Goal: Task Accomplishment & Management: Use online tool/utility

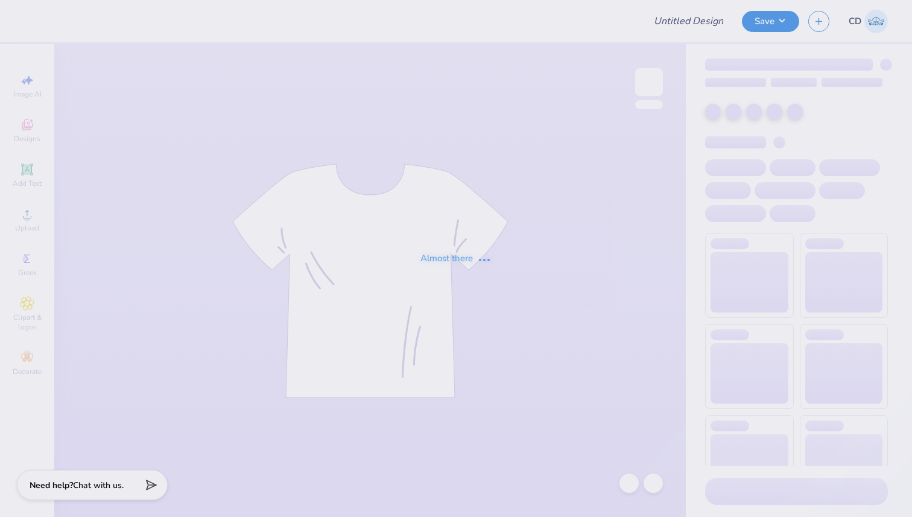
type input "aphi game day"
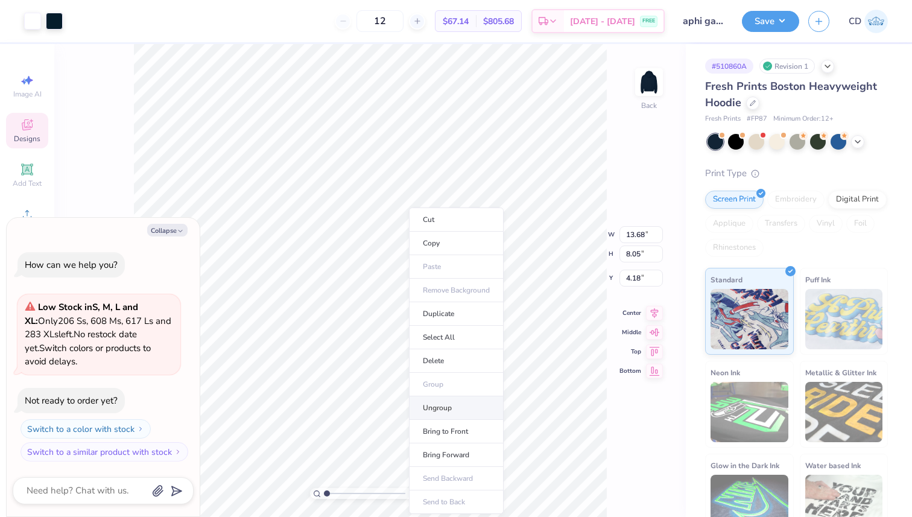
click at [437, 406] on li "Ungroup" at bounding box center [456, 408] width 95 height 24
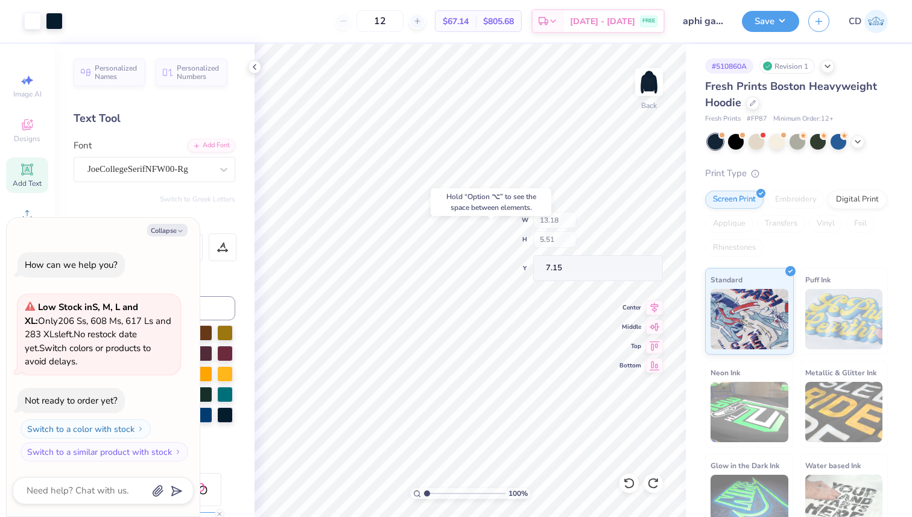
type textarea "x"
type input "7.15"
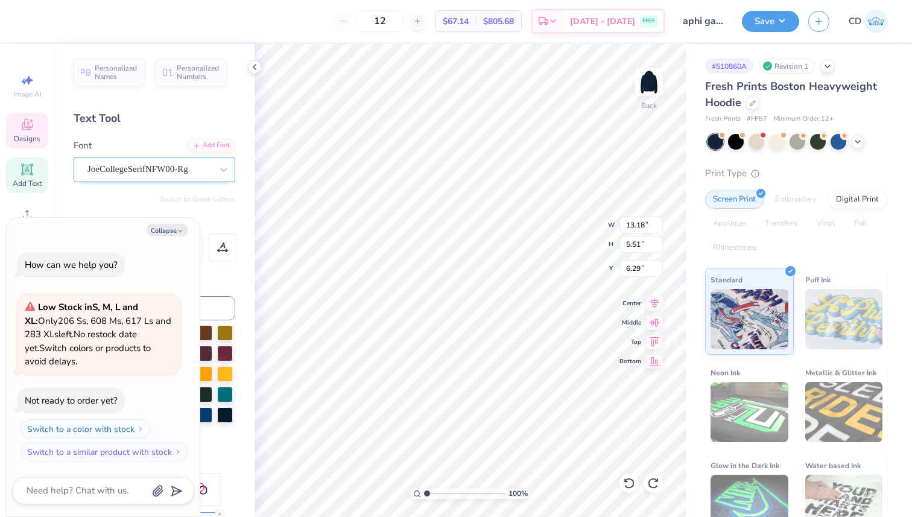
click at [154, 163] on div "JoeCollegeSerifNFW00-Rg" at bounding box center [149, 169] width 127 height 19
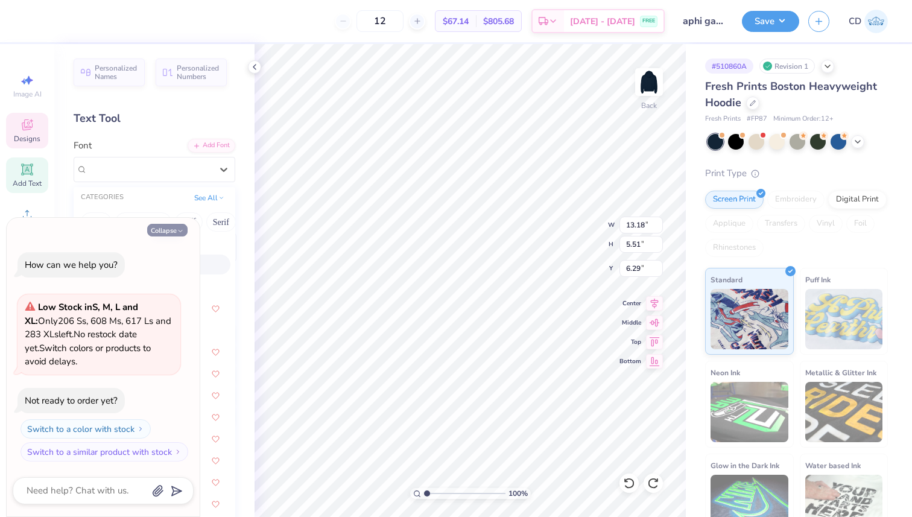
click at [160, 230] on button "Collapse" at bounding box center [167, 230] width 40 height 13
type textarea "x"
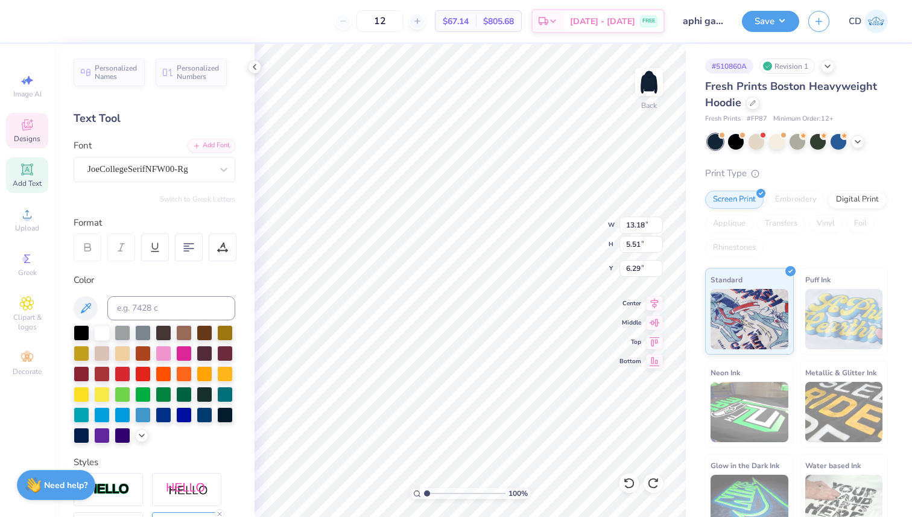
click at [165, 153] on div "Font JoeCollegeSerifNFW00-Rg" at bounding box center [155, 160] width 162 height 43
click at [165, 162] on div "JoeCollegeSerifNFW00-Rg" at bounding box center [149, 169] width 127 height 19
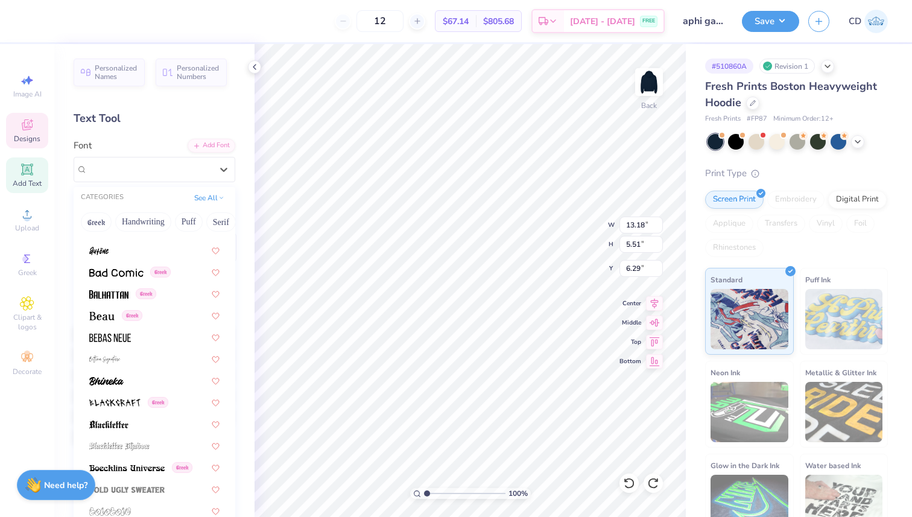
scroll to position [580, 0]
click at [95, 317] on img at bounding box center [101, 315] width 25 height 8
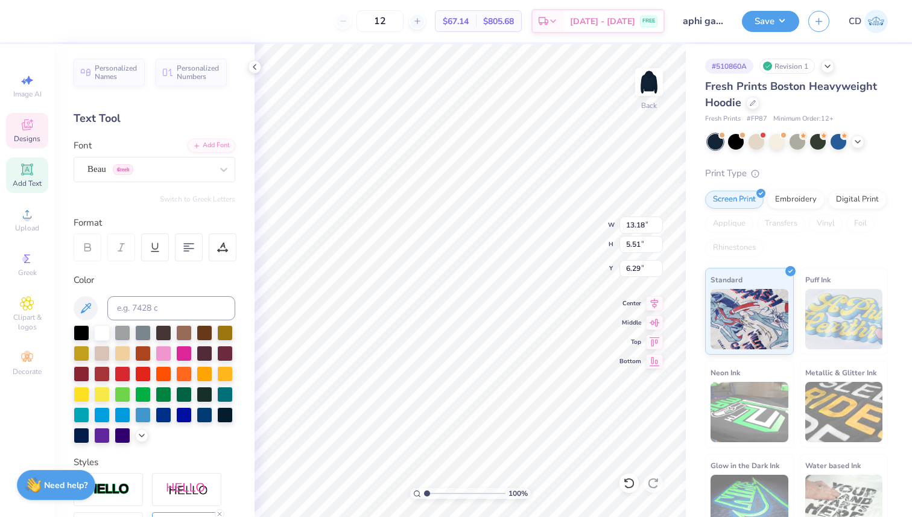
type input "10.42"
type input "5.32"
type input "6.38"
click at [163, 168] on div "Beau Greek" at bounding box center [149, 169] width 127 height 19
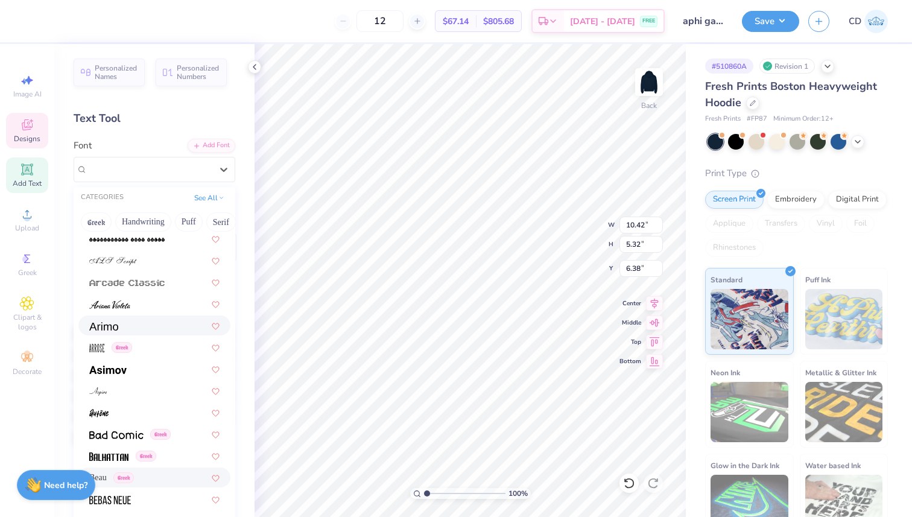
scroll to position [424, 0]
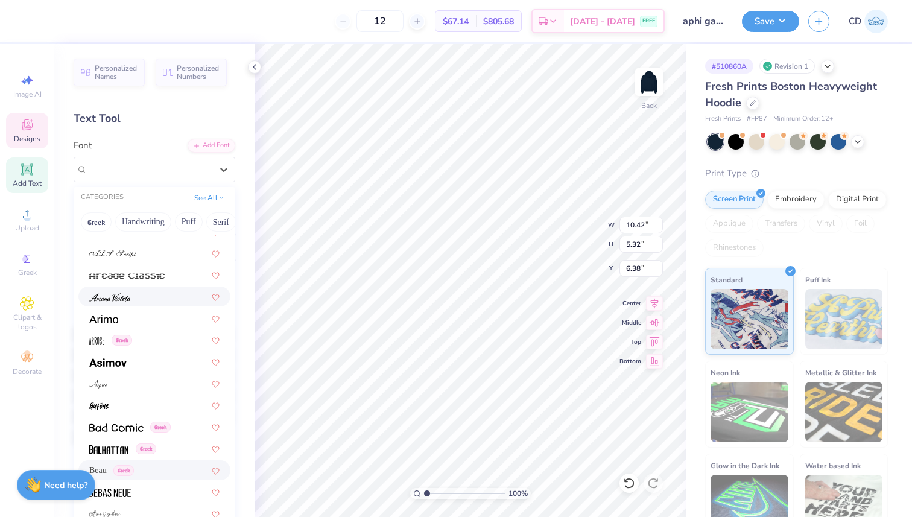
click at [139, 294] on div at bounding box center [154, 296] width 130 height 13
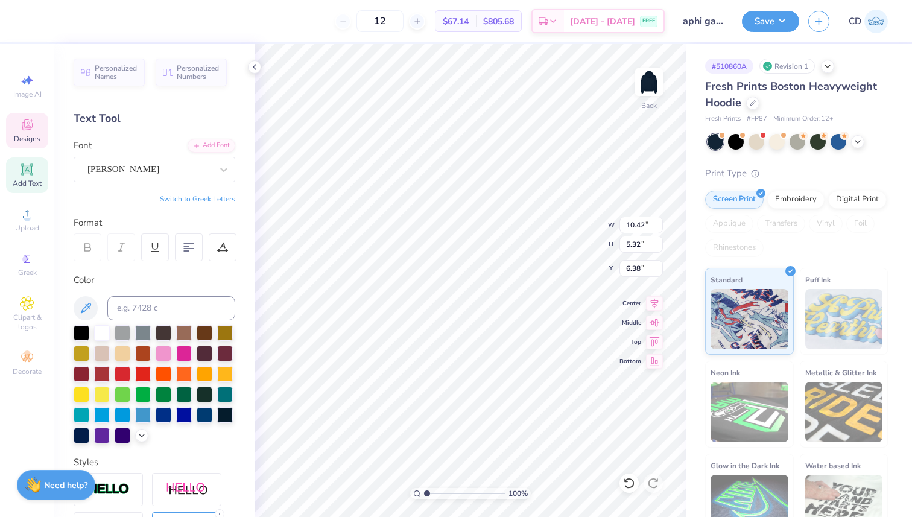
type input "6.29"
type input "3.72"
type input "7.18"
click at [130, 157] on div "[PERSON_NAME]" at bounding box center [155, 169] width 162 height 25
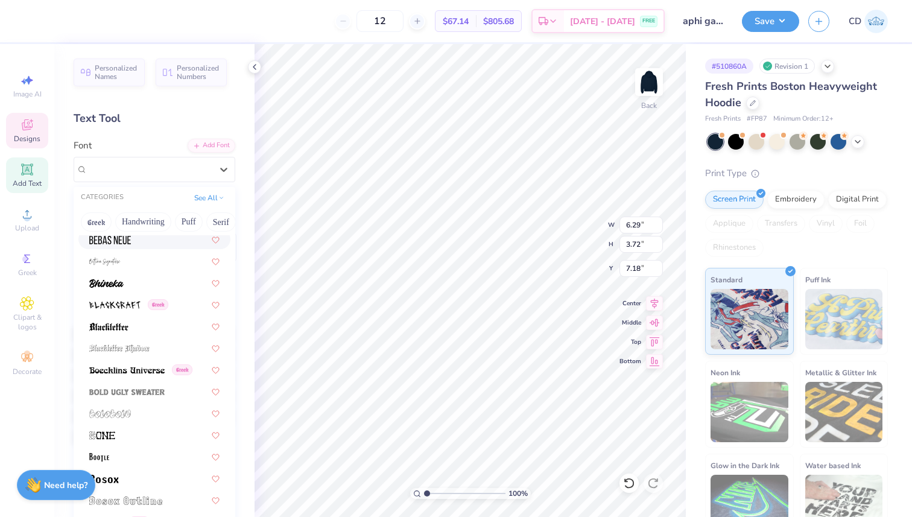
scroll to position [693, 0]
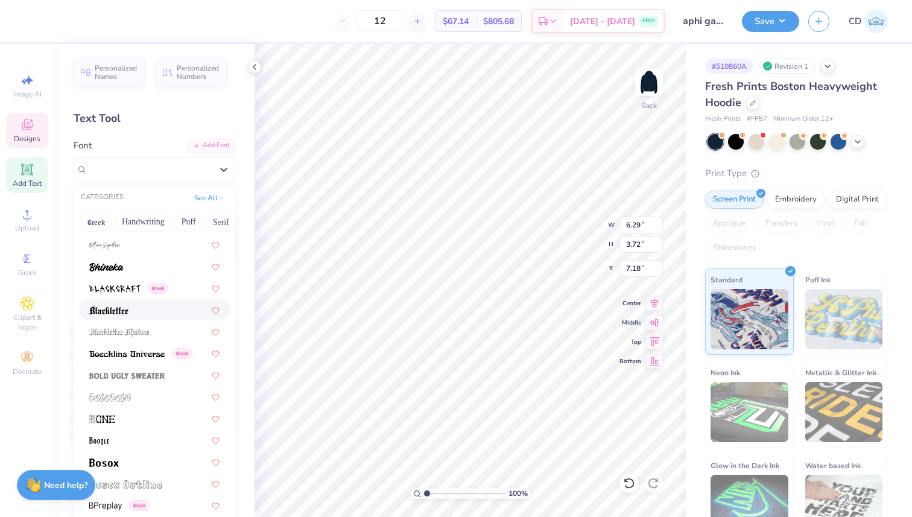
click at [134, 315] on div at bounding box center [154, 309] width 130 height 13
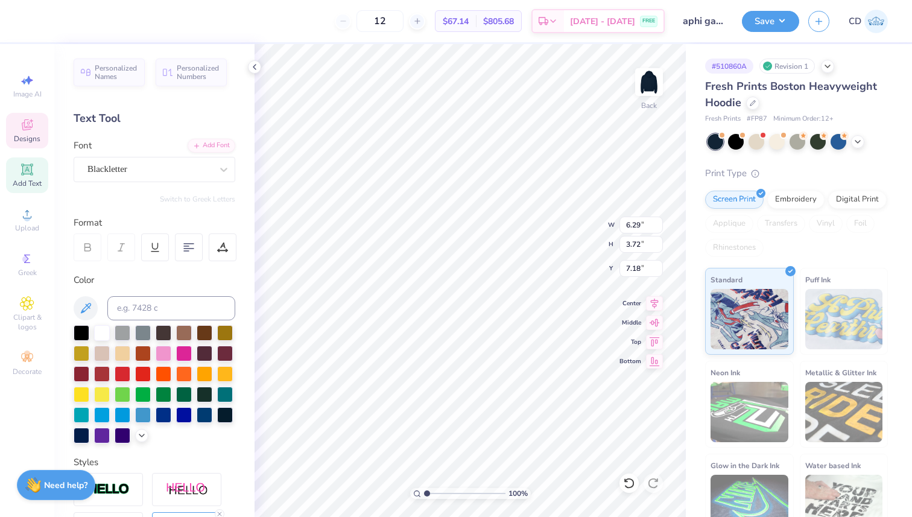
type input "8.89"
type input "5.65"
type input "6.22"
click at [178, 164] on div "Blackletter" at bounding box center [149, 169] width 127 height 19
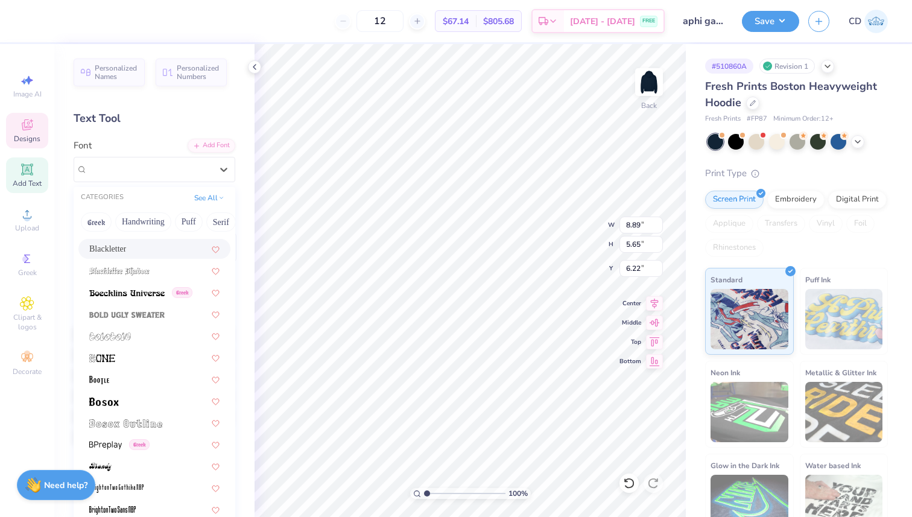
scroll to position [762, 0]
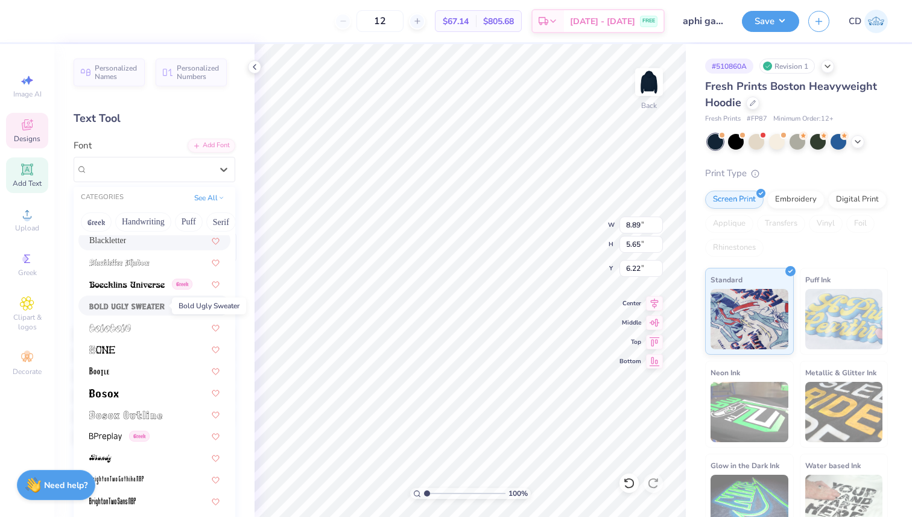
click at [162, 307] on img at bounding box center [126, 306] width 75 height 8
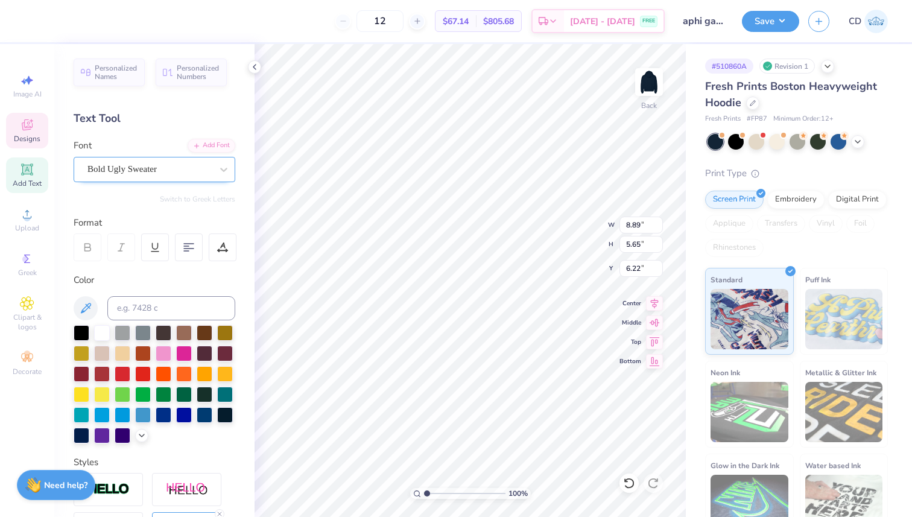
type input "12.13"
type input "4.92"
type input "6.58"
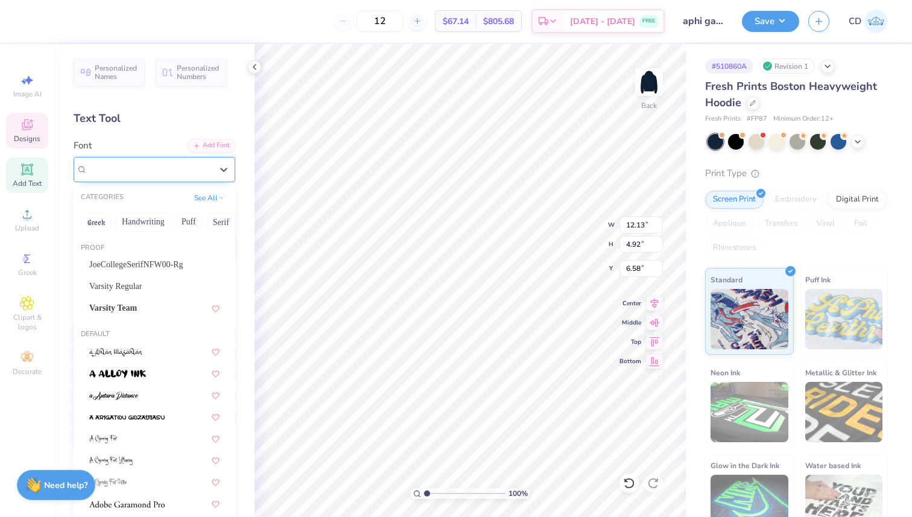
click at [160, 164] on div "Bold Ugly Sweater" at bounding box center [149, 169] width 127 height 19
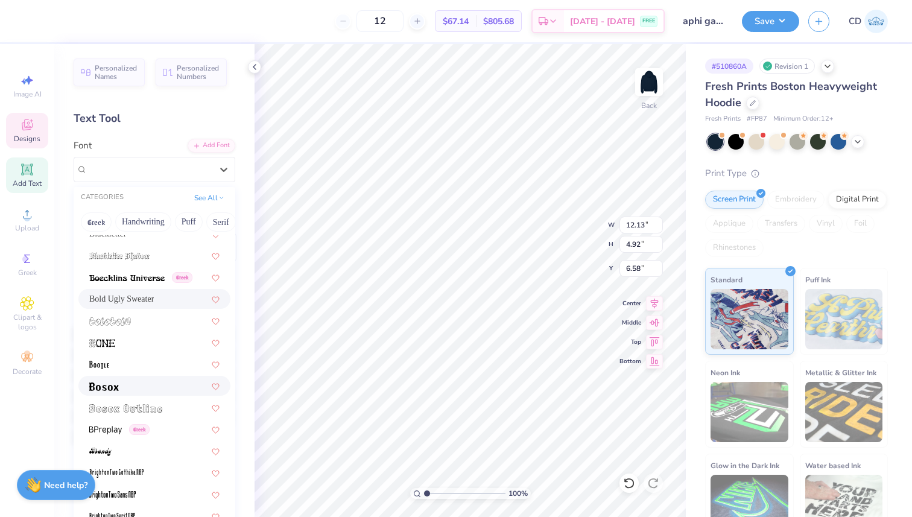
scroll to position [873, 0]
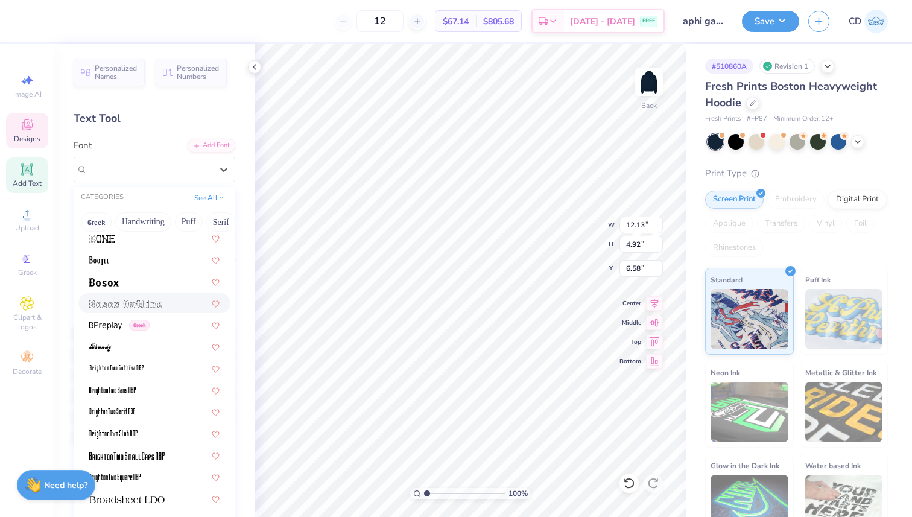
click at [171, 306] on div at bounding box center [154, 303] width 130 height 13
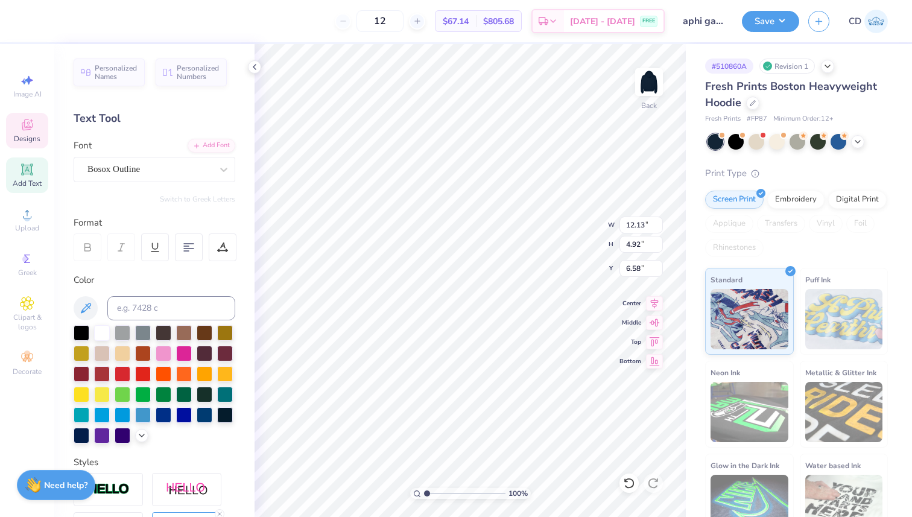
type input "9.11"
type input "4.51"
type input "6.79"
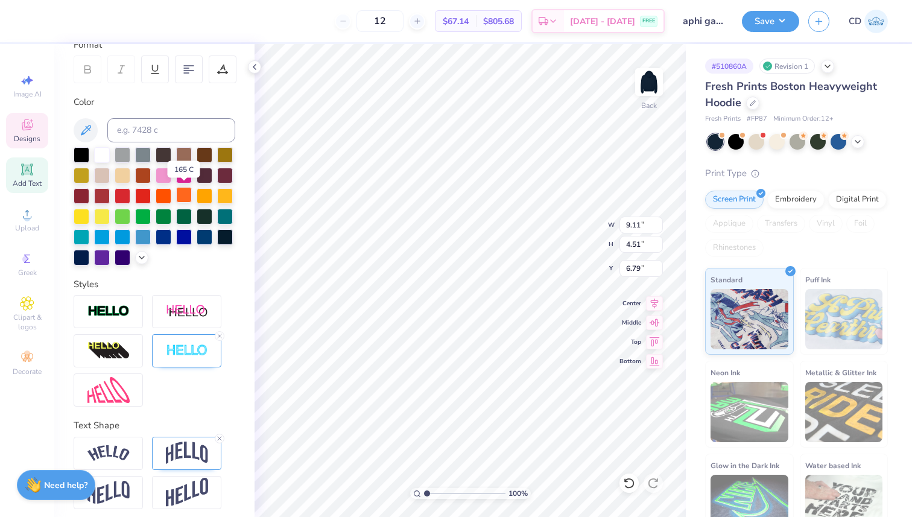
scroll to position [180, 0]
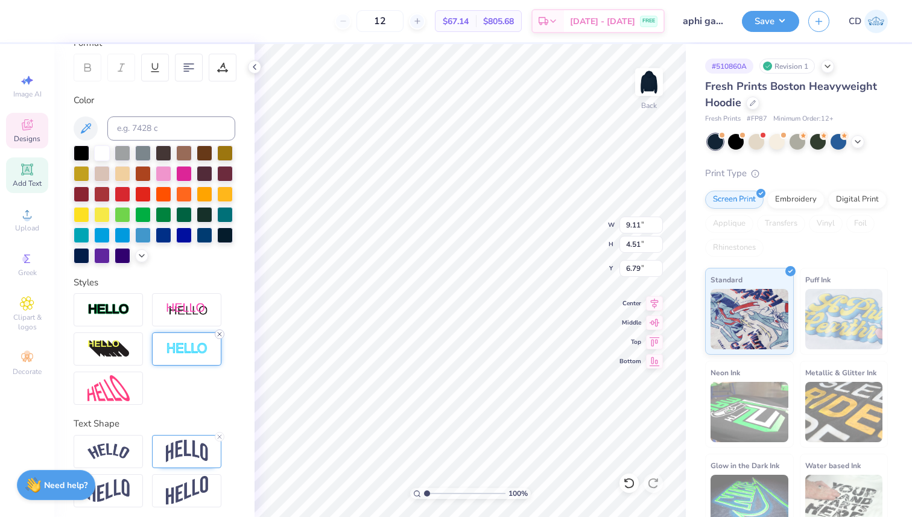
click at [215, 334] on div at bounding box center [220, 334] width 10 height 10
type input "9.01"
type input "4.41"
type input "6.84"
click at [222, 62] on icon at bounding box center [222, 67] width 11 height 11
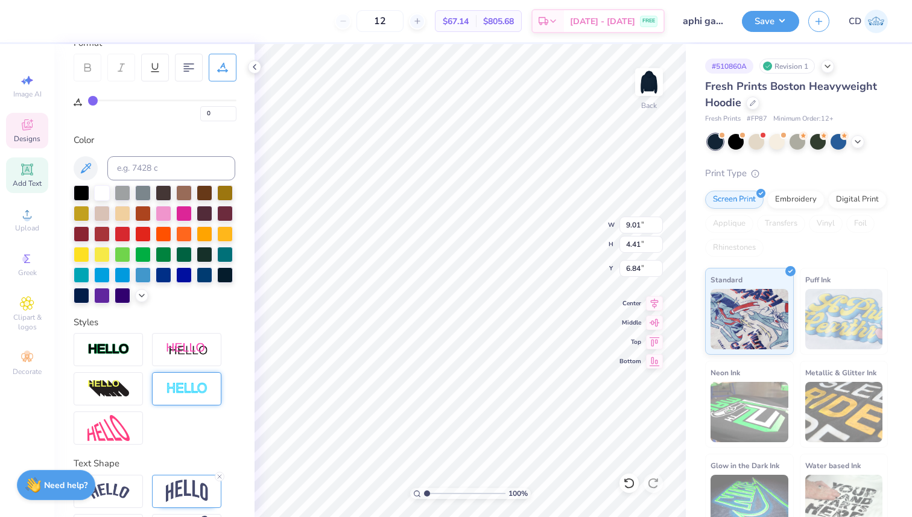
click at [222, 62] on icon at bounding box center [222, 67] width 11 height 11
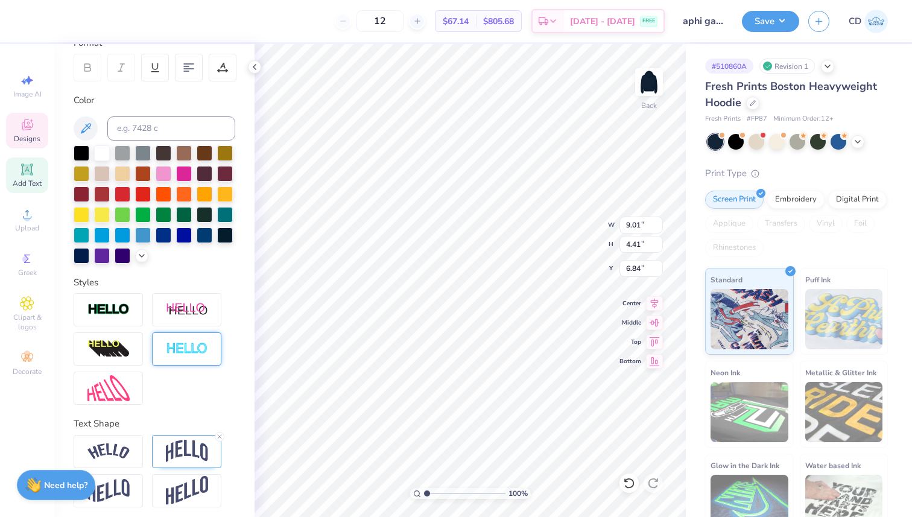
type textarea "APHI"
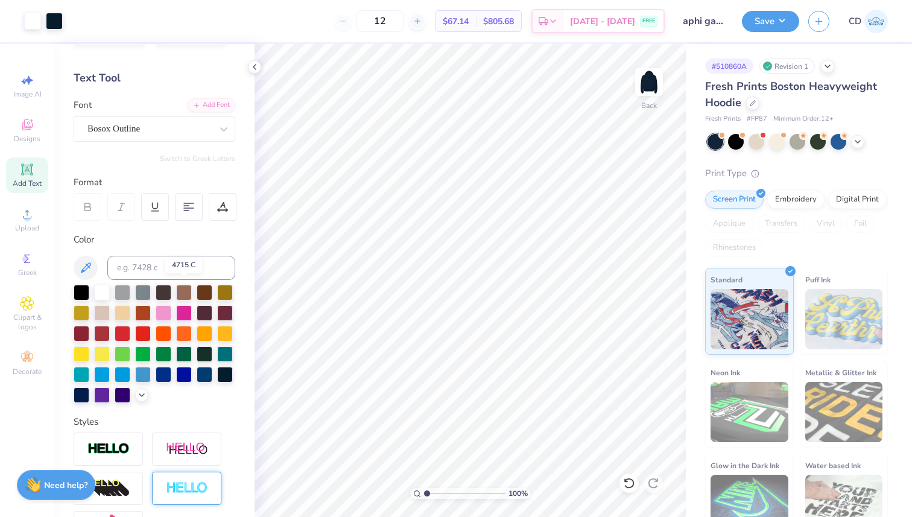
scroll to position [43, 0]
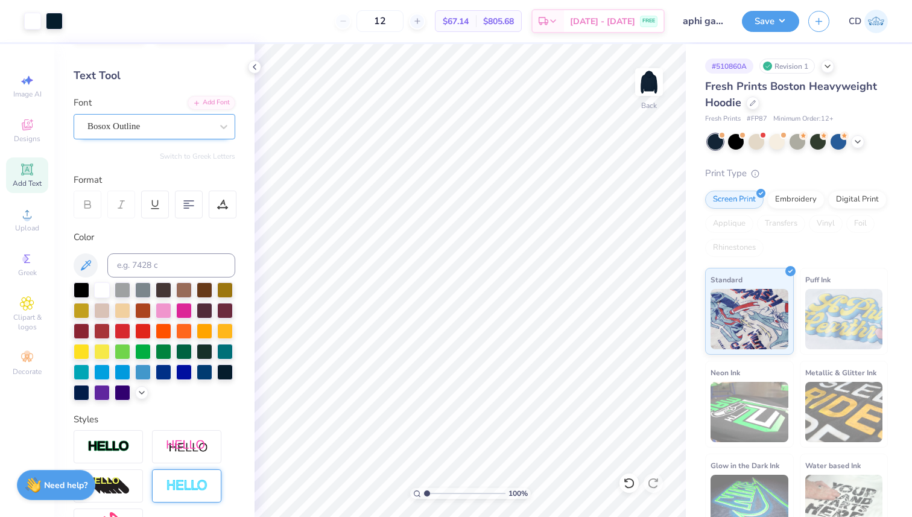
click at [183, 129] on div "Bosox Outline" at bounding box center [149, 126] width 127 height 19
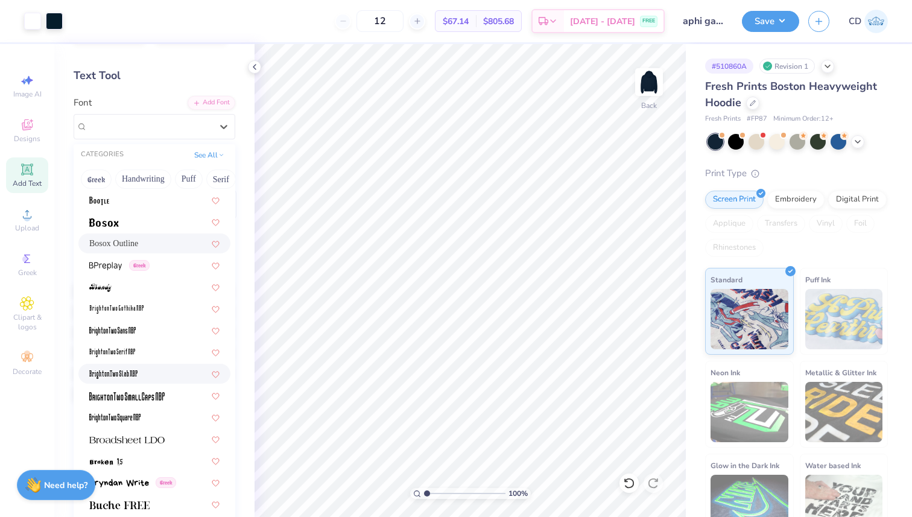
scroll to position [889, 0]
click at [138, 224] on div at bounding box center [154, 222] width 130 height 13
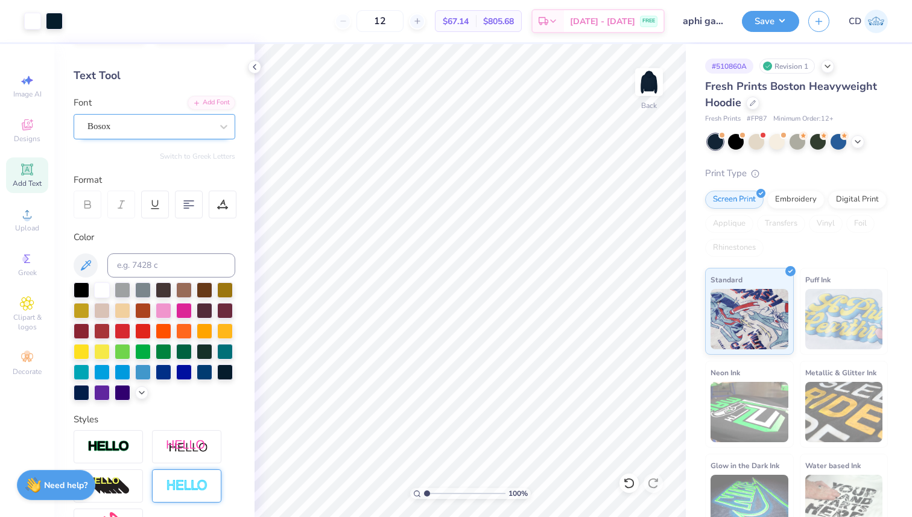
click at [154, 124] on div "Bosox" at bounding box center [149, 126] width 127 height 19
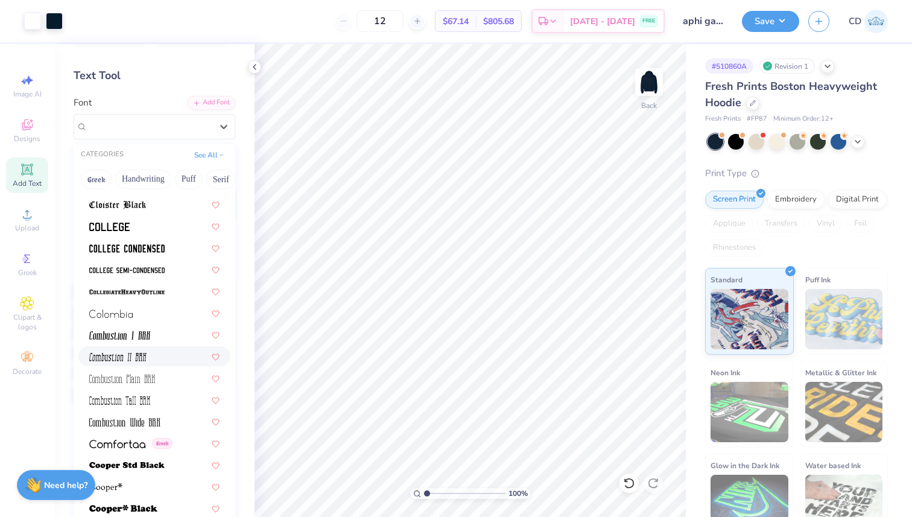
scroll to position [1655, 0]
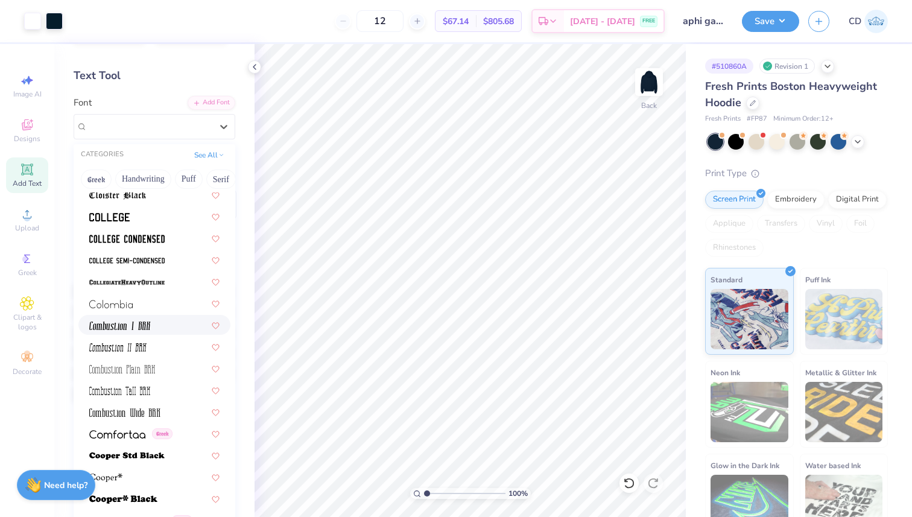
click at [160, 324] on div at bounding box center [154, 324] width 130 height 13
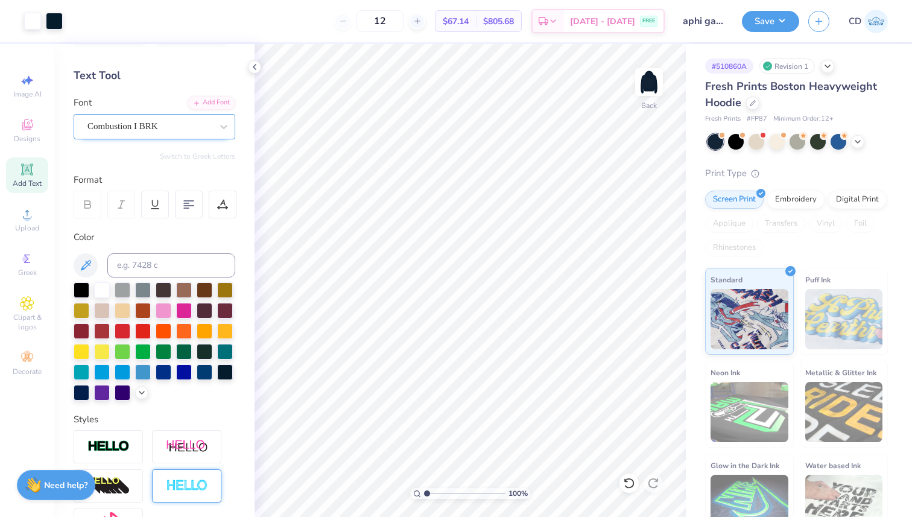
click at [199, 118] on div at bounding box center [149, 126] width 124 height 16
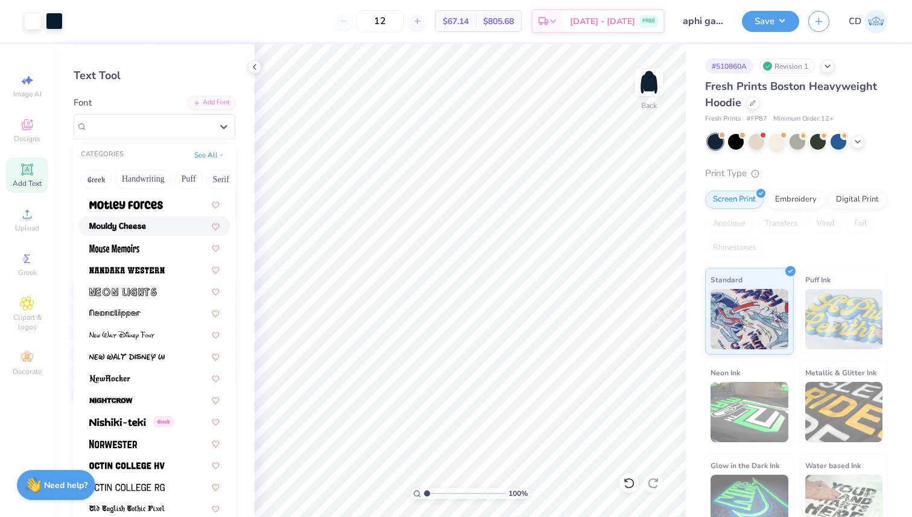
scroll to position [4578, 0]
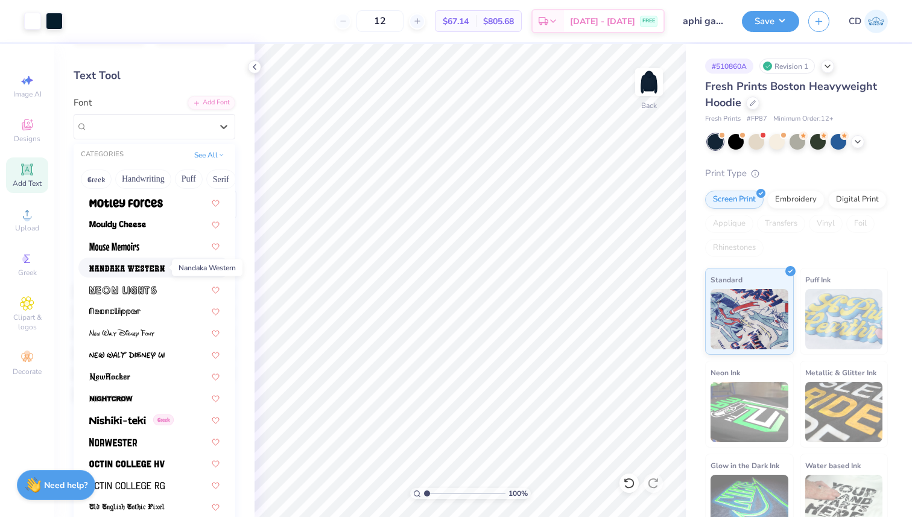
click at [128, 264] on img at bounding box center [126, 268] width 75 height 8
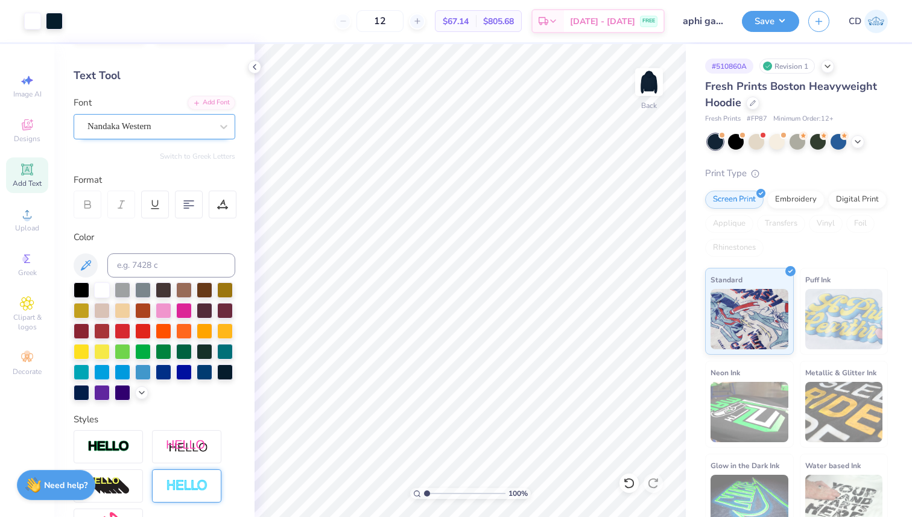
click at [121, 128] on div "Nandaka Western" at bounding box center [149, 126] width 127 height 19
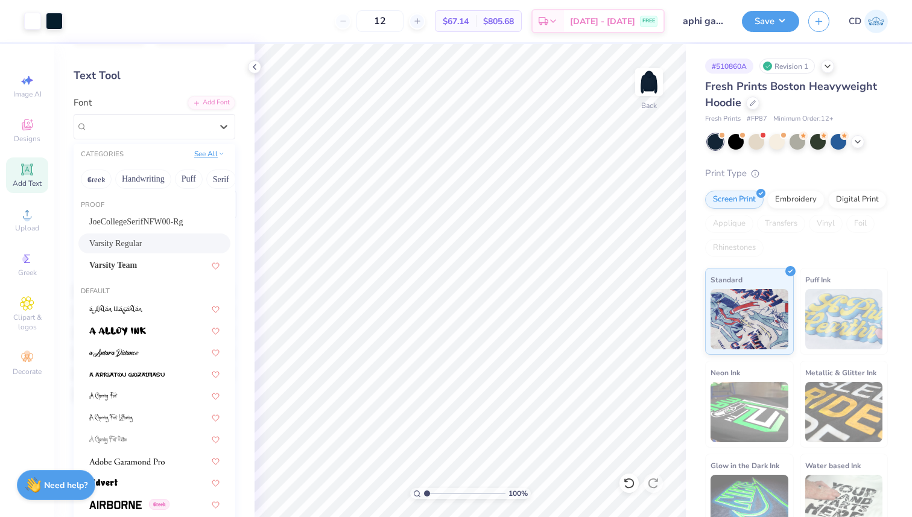
click at [214, 156] on button "See All" at bounding box center [209, 154] width 37 height 12
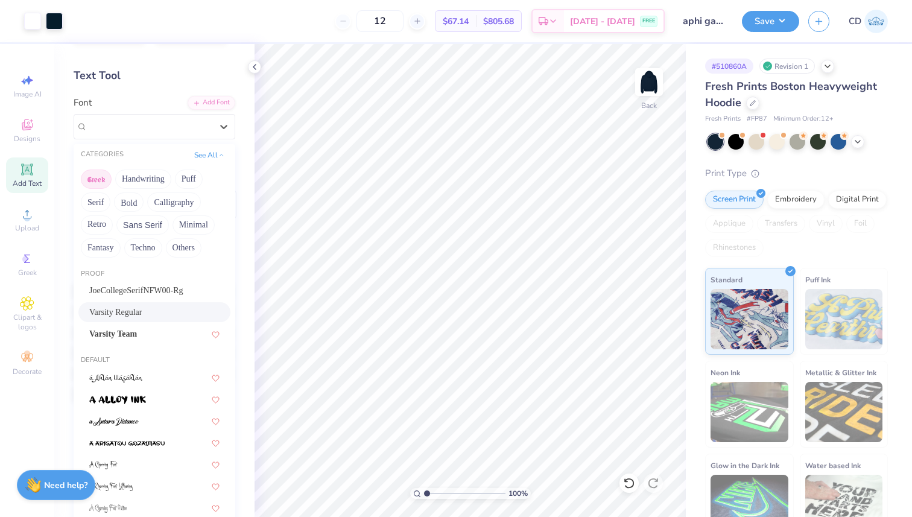
click at [98, 183] on button "Greek" at bounding box center [96, 178] width 31 height 19
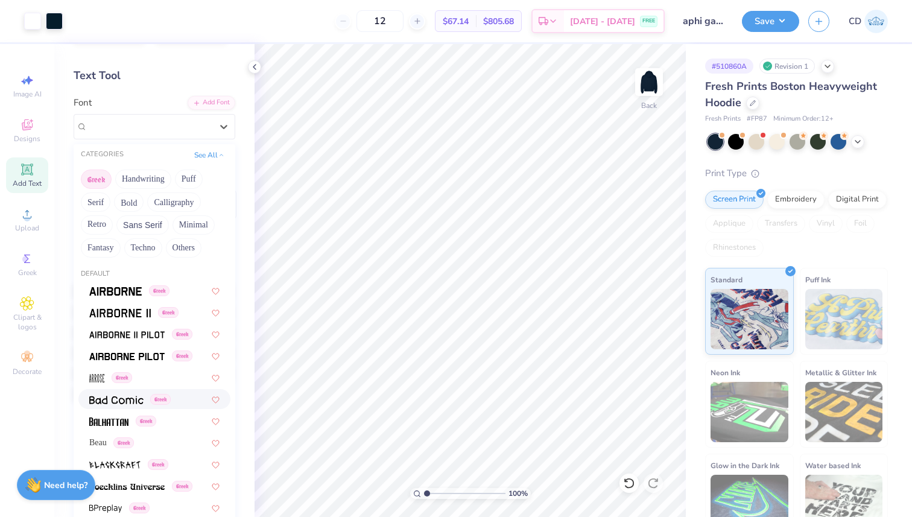
scroll to position [1, 0]
click at [124, 283] on span at bounding box center [115, 289] width 52 height 13
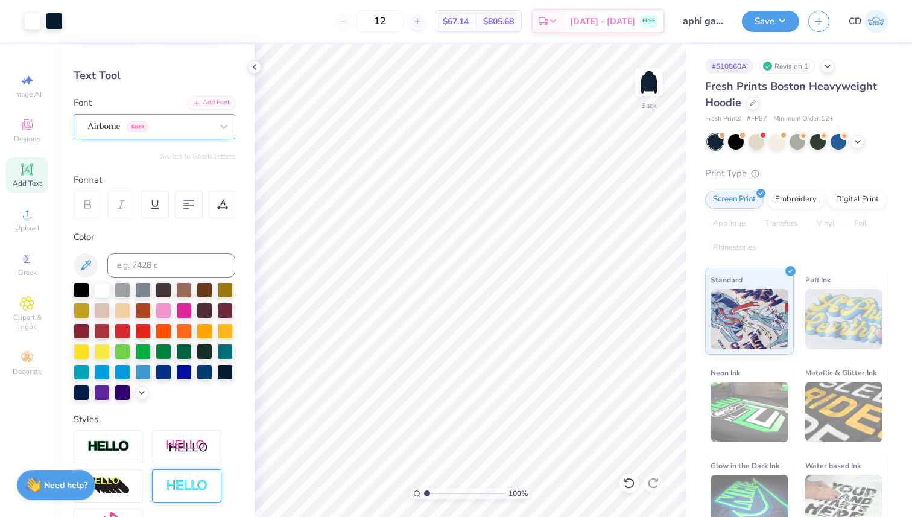
click at [124, 117] on div "Airborne Greek" at bounding box center [149, 126] width 127 height 19
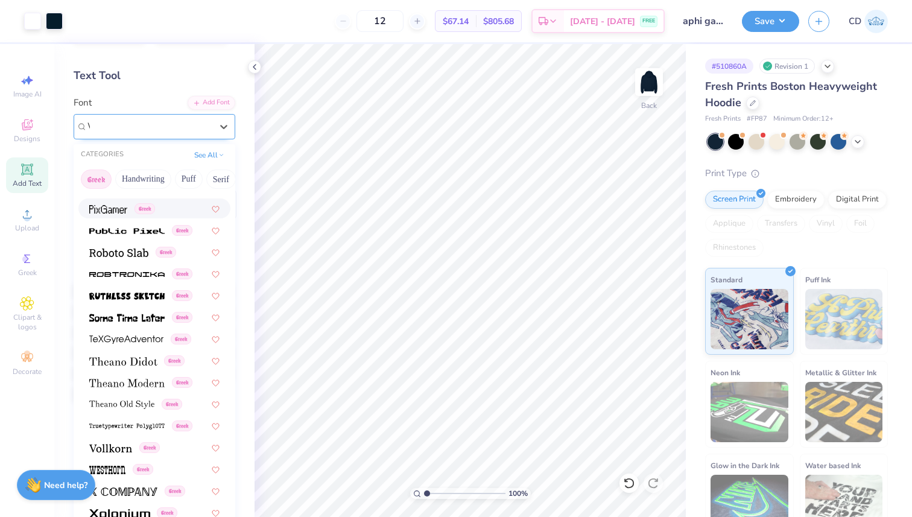
scroll to position [0, 0]
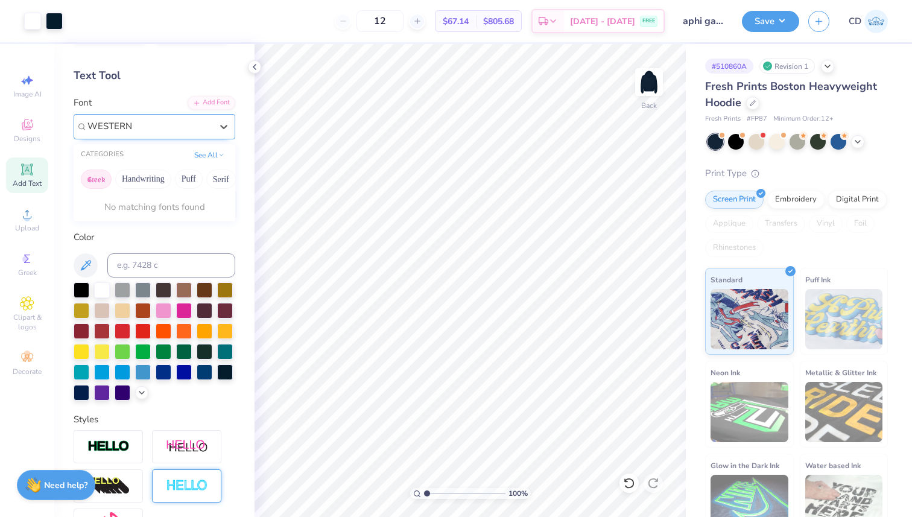
type input "WESTERN"
click at [216, 126] on div at bounding box center [224, 127] width 22 height 22
type input "BODO"
click at [215, 121] on div at bounding box center [224, 127] width 22 height 22
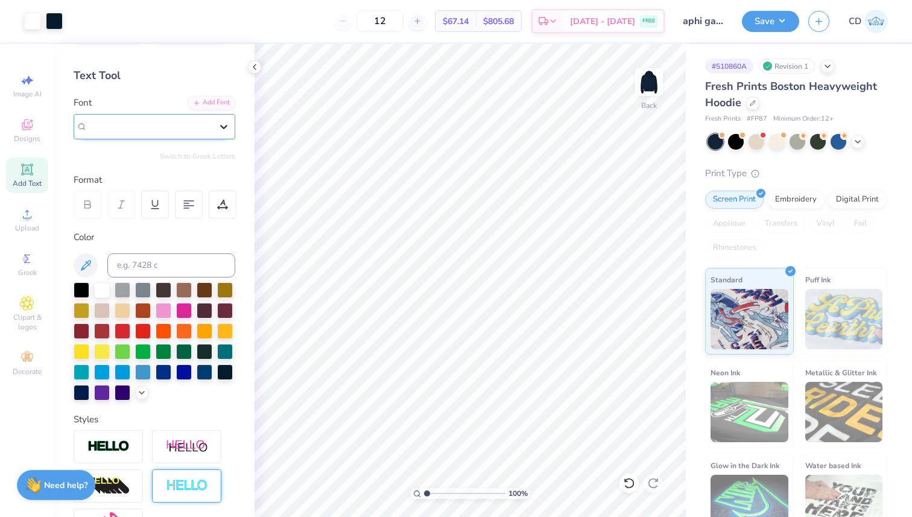
click at [215, 122] on div at bounding box center [224, 127] width 22 height 22
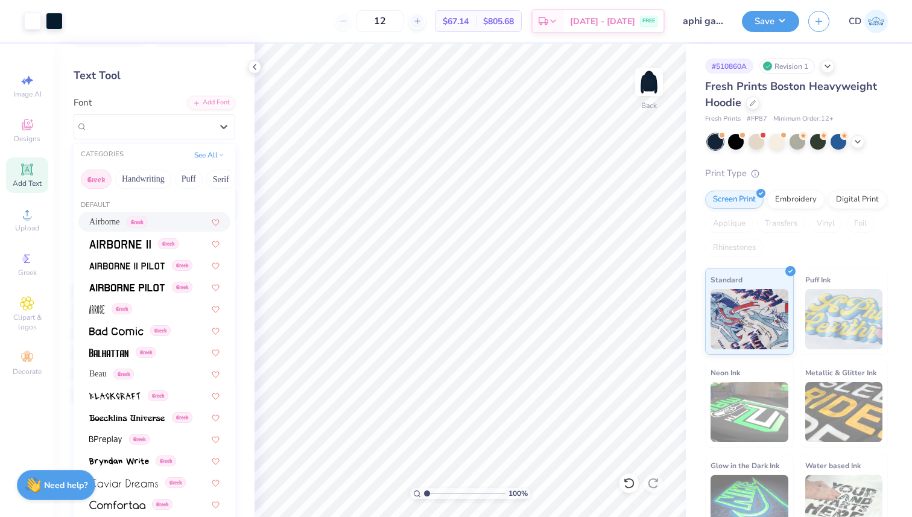
click at [106, 177] on button "Greek" at bounding box center [96, 178] width 31 height 19
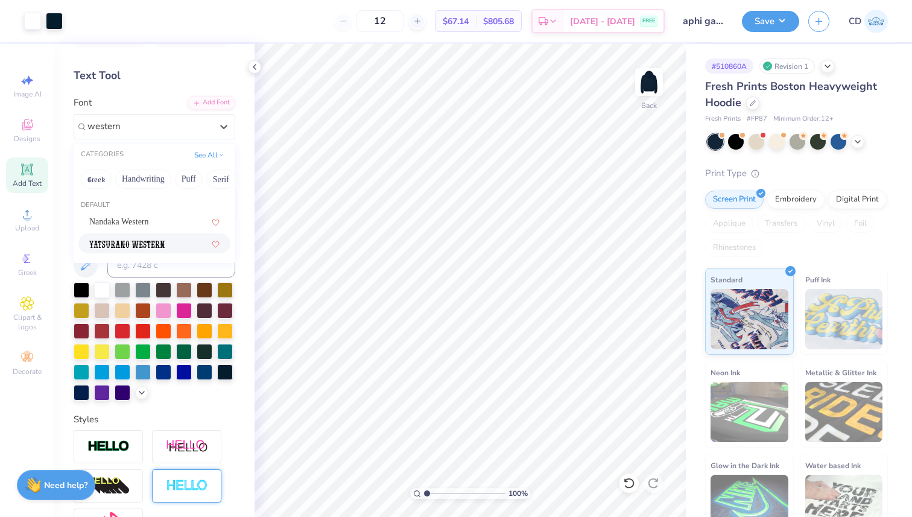
click at [166, 237] on div at bounding box center [154, 243] width 130 height 13
type input "western"
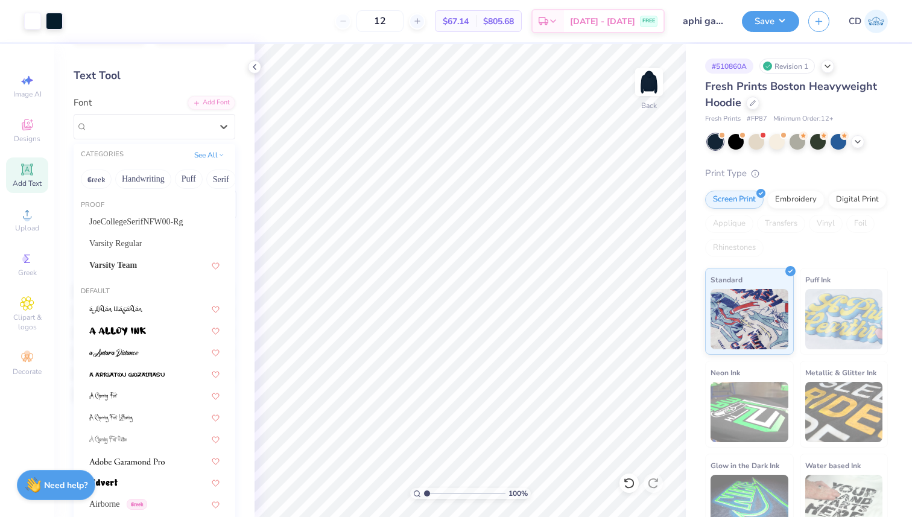
click at [119, 128] on div "Yatsurano Western" at bounding box center [149, 126] width 127 height 19
click at [119, 128] on span "Yatsurano Western" at bounding box center [121, 126] width 68 height 14
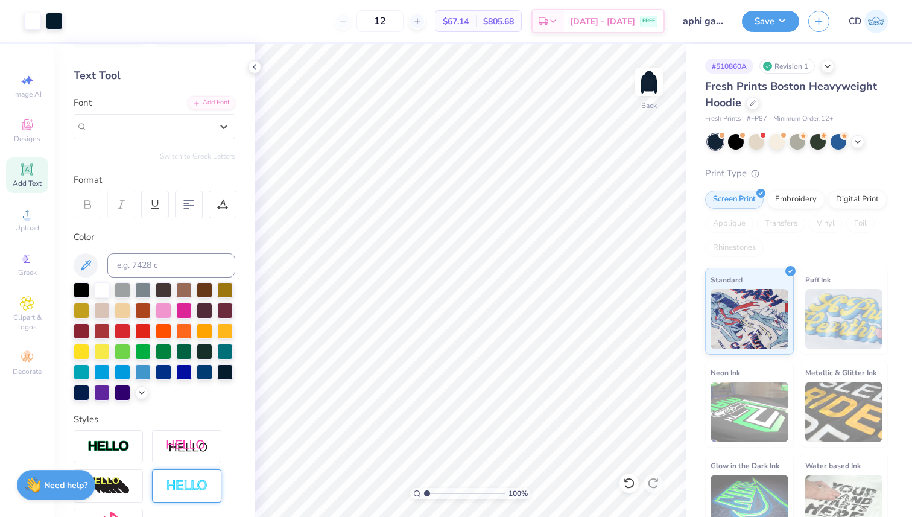
click at [115, 122] on span "Yatsurano Western" at bounding box center [121, 126] width 68 height 14
click at [128, 227] on div "Bosox" at bounding box center [154, 221] width 130 height 13
type input "boso"
type input "10.69"
type input "4.44"
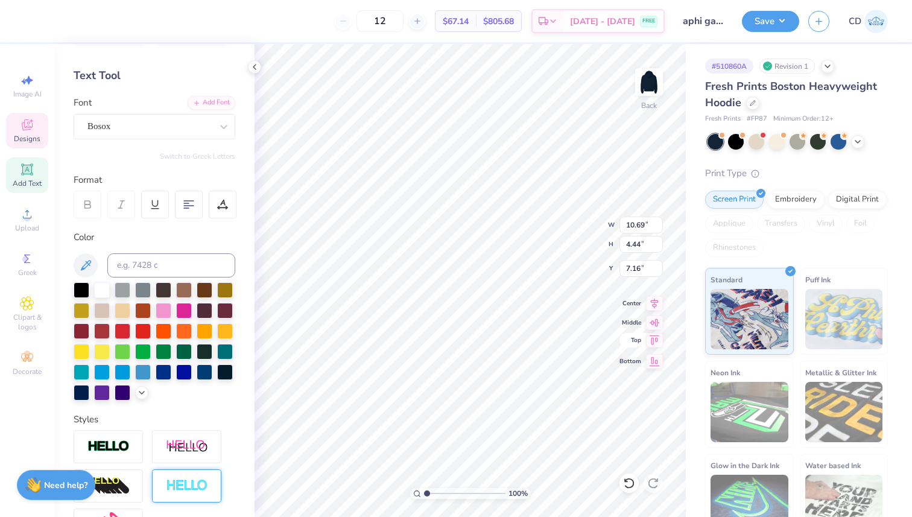
type input "6.05"
click at [652, 306] on icon at bounding box center [654, 301] width 17 height 14
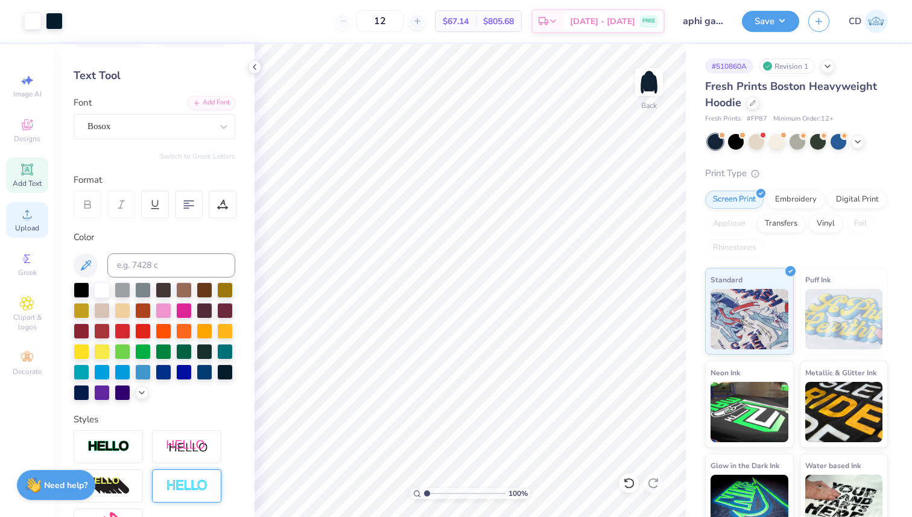
click at [25, 218] on icon at bounding box center [27, 214] width 8 height 8
type input "4.18"
type input "13.76"
type input "3.00"
type input "10.69"
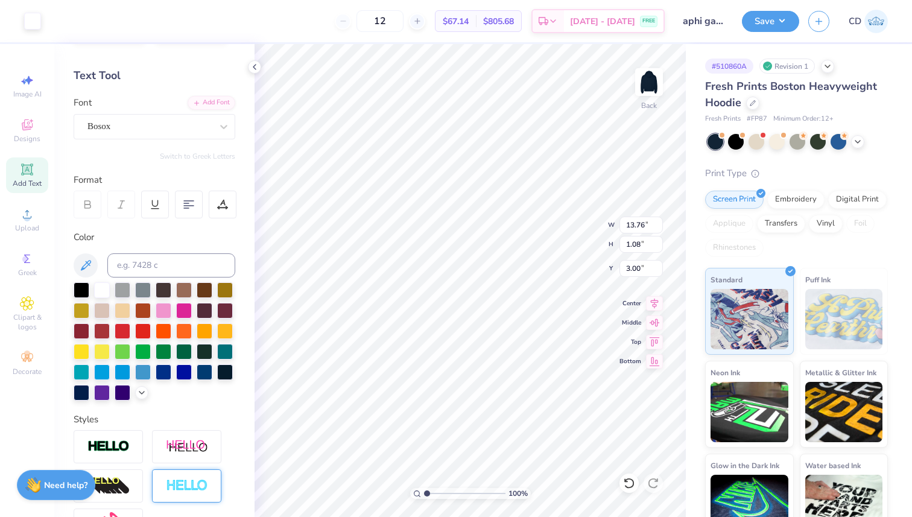
type input "4.44"
type input "5.65"
type input "3.02"
type input "0.98"
type input "10.09"
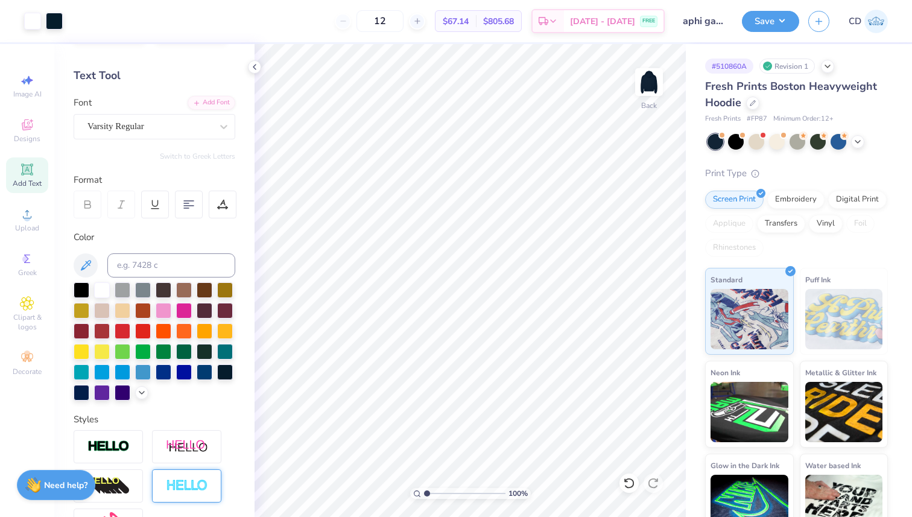
click at [704, 27] on input "aphi game day" at bounding box center [703, 21] width 59 height 24
click at [701, 17] on input "aphi game day" at bounding box center [703, 21] width 59 height 24
drag, startPoint x: 707, startPoint y: 21, endPoint x: 718, endPoint y: 26, distance: 11.9
click at [718, 26] on input "aphi game day" at bounding box center [703, 21] width 59 height 24
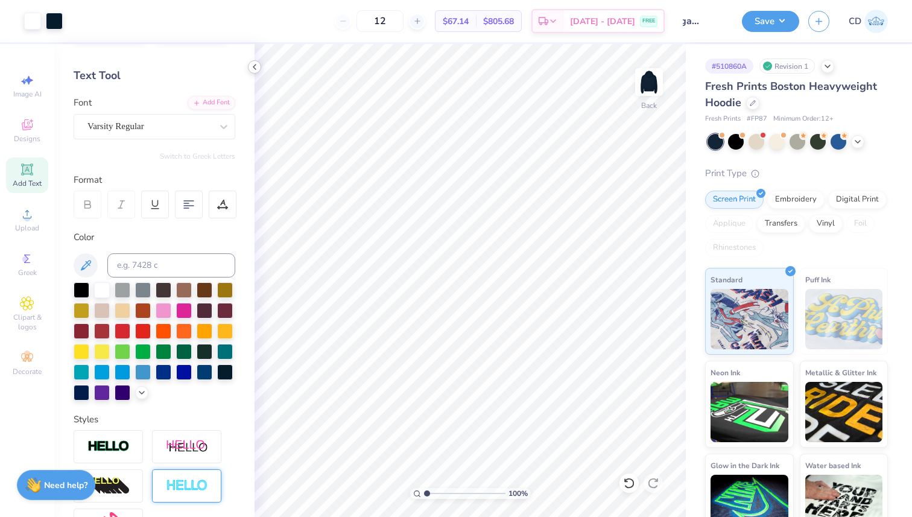
scroll to position [0, 0]
click at [252, 66] on icon at bounding box center [255, 67] width 10 height 10
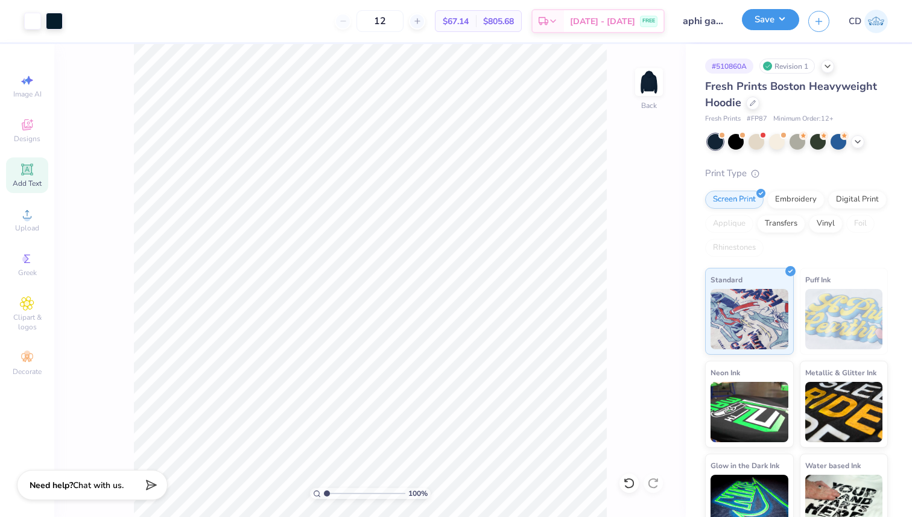
click at [785, 24] on button "Save" at bounding box center [770, 19] width 57 height 21
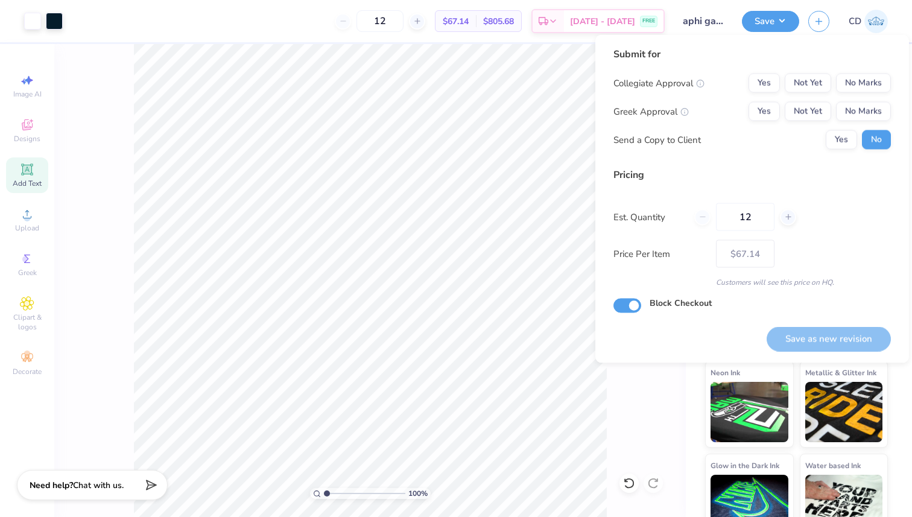
click at [689, 28] on input "aphi game day" at bounding box center [703, 21] width 59 height 24
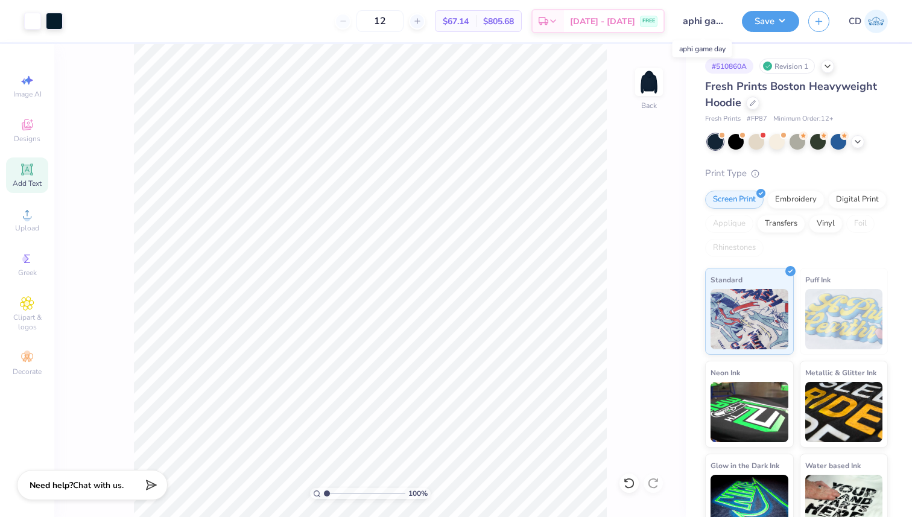
scroll to position [0, 24]
drag, startPoint x: 697, startPoint y: 24, endPoint x: 733, endPoint y: 33, distance: 37.4
click at [733, 33] on div "Art colors 12 $67.14 Per Item $805.68 Total Est. Delivery [DATE] - [DATE] FREE …" at bounding box center [456, 21] width 912 height 42
click at [721, 24] on input "aphi game day" at bounding box center [703, 21] width 59 height 24
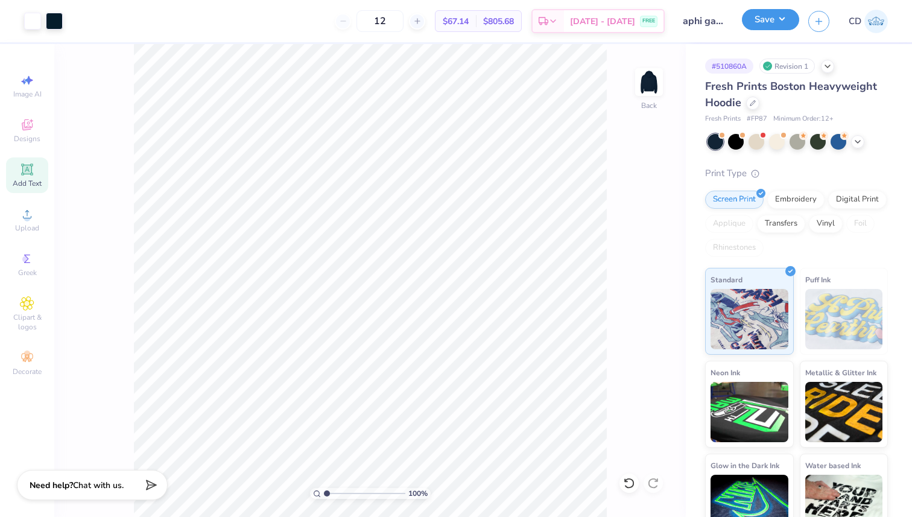
click at [765, 21] on button "Save" at bounding box center [770, 19] width 57 height 21
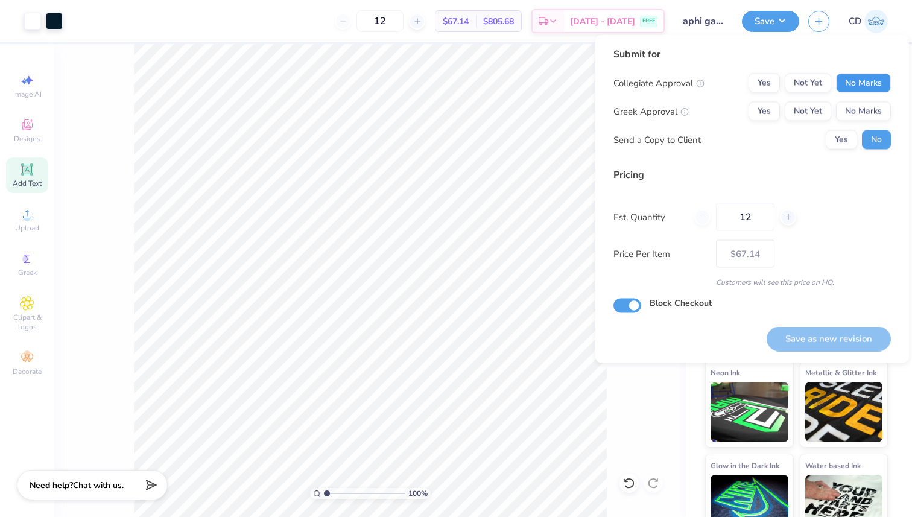
click at [853, 88] on button "No Marks" at bounding box center [863, 83] width 55 height 19
click at [853, 108] on button "No Marks" at bounding box center [863, 111] width 55 height 19
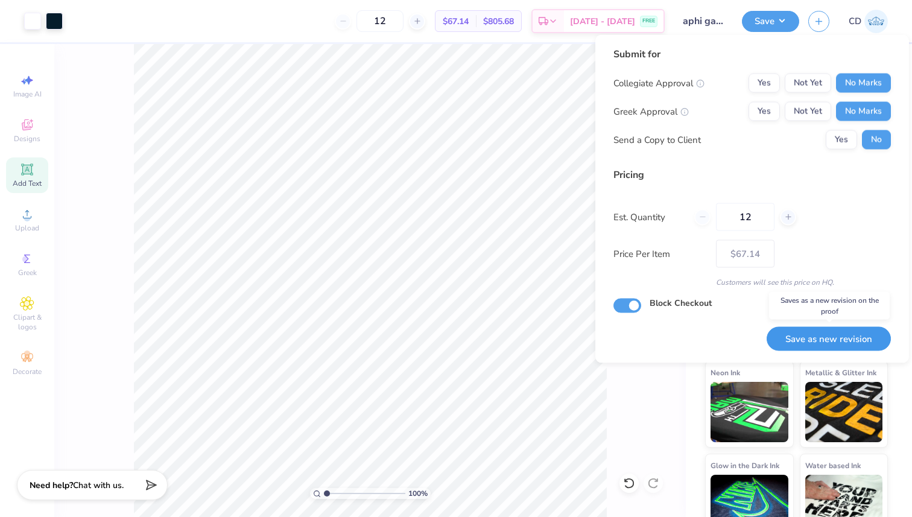
click at [812, 344] on button "Save as new revision" at bounding box center [828, 338] width 124 height 25
type input "$67.14"
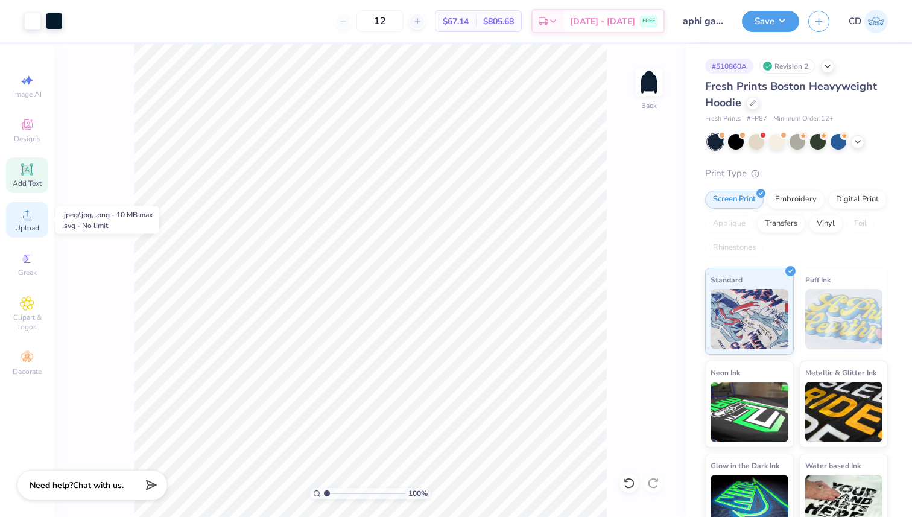
click at [32, 226] on span "Upload" at bounding box center [27, 228] width 24 height 10
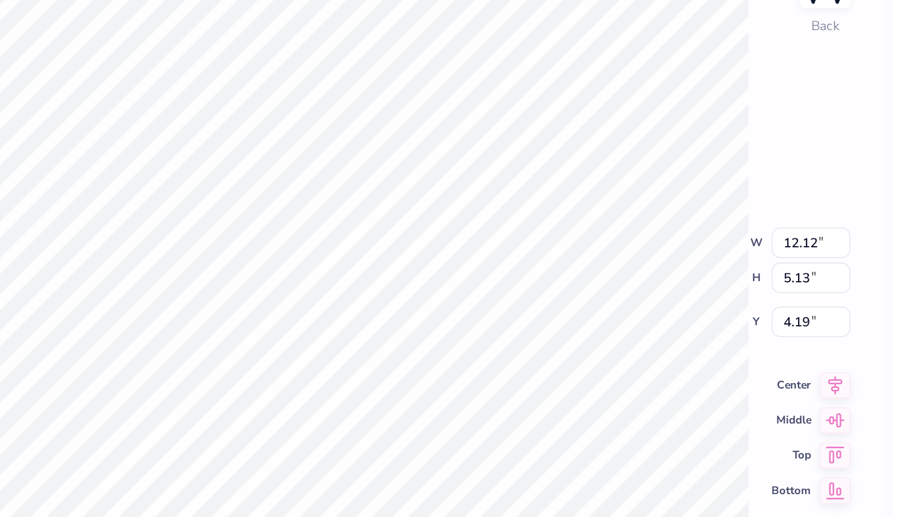
type input "4.96"
type input "10.44"
type input "4.42"
type input "5.67"
type input "10.76"
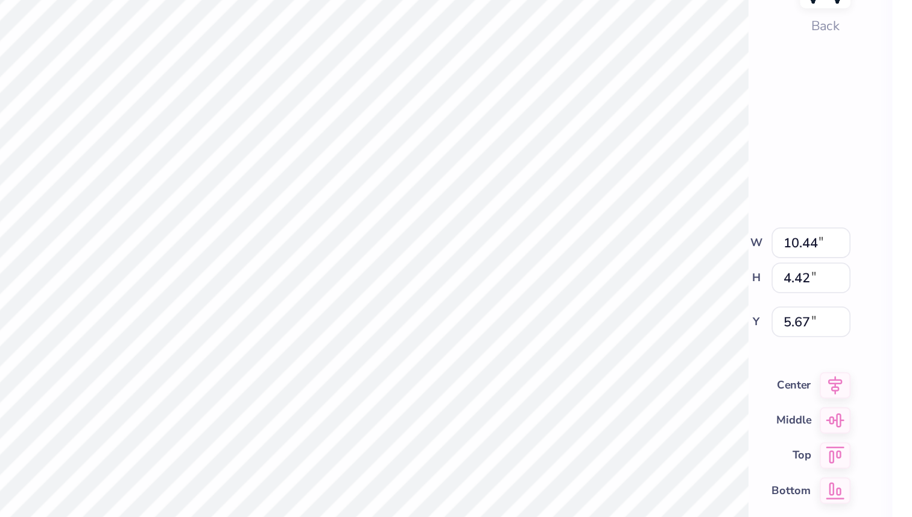
type input "4.55"
type input "5.67"
type input "10.68"
type input "4.52"
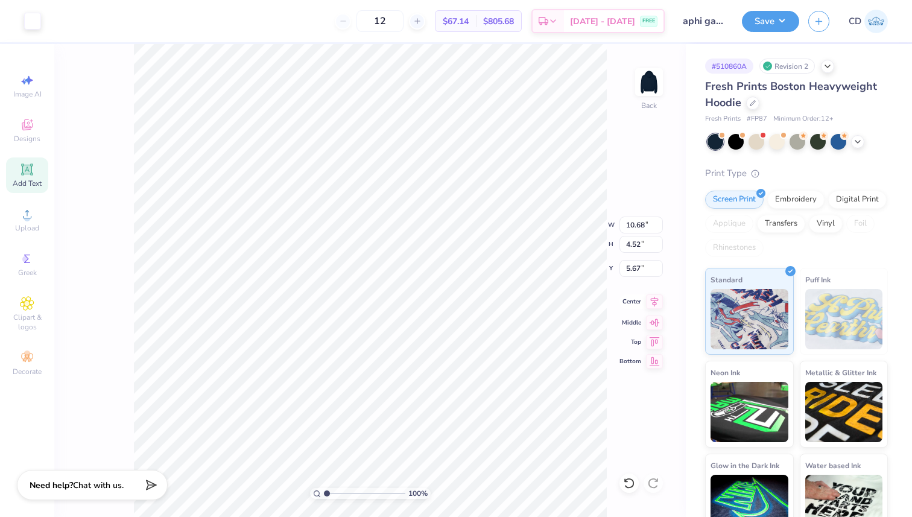
click at [651, 307] on icon at bounding box center [654, 301] width 17 height 14
click at [456, 476] on li "Send Backward" at bounding box center [455, 479] width 95 height 24
type input "5.47"
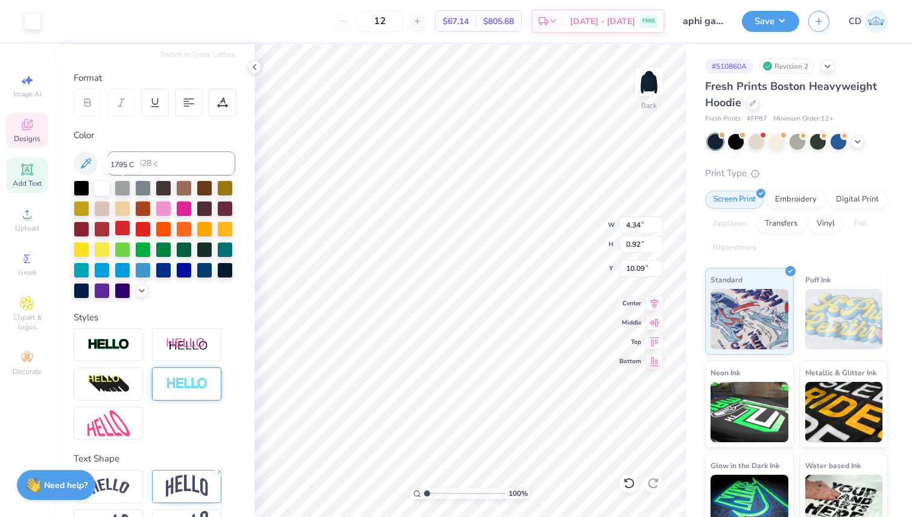
scroll to position [184, 0]
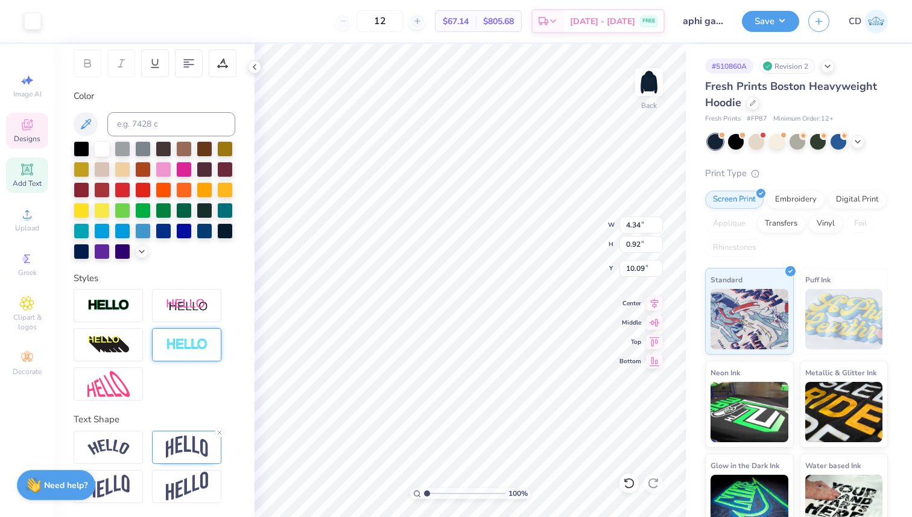
click at [192, 334] on div at bounding box center [186, 344] width 69 height 33
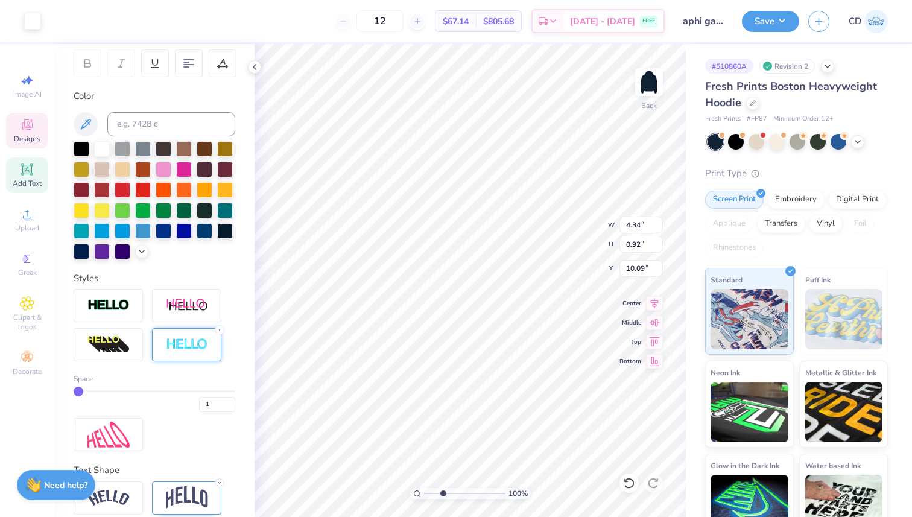
type input "3.7"
type textarea "x"
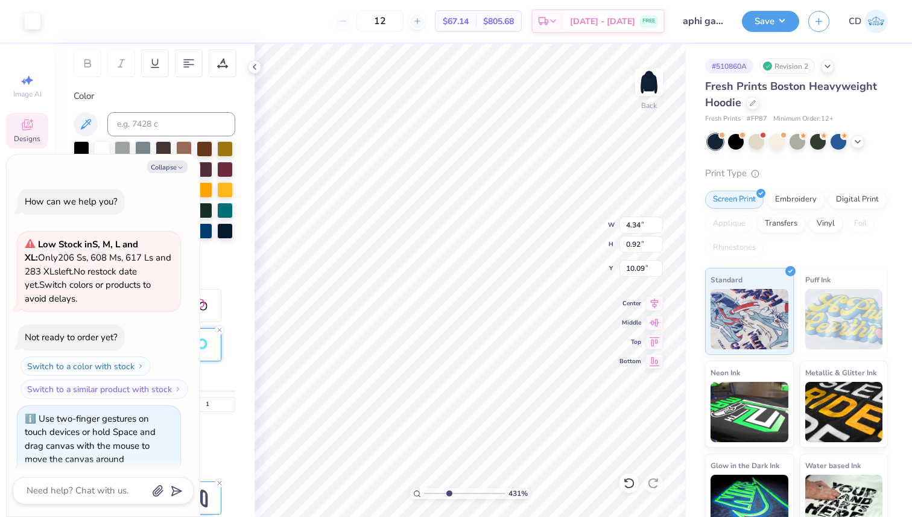
type input "4.31"
type textarea "x"
type input "4.46"
type textarea "x"
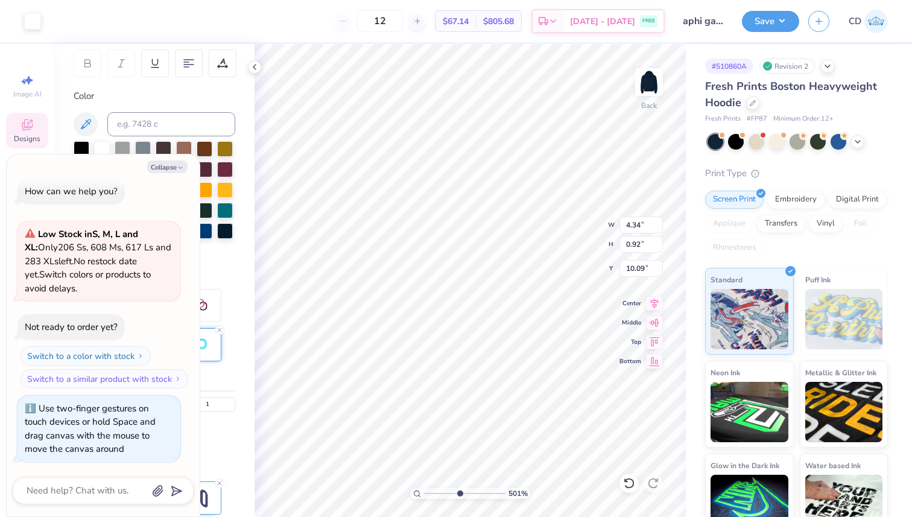
drag, startPoint x: 427, startPoint y: 493, endPoint x: 458, endPoint y: 493, distance: 30.8
type input "4.98"
click at [458, 493] on input "range" at bounding box center [464, 493] width 81 height 11
click at [159, 164] on button "Collapse" at bounding box center [167, 166] width 40 height 13
type textarea "x"
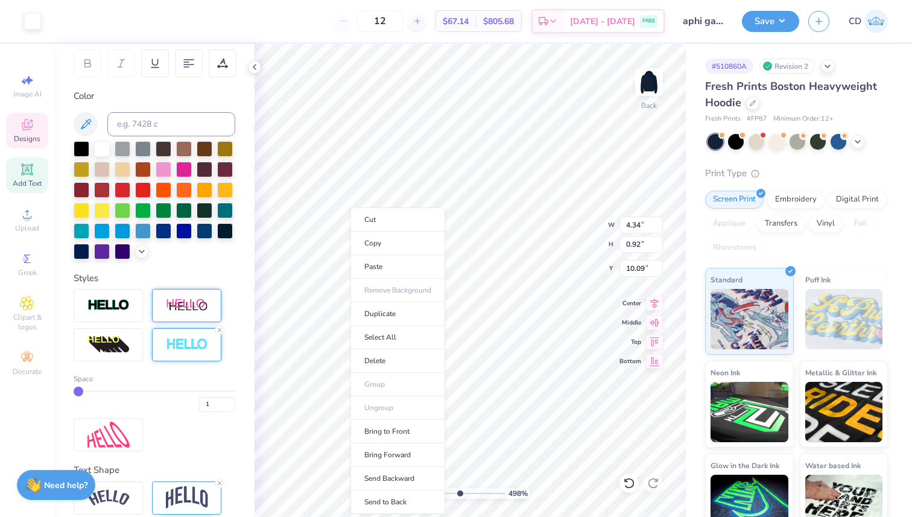
scroll to position [235, 0]
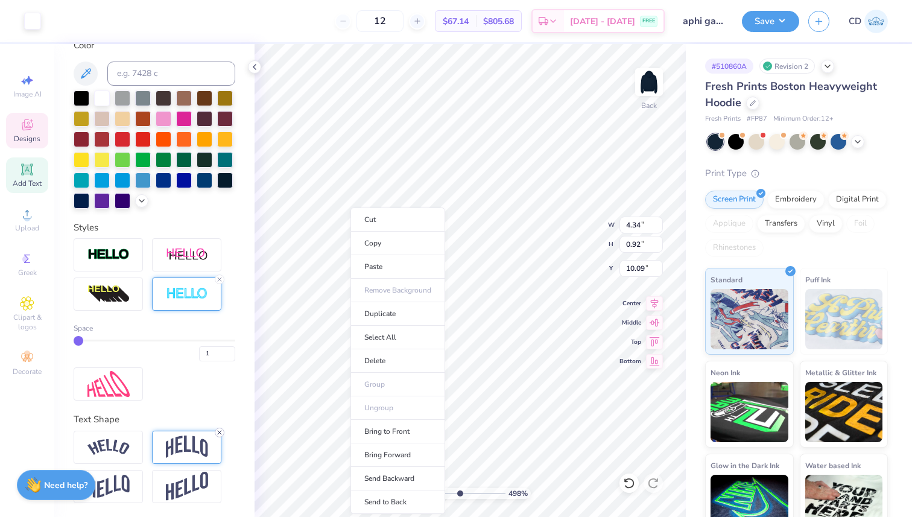
click at [220, 434] on icon at bounding box center [219, 432] width 7 height 7
type input "2"
type input "3"
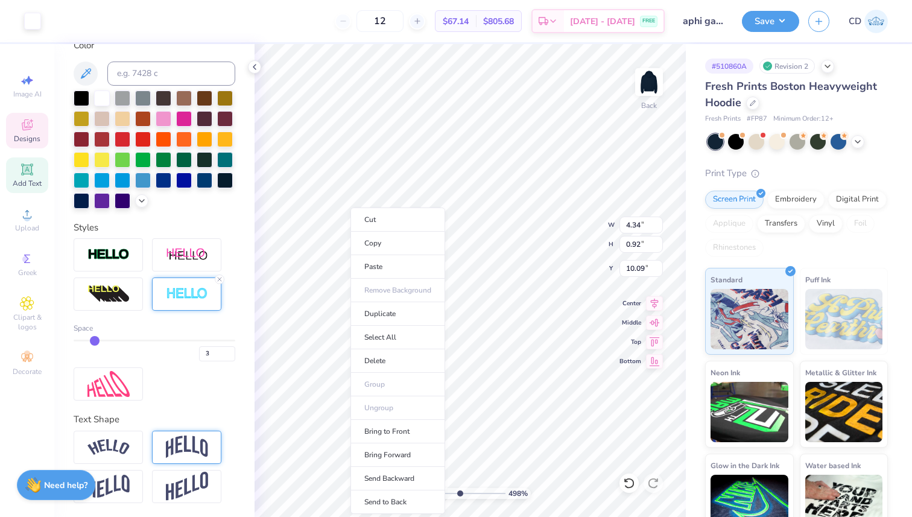
type input "4"
type input "3"
type input "2"
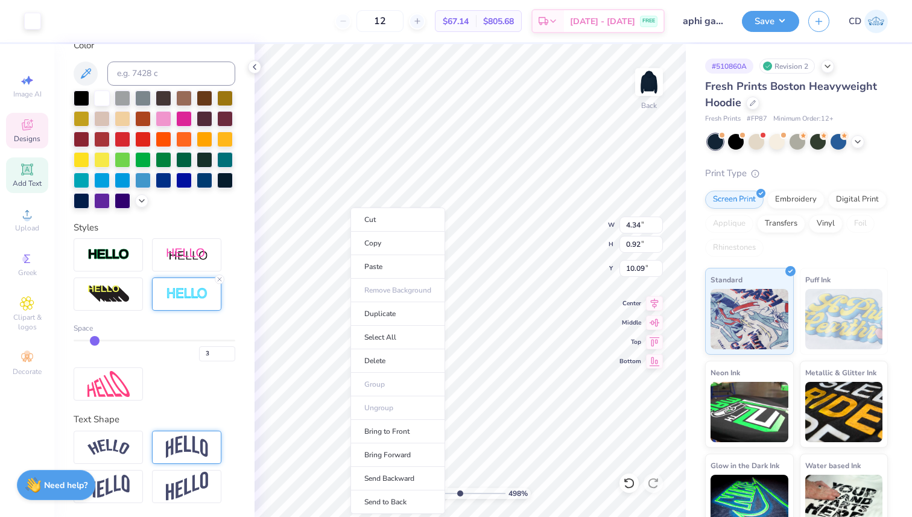
type input "2"
type input "1"
drag, startPoint x: 78, startPoint y: 337, endPoint x: 52, endPoint y: 334, distance: 26.7
click at [74, 340] on input "range" at bounding box center [155, 341] width 162 height 2
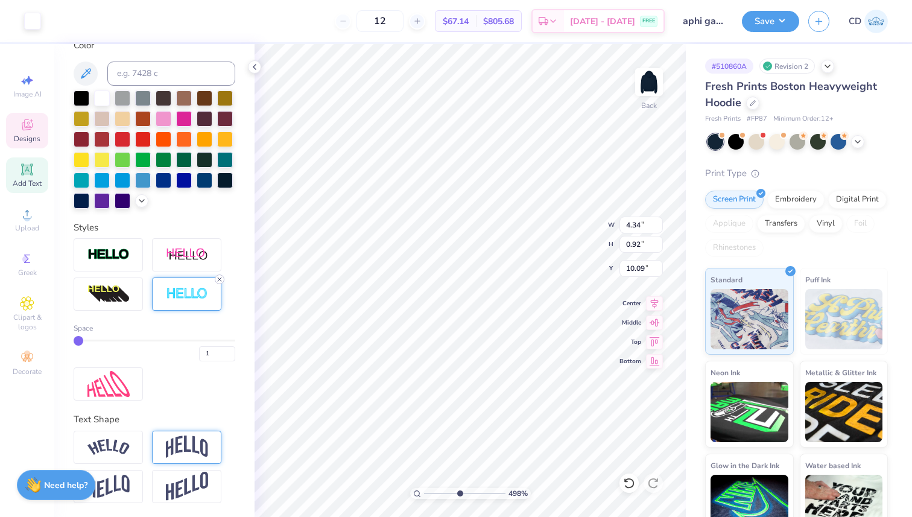
click at [216, 280] on icon at bounding box center [219, 279] width 7 height 7
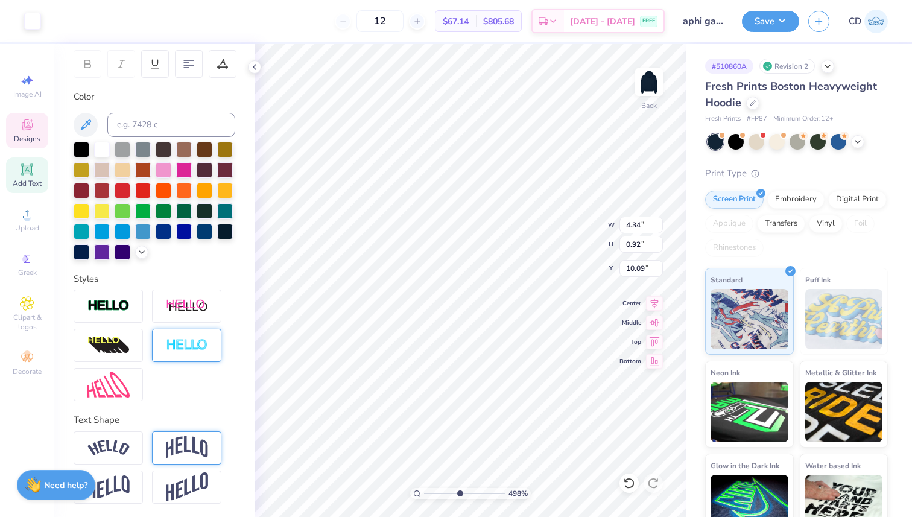
scroll to position [184, 0]
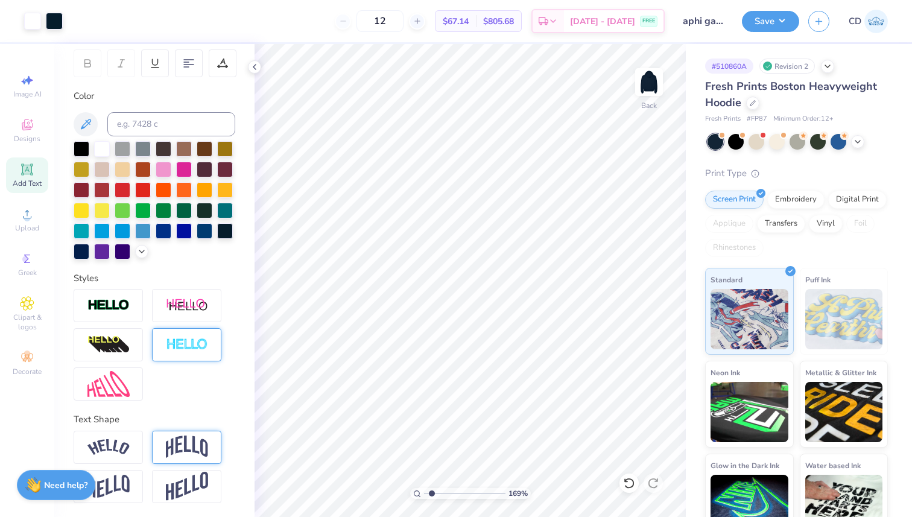
drag, startPoint x: 460, startPoint y: 491, endPoint x: 431, endPoint y: 482, distance: 30.3
click at [431, 488] on input "range" at bounding box center [464, 493] width 81 height 11
type input "2.5"
click at [438, 491] on input "range" at bounding box center [464, 493] width 81 height 11
click at [31, 212] on icon at bounding box center [27, 214] width 14 height 14
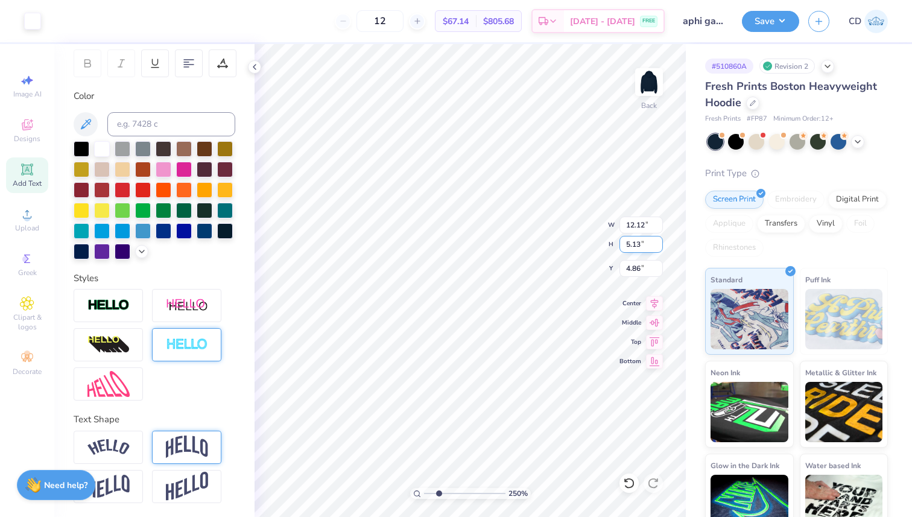
type input "4.86"
type input "10.62"
type input "4.50"
type input "5.50"
click at [654, 303] on icon at bounding box center [654, 301] width 17 height 14
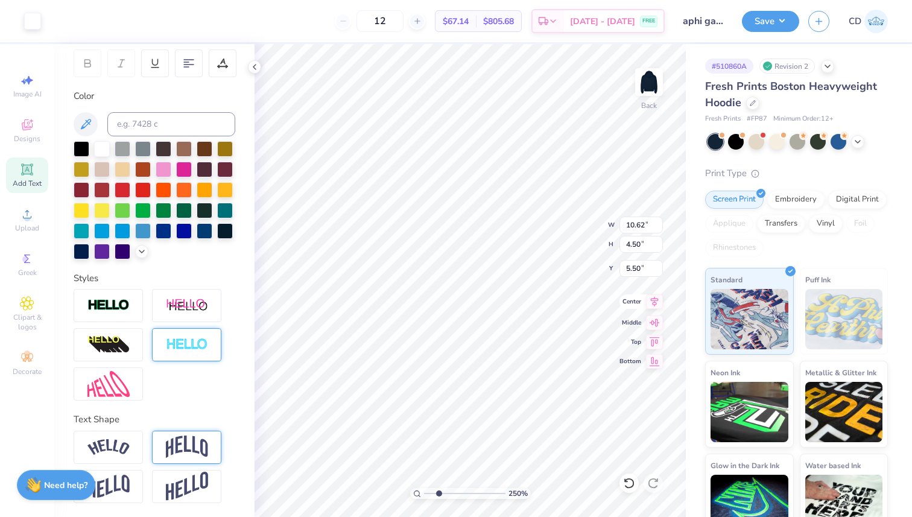
click at [651, 301] on icon at bounding box center [654, 301] width 17 height 14
click at [29, 221] on icon at bounding box center [27, 214] width 14 height 14
type input "4.86"
type input "10.66"
type input "4.51"
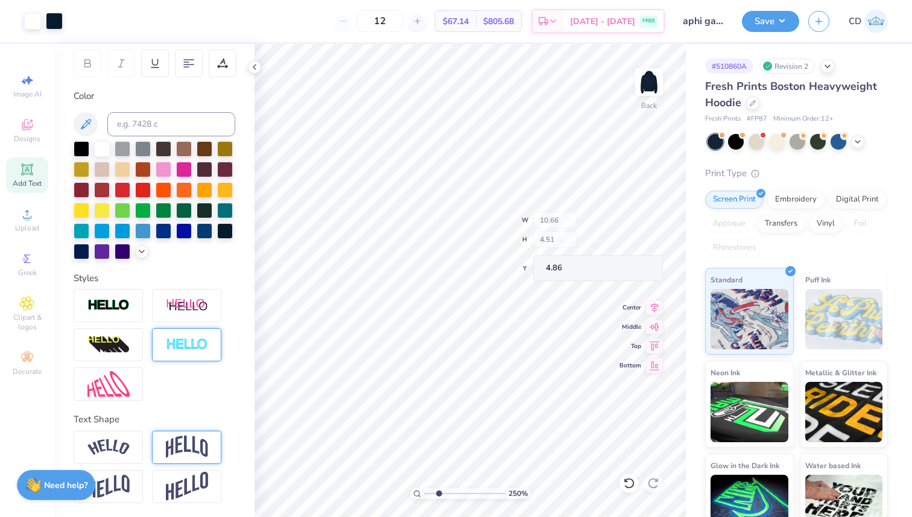
type input "5.48"
click at [253, 62] on icon at bounding box center [255, 67] width 10 height 10
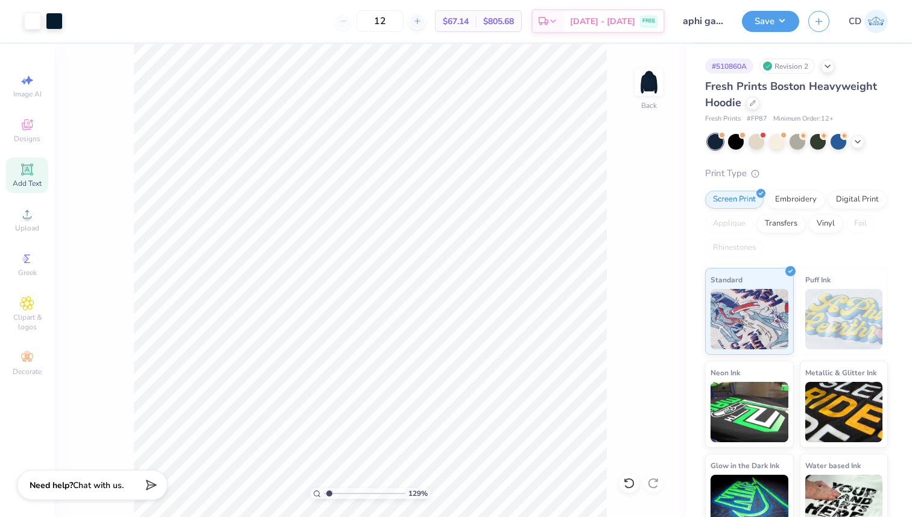
drag, startPoint x: 337, startPoint y: 494, endPoint x: 329, endPoint y: 493, distance: 8.5
type input "1.29"
click at [329, 493] on input "range" at bounding box center [364, 493] width 81 height 11
click at [655, 308] on icon at bounding box center [654, 301] width 17 height 14
click at [650, 301] on icon at bounding box center [654, 301] width 17 height 14
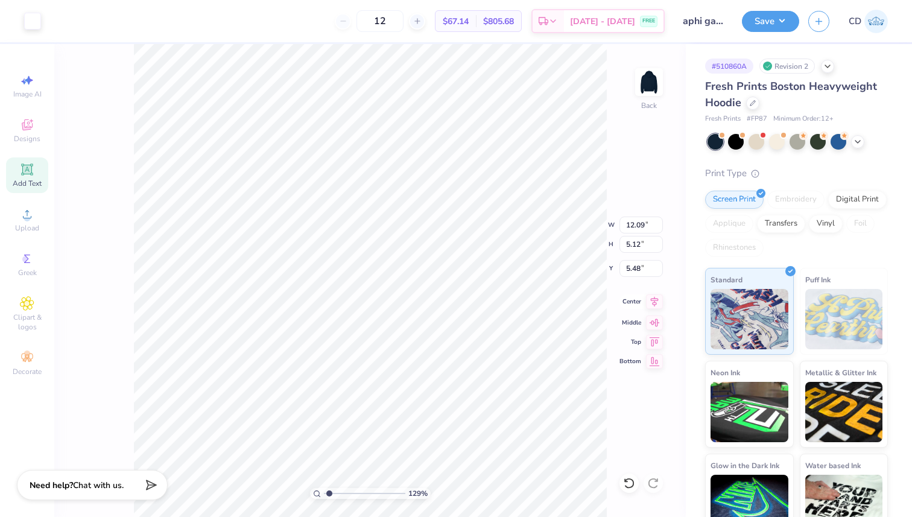
type input "12.09"
type input "5.12"
type input "5.16"
click at [329, 490] on input "range" at bounding box center [364, 493] width 81 height 11
drag, startPoint x: 329, startPoint y: 492, endPoint x: 317, endPoint y: 491, distance: 11.5
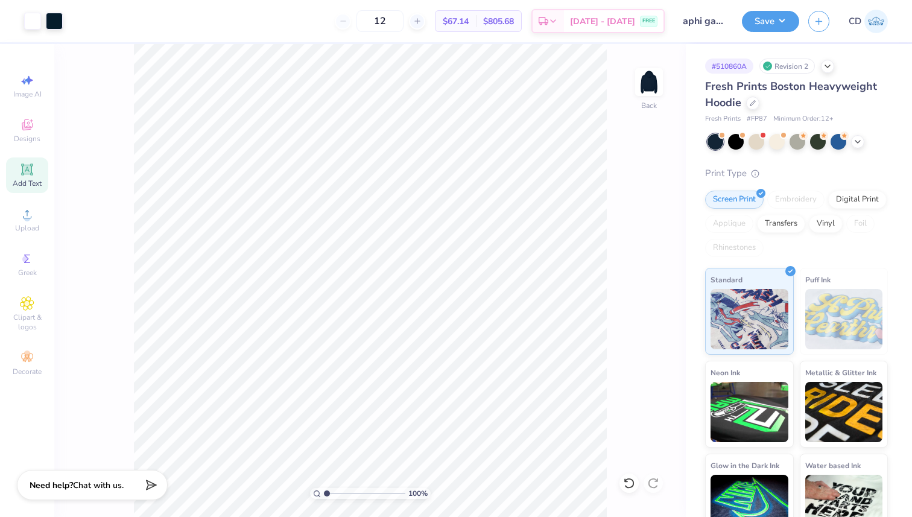
type input "1"
click at [324, 491] on input "range" at bounding box center [364, 493] width 81 height 11
type input "5.48"
type input "10.66"
type input "4.51"
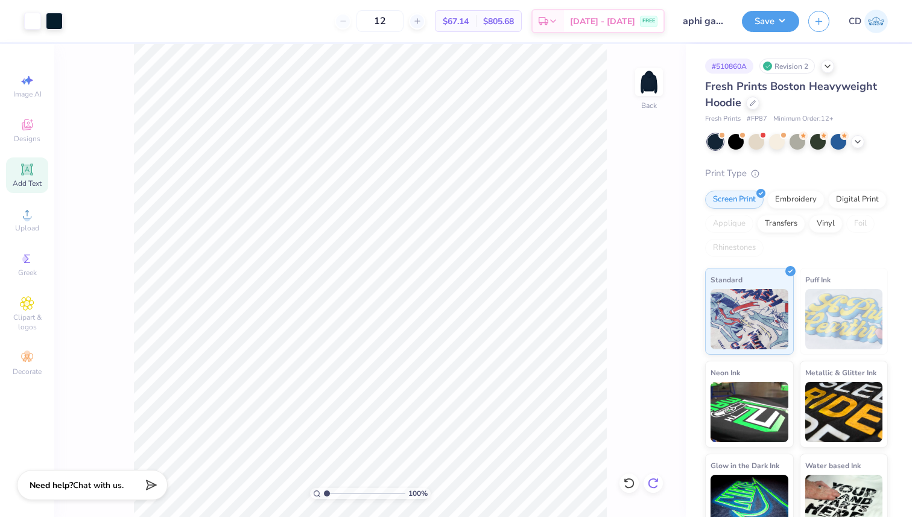
click at [658, 479] on icon at bounding box center [653, 483] width 12 height 12
click at [655, 486] on icon at bounding box center [653, 483] width 10 height 11
click at [652, 302] on icon at bounding box center [655, 301] width 8 height 10
type input "5.58"
type input "2.34"
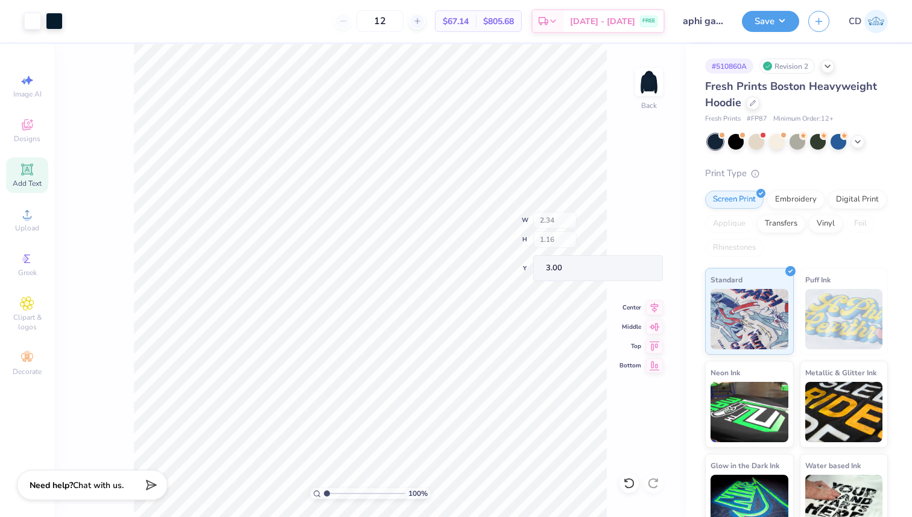
type input "1.16"
type input "3.02"
type input "0.98"
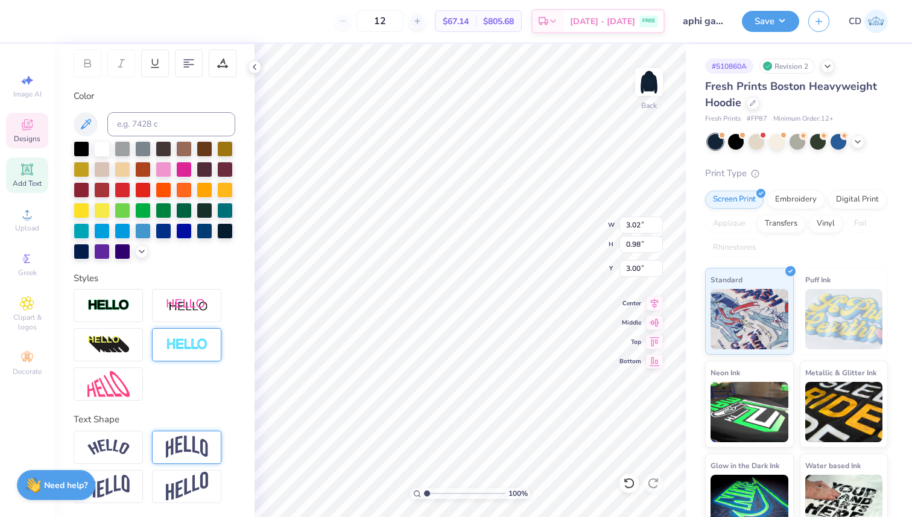
type input "12.81"
type input "1.08"
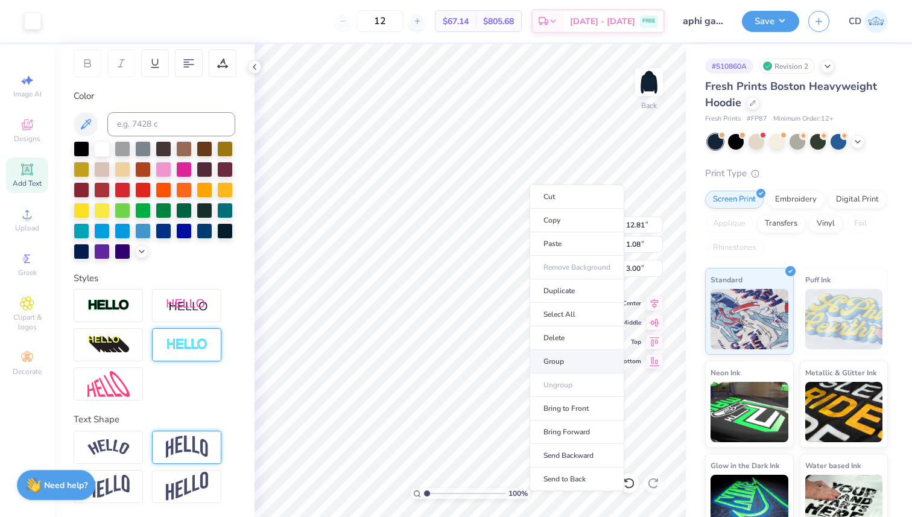
click at [568, 356] on li "Group" at bounding box center [576, 362] width 95 height 24
click at [657, 319] on icon at bounding box center [654, 321] width 10 height 8
type input "22.34"
type input "8.42"
type input "-8.35"
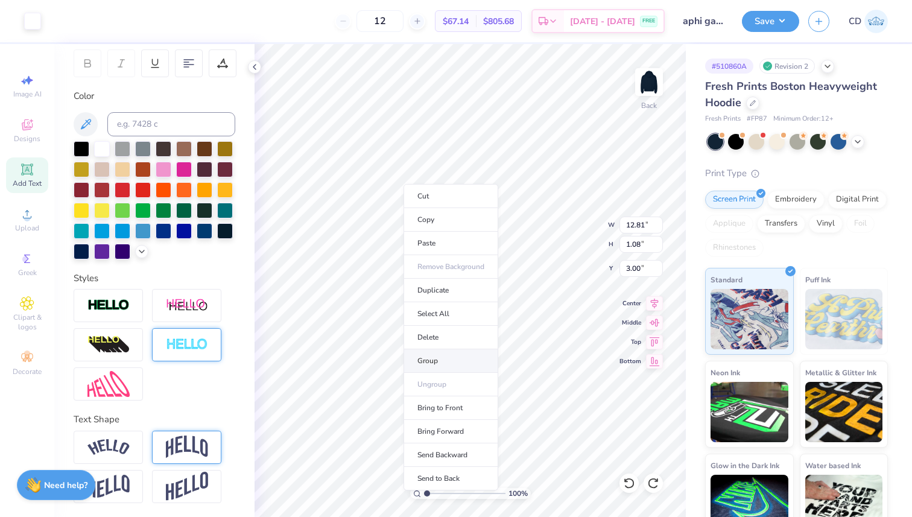
click at [432, 364] on li "Group" at bounding box center [450, 361] width 95 height 24
click at [653, 303] on icon at bounding box center [654, 301] width 17 height 14
type input "22.16"
type input "6.81"
type input "-8.35"
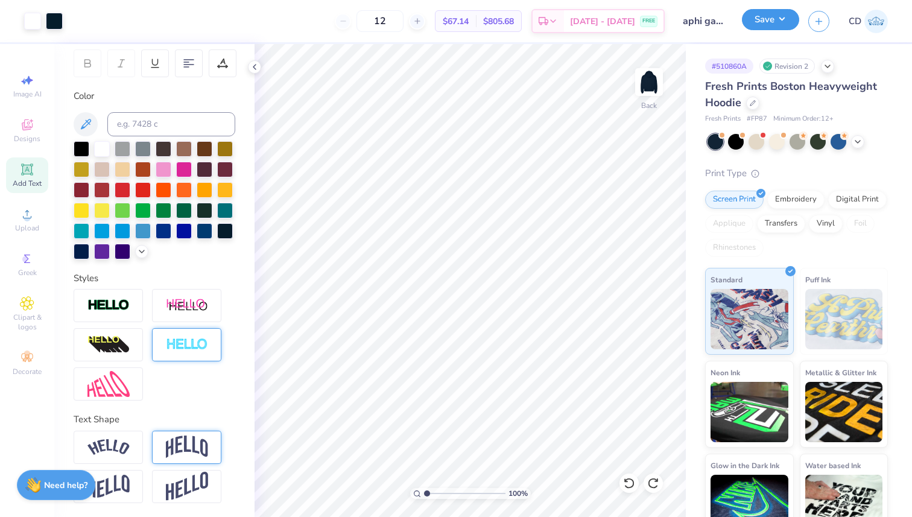
click at [787, 17] on button "Save" at bounding box center [770, 19] width 57 height 21
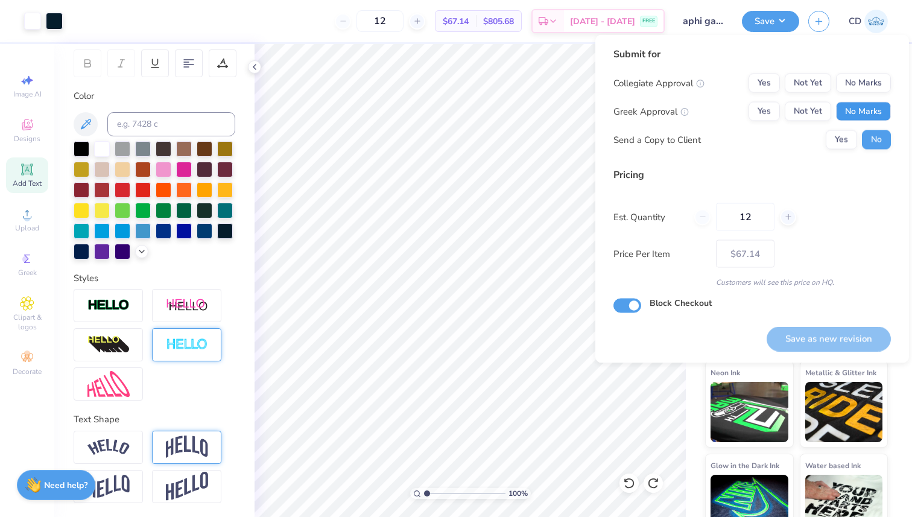
click at [864, 106] on button "No Marks" at bounding box center [863, 111] width 55 height 19
click at [864, 78] on button "No Marks" at bounding box center [863, 83] width 55 height 19
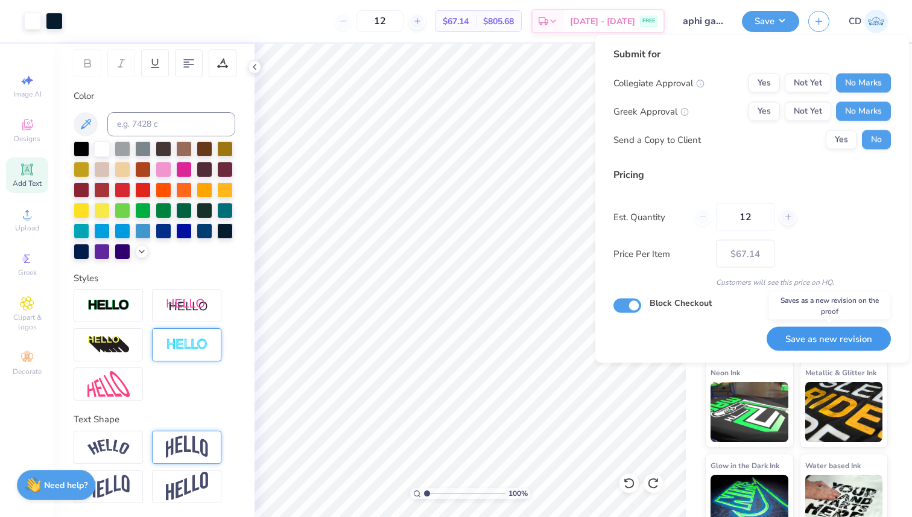
click at [821, 334] on button "Save as new revision" at bounding box center [828, 338] width 124 height 25
type input "$67.14"
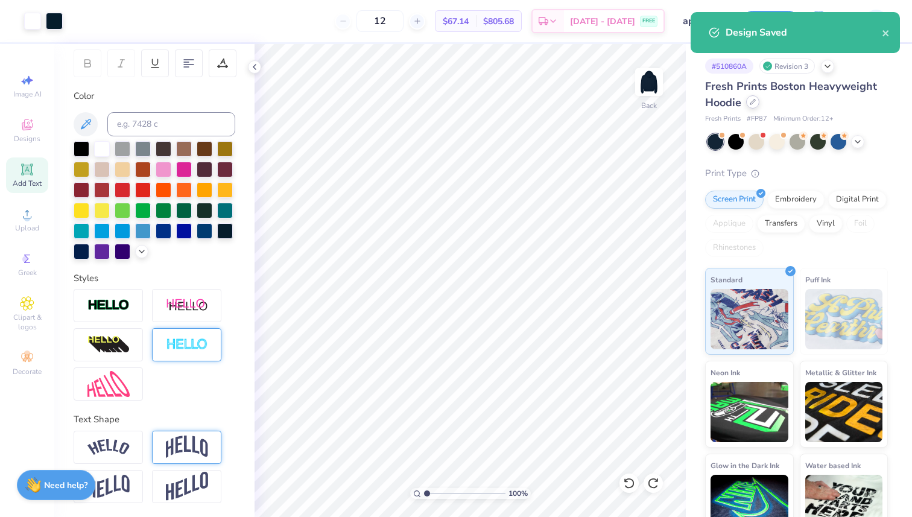
click at [752, 103] on icon at bounding box center [753, 102] width 6 height 6
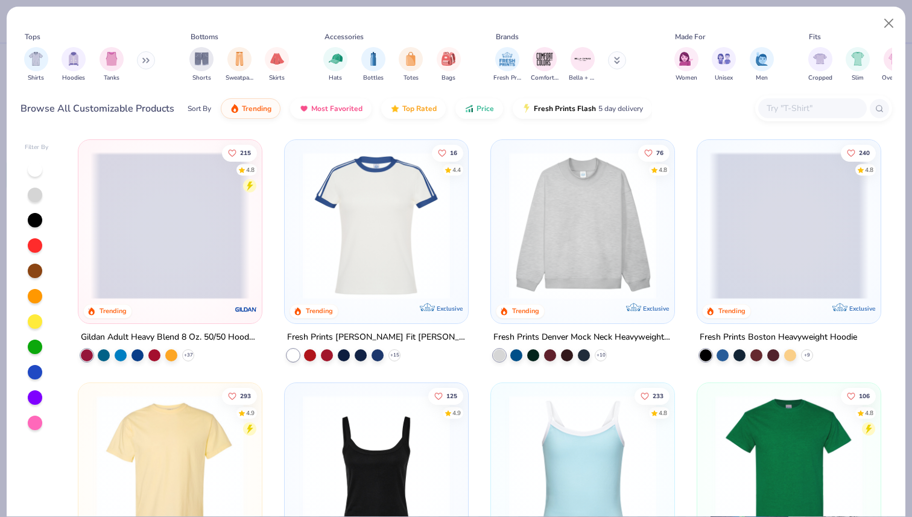
click at [800, 114] on input "text" at bounding box center [811, 108] width 93 height 14
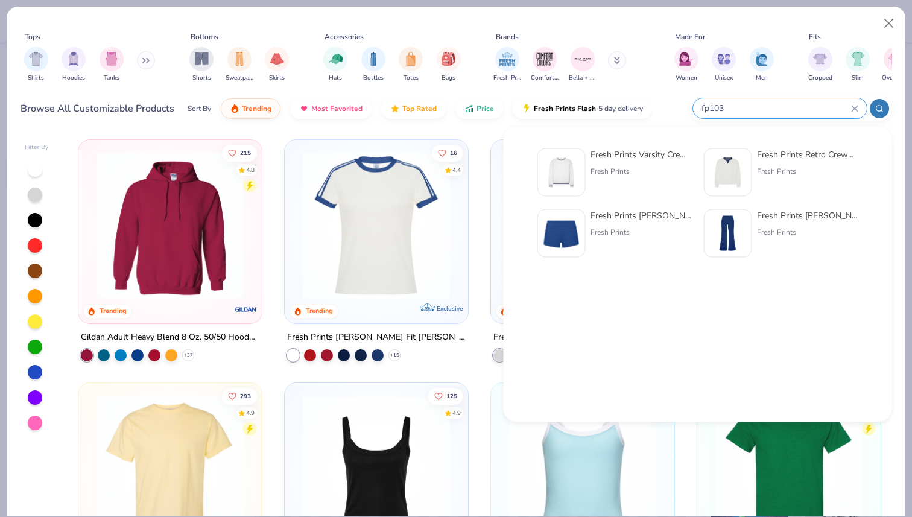
type input "fp103"
click at [757, 175] on div "Fresh Prints" at bounding box center [807, 171] width 101 height 11
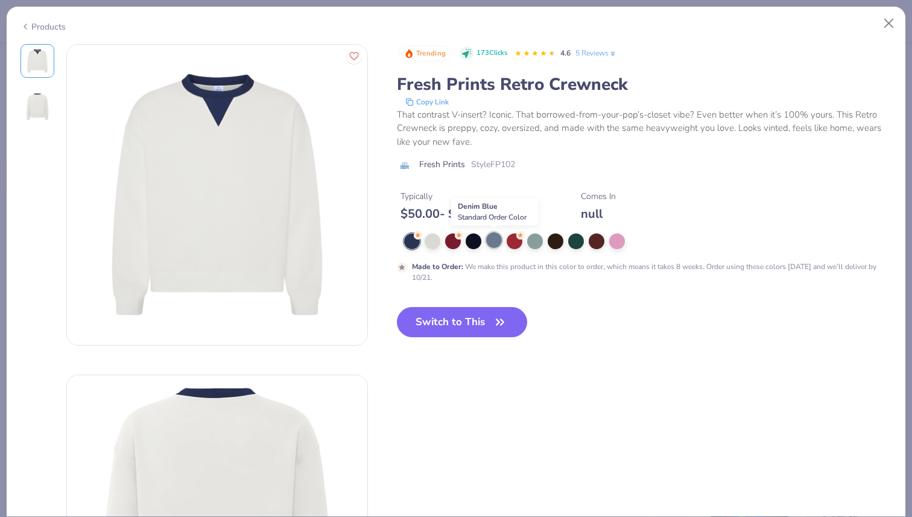
click at [498, 240] on div at bounding box center [494, 240] width 16 height 16
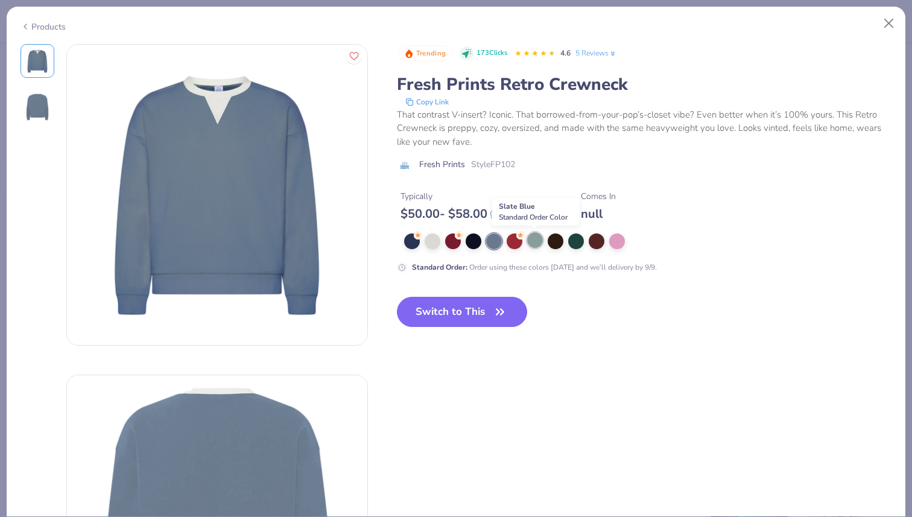
click at [538, 243] on div at bounding box center [535, 240] width 16 height 16
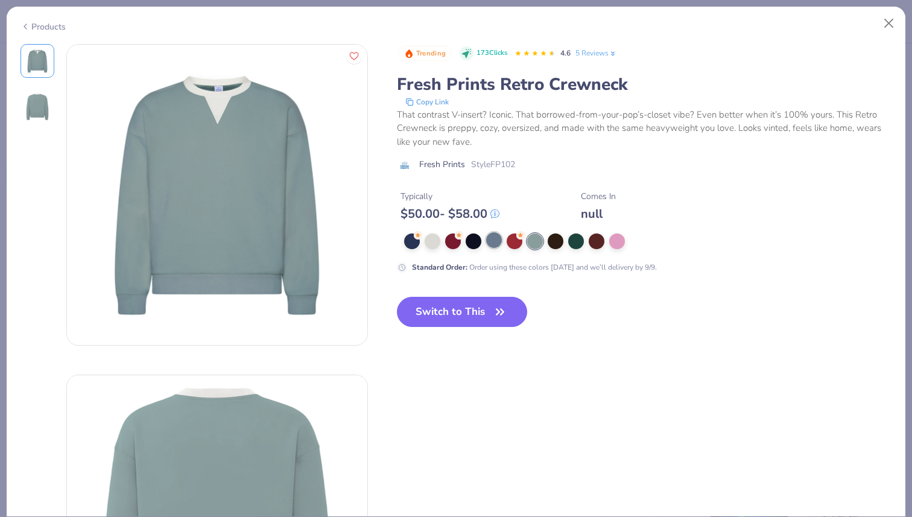
click at [489, 238] on div at bounding box center [494, 240] width 16 height 16
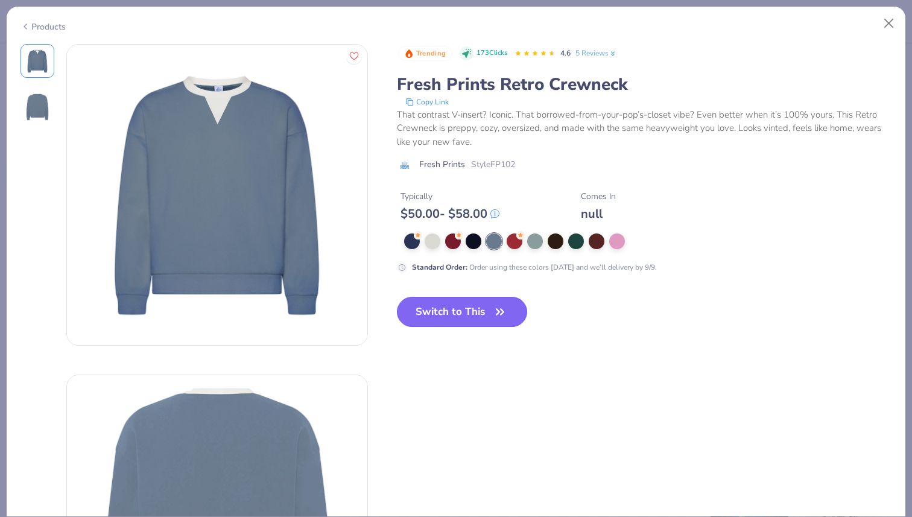
click at [443, 316] on button "Switch to This" at bounding box center [462, 312] width 131 height 30
type input "50"
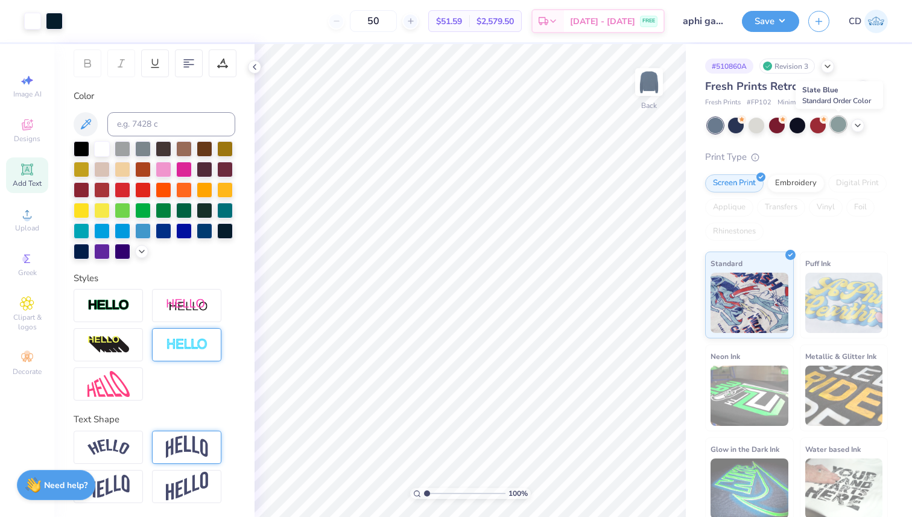
click at [840, 121] on div at bounding box center [838, 124] width 16 height 16
click at [858, 125] on polyline at bounding box center [857, 124] width 5 height 2
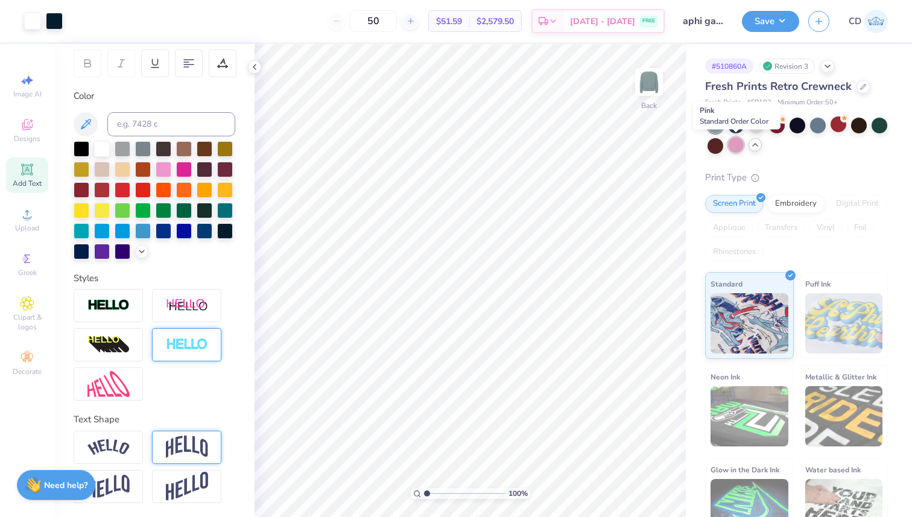
click at [731, 144] on div at bounding box center [736, 145] width 16 height 16
click at [730, 145] on div at bounding box center [736, 145] width 16 height 16
click at [835, 127] on div at bounding box center [838, 124] width 16 height 16
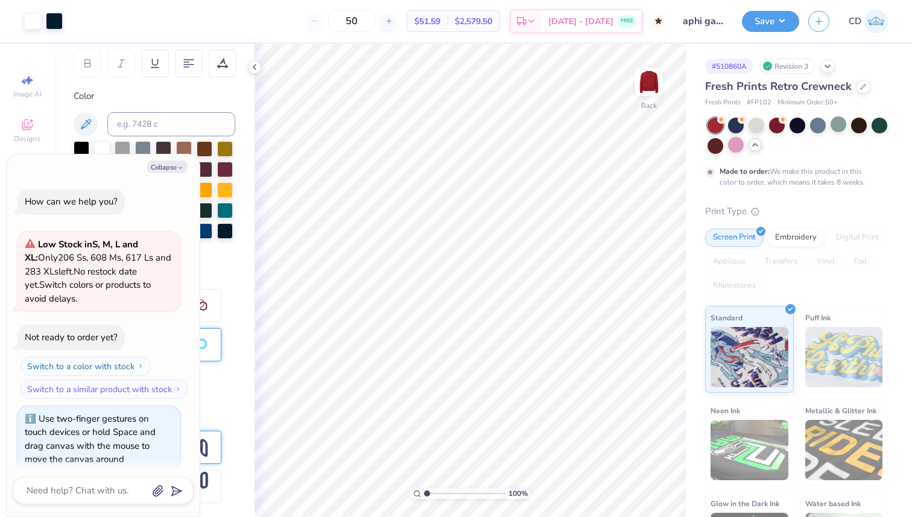
scroll to position [124, 0]
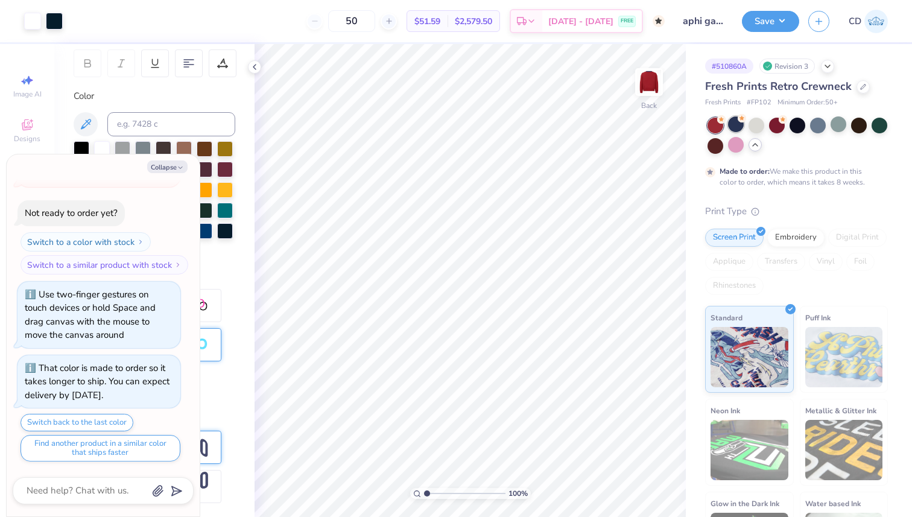
click at [742, 124] on div at bounding box center [736, 124] width 16 height 16
click at [780, 127] on div at bounding box center [777, 124] width 16 height 16
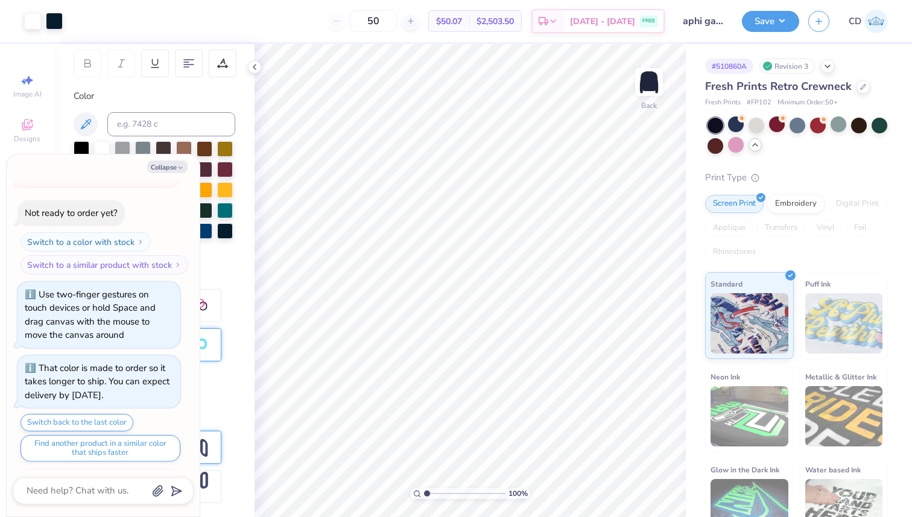
scroll to position [198, 0]
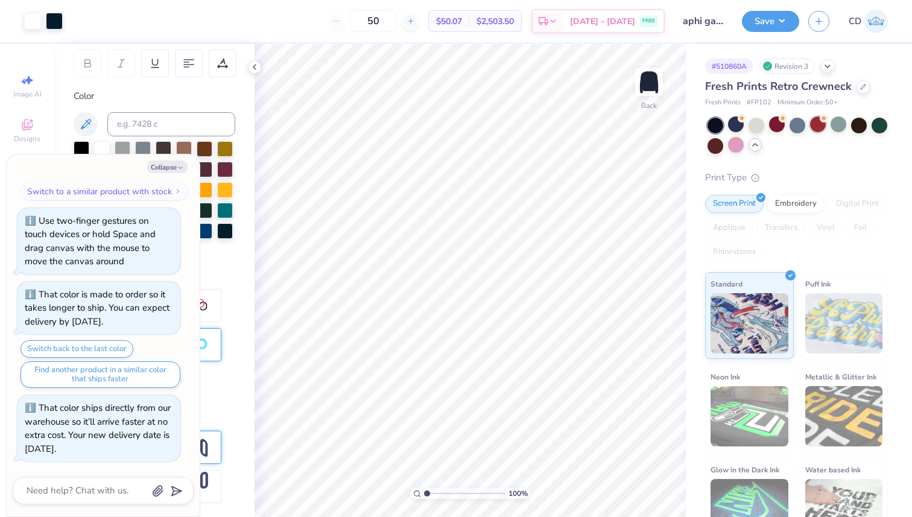
click at [814, 127] on div at bounding box center [818, 124] width 16 height 16
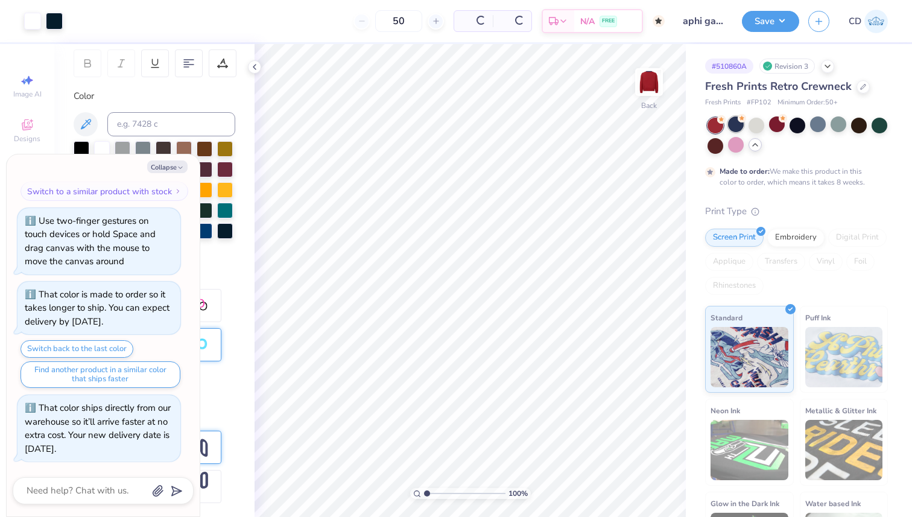
scroll to position [311, 0]
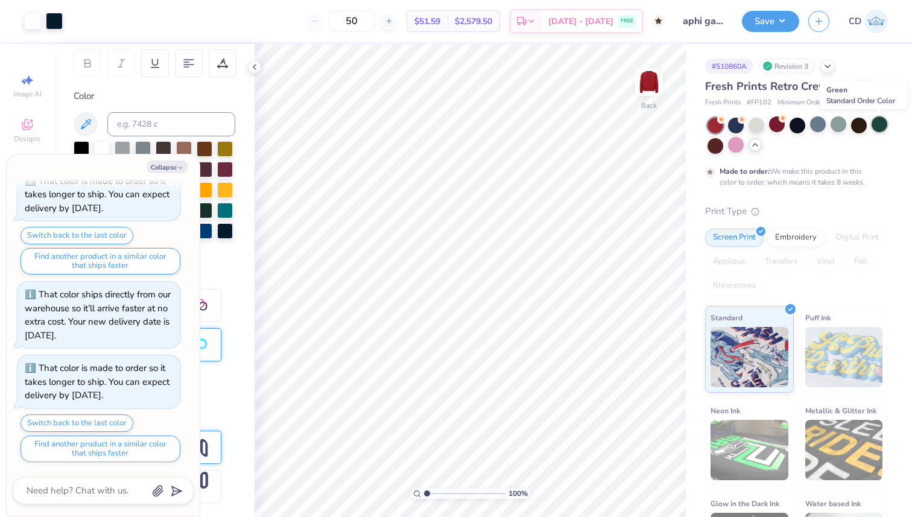
click at [876, 130] on div at bounding box center [879, 124] width 16 height 16
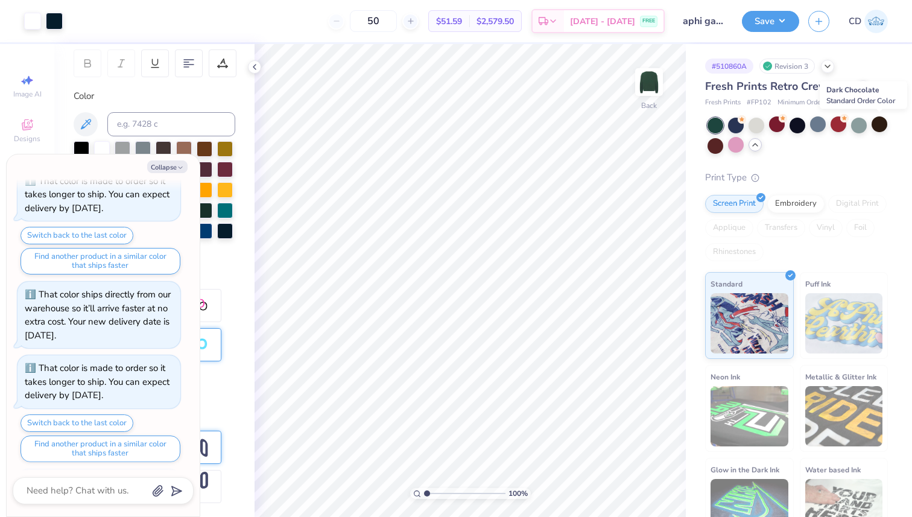
scroll to position [385, 0]
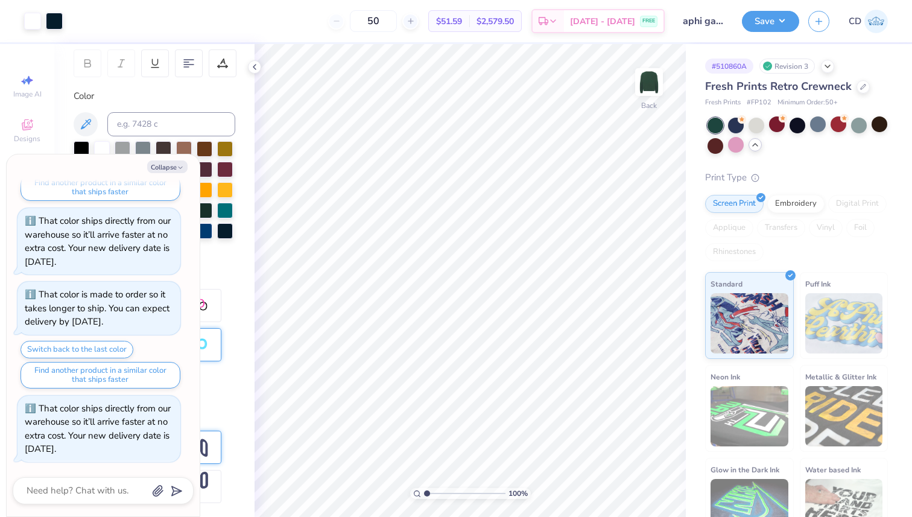
click at [842, 128] on div at bounding box center [838, 124] width 16 height 16
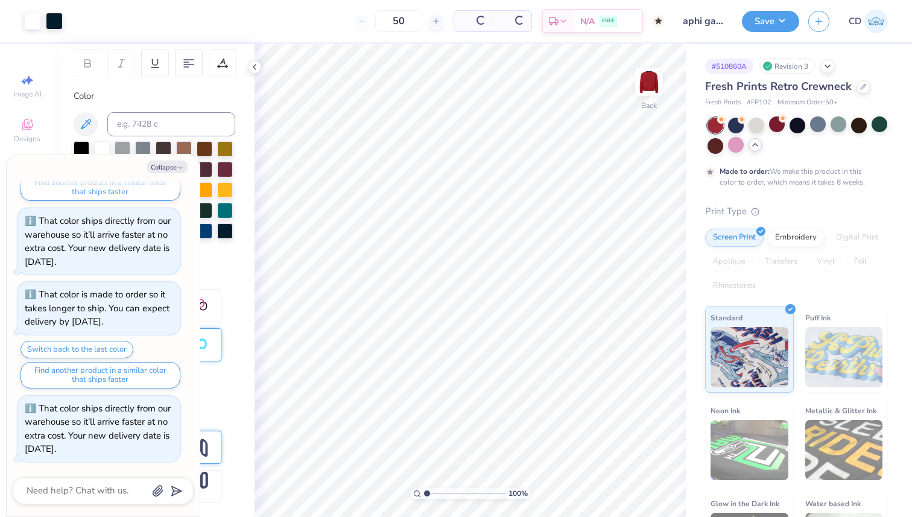
scroll to position [499, 0]
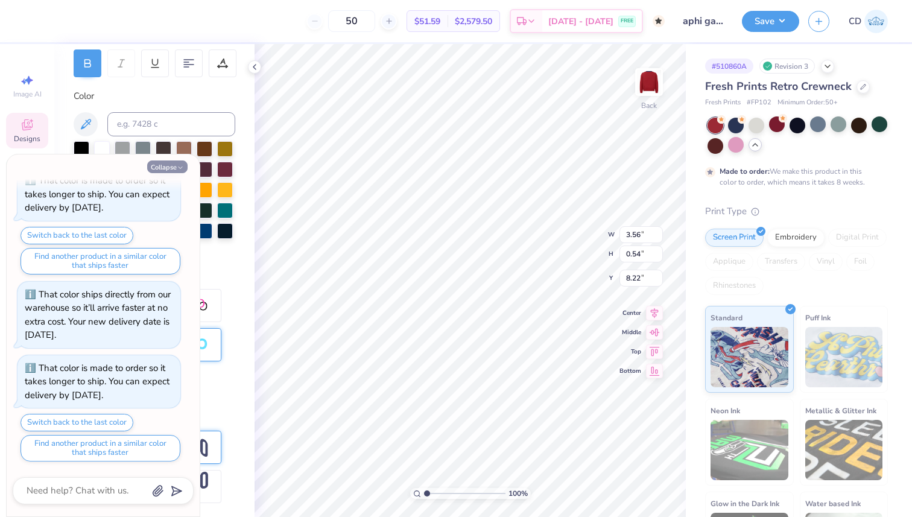
click at [180, 164] on icon "button" at bounding box center [180, 167] width 7 height 7
type textarea "x"
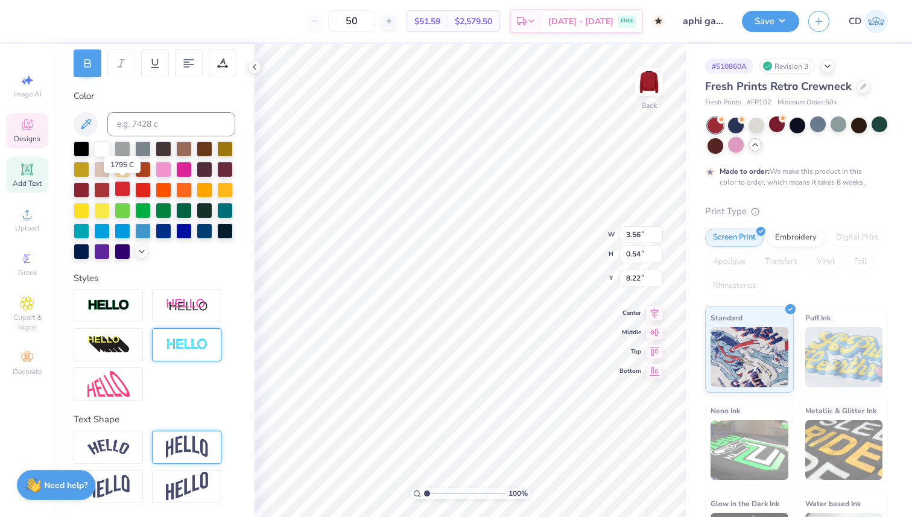
click at [121, 192] on div at bounding box center [123, 189] width 16 height 16
click at [103, 189] on div at bounding box center [102, 189] width 16 height 16
click at [31, 215] on icon at bounding box center [27, 214] width 14 height 14
drag, startPoint x: 427, startPoint y: 493, endPoint x: 468, endPoint y: 497, distance: 41.2
type input "6.42"
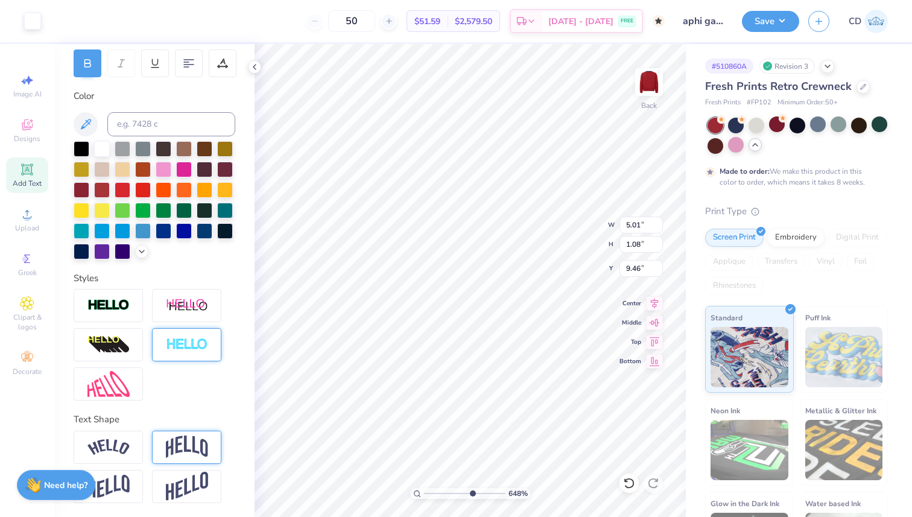
click at [470, 497] on input "range" at bounding box center [464, 493] width 81 height 11
type input "8.03"
type input "4.23"
type input "0.91"
type input "4.35"
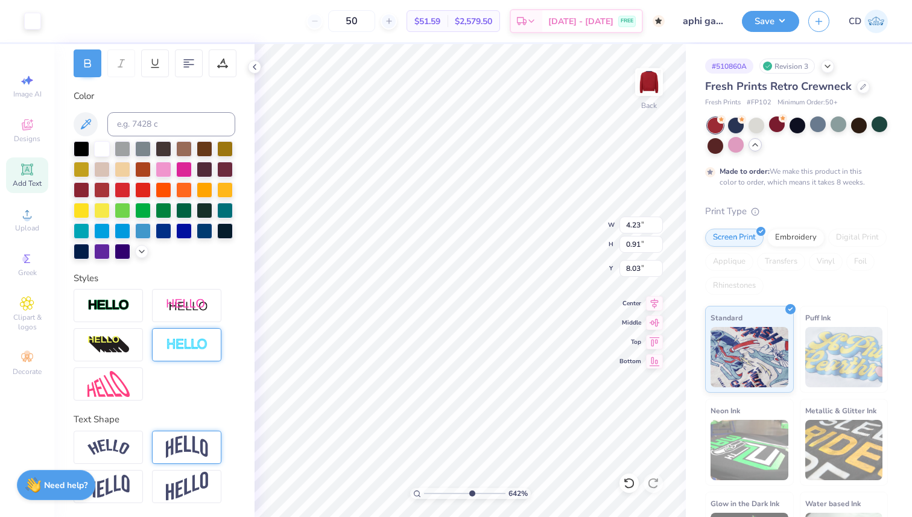
type input "0.94"
type input "8.01"
click at [652, 302] on icon at bounding box center [655, 301] width 8 height 10
click at [652, 308] on icon at bounding box center [654, 301] width 17 height 14
click at [253, 66] on icon at bounding box center [255, 67] width 10 height 10
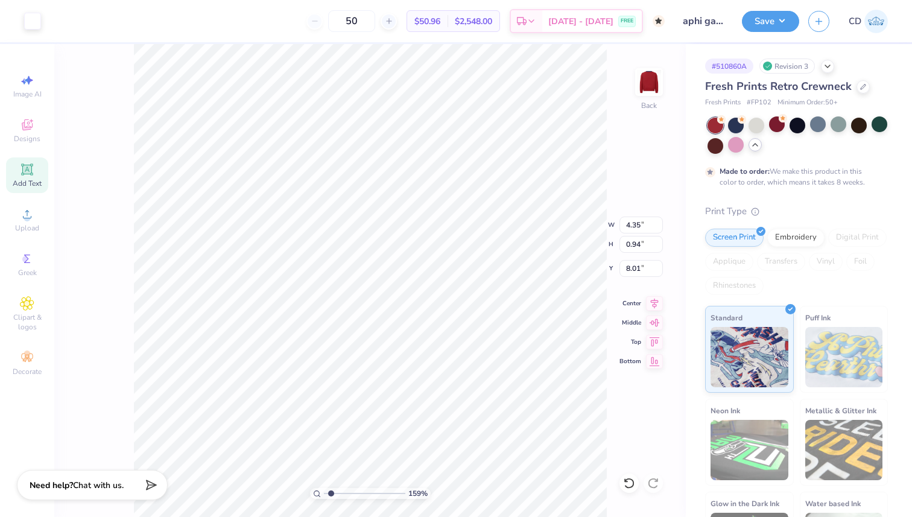
drag, startPoint x: 368, startPoint y: 493, endPoint x: 330, endPoint y: 496, distance: 38.1
type input "1.54"
click at [330, 496] on input "range" at bounding box center [364, 493] width 81 height 11
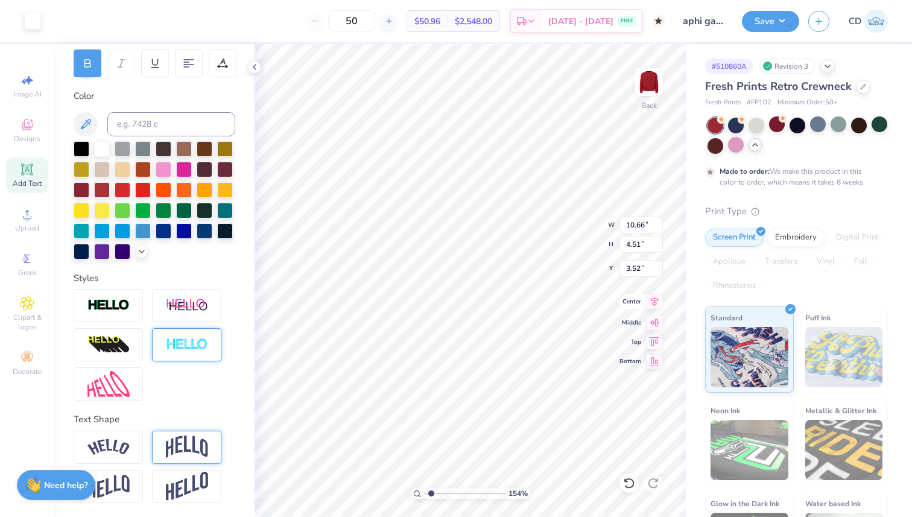
click at [657, 306] on icon at bounding box center [654, 301] width 17 height 14
click at [656, 303] on icon at bounding box center [654, 301] width 17 height 14
type input "12.44"
type input "5.27"
type input "1"
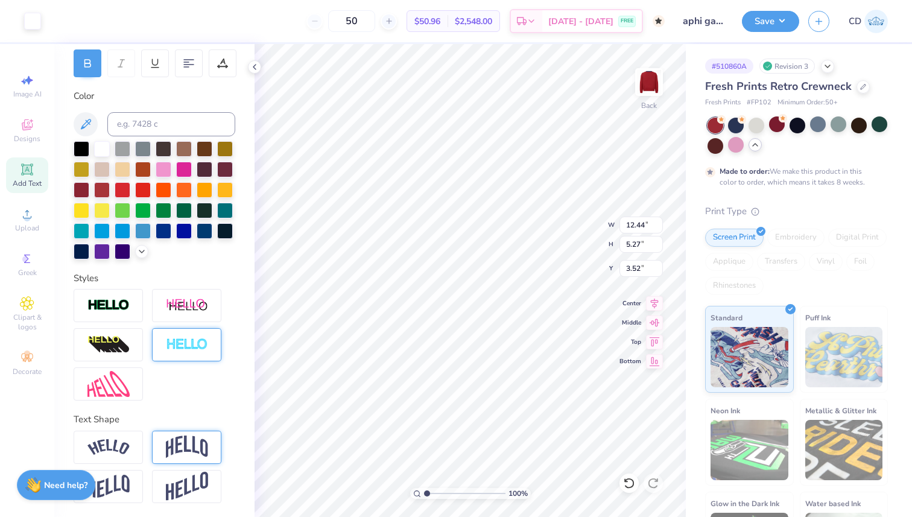
click at [426, 493] on input "range" at bounding box center [464, 493] width 81 height 11
click at [653, 299] on icon at bounding box center [654, 301] width 17 height 14
click at [651, 300] on icon at bounding box center [655, 301] width 8 height 10
type input "11.96"
type input "5.06"
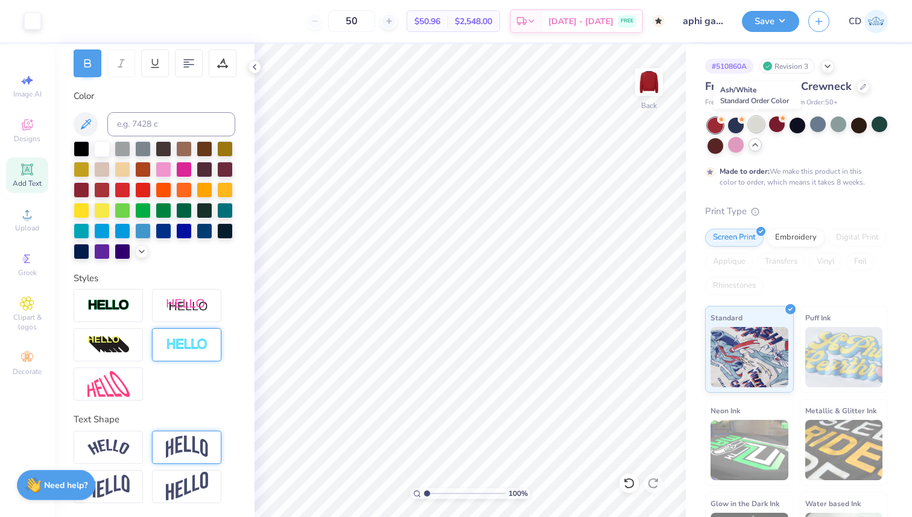
click at [754, 129] on div at bounding box center [756, 124] width 16 height 16
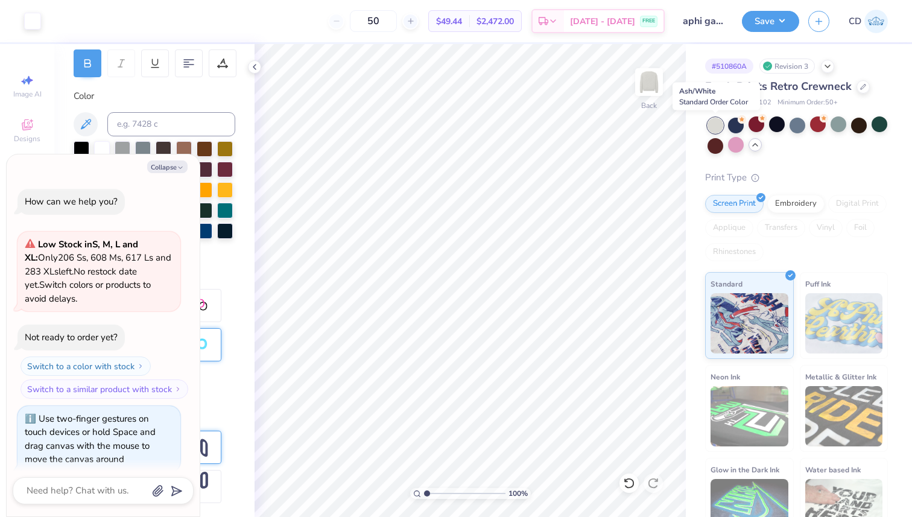
scroll to position [572, 0]
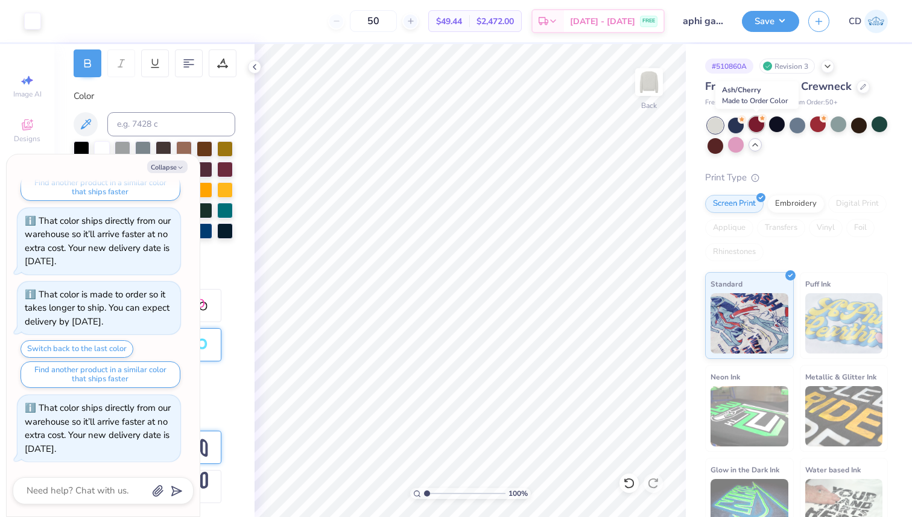
click at [756, 127] on div at bounding box center [756, 124] width 16 height 16
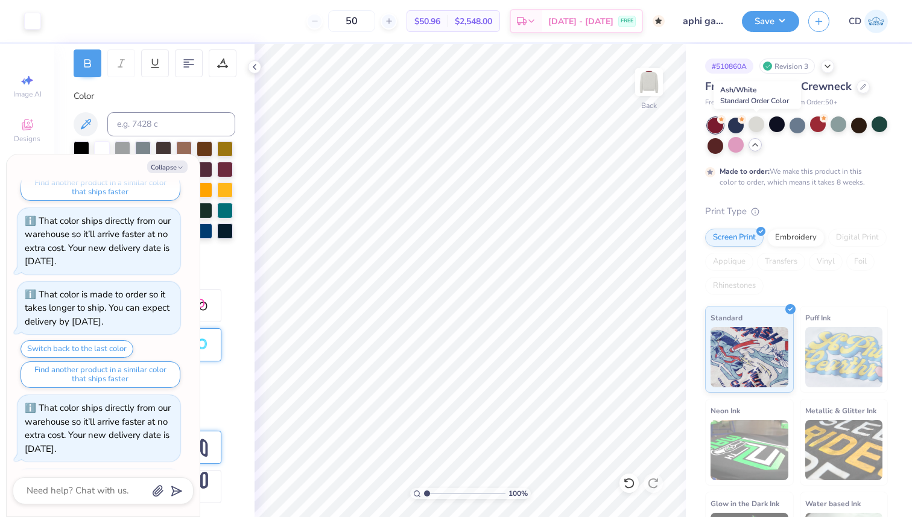
scroll to position [686, 0]
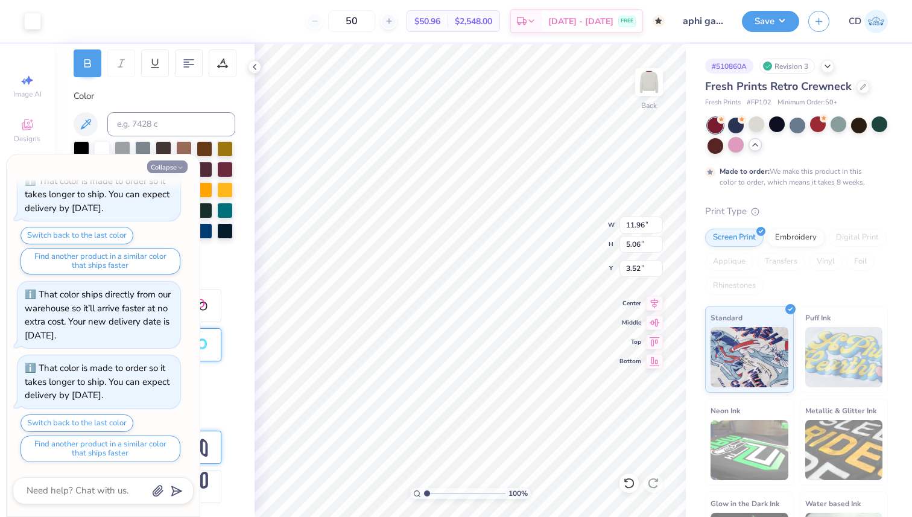
click at [166, 169] on button "Collapse" at bounding box center [167, 166] width 40 height 13
type textarea "x"
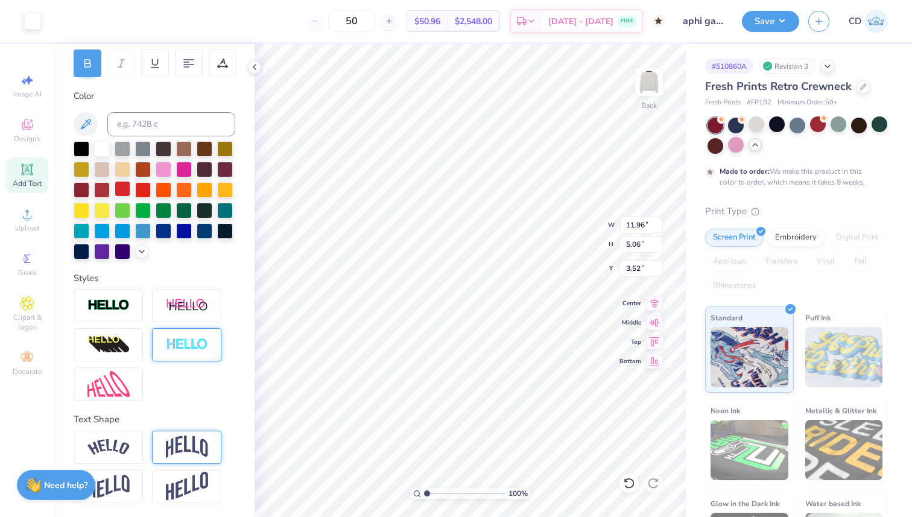
click at [117, 190] on div at bounding box center [123, 189] width 16 height 16
click at [125, 188] on div at bounding box center [123, 189] width 16 height 16
type input "3.02"
type input "0.98"
type input "0.94"
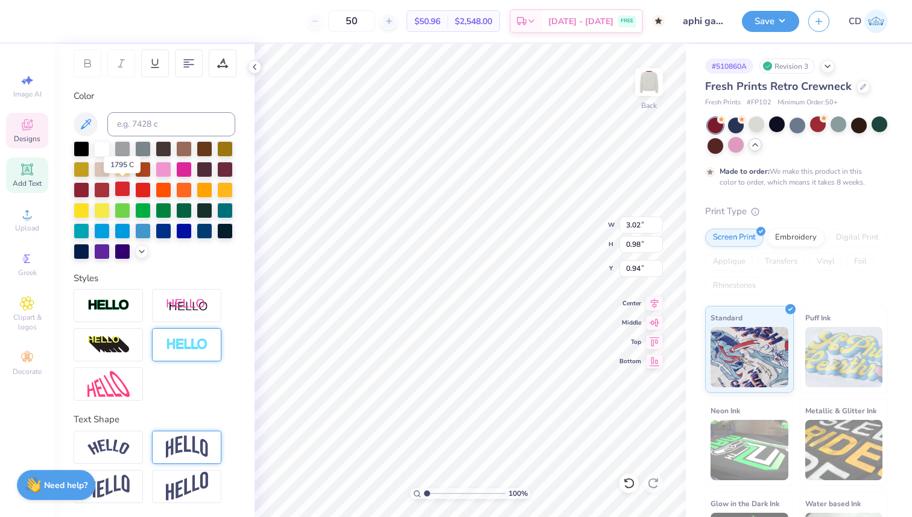
click at [122, 188] on div at bounding box center [123, 189] width 16 height 16
type input "2.17"
type input "1.08"
click at [122, 190] on div at bounding box center [123, 189] width 16 height 16
click at [142, 249] on icon at bounding box center [142, 250] width 10 height 10
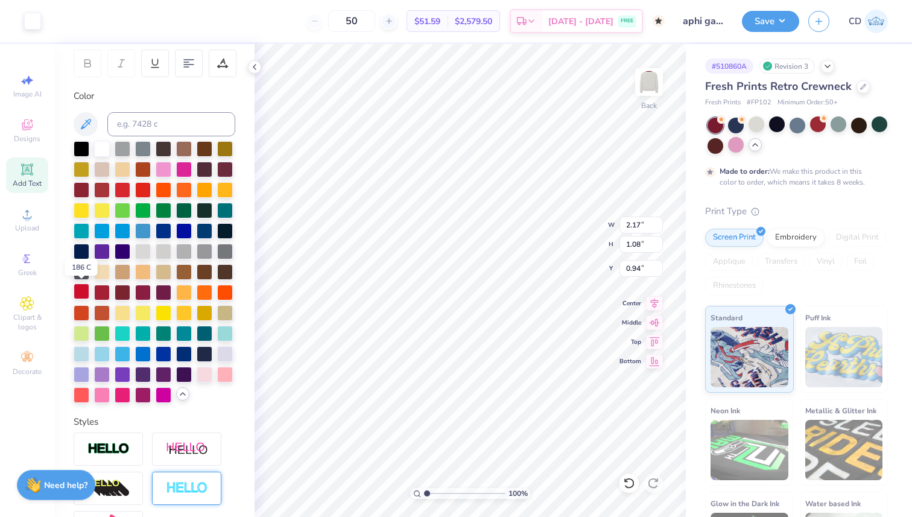
click at [80, 293] on div at bounding box center [82, 291] width 16 height 16
type input "3.02"
type input "0.98"
click at [100, 292] on div at bounding box center [102, 291] width 16 height 16
type input "11.96"
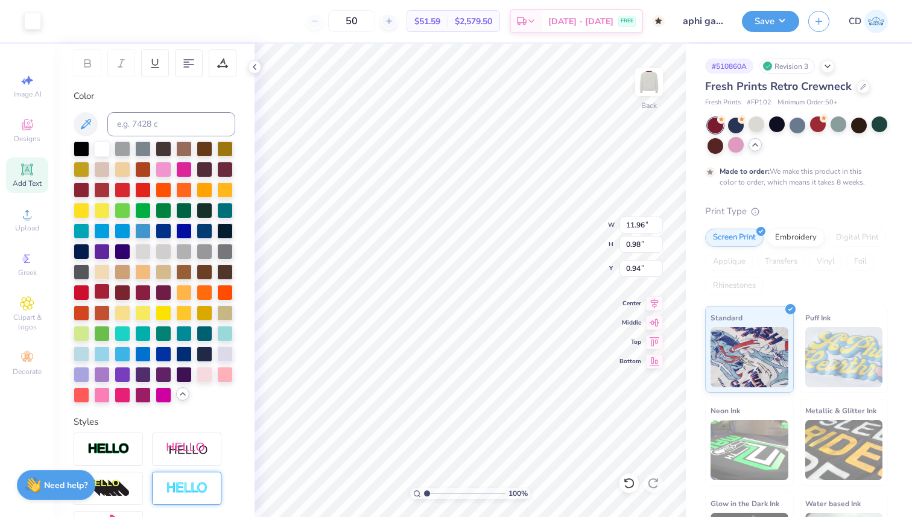
type input "5.06"
type input "3.52"
click at [103, 292] on div at bounding box center [102, 291] width 16 height 16
click at [79, 289] on div at bounding box center [82, 291] width 16 height 16
click at [259, 69] on icon at bounding box center [255, 67] width 10 height 10
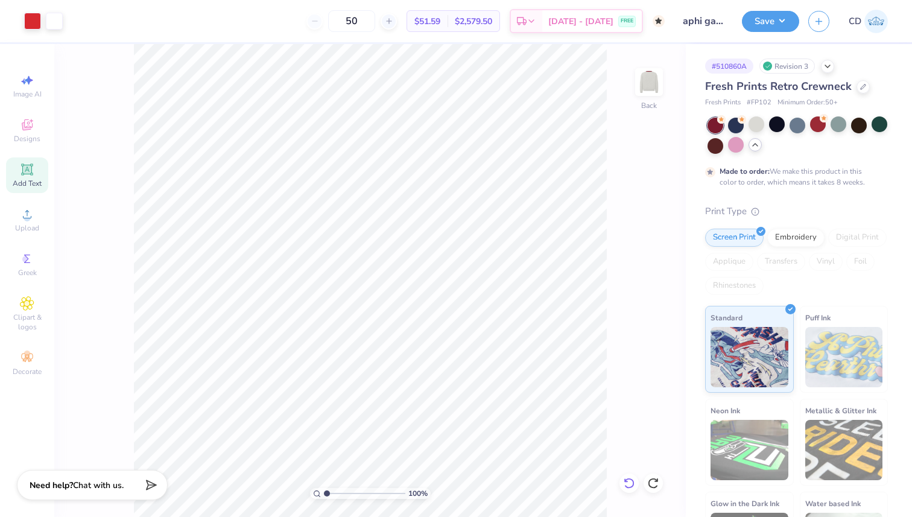
click at [630, 479] on icon at bounding box center [629, 483] width 10 height 11
click at [631, 482] on icon at bounding box center [629, 483] width 12 height 12
click at [813, 126] on div at bounding box center [818, 124] width 16 height 16
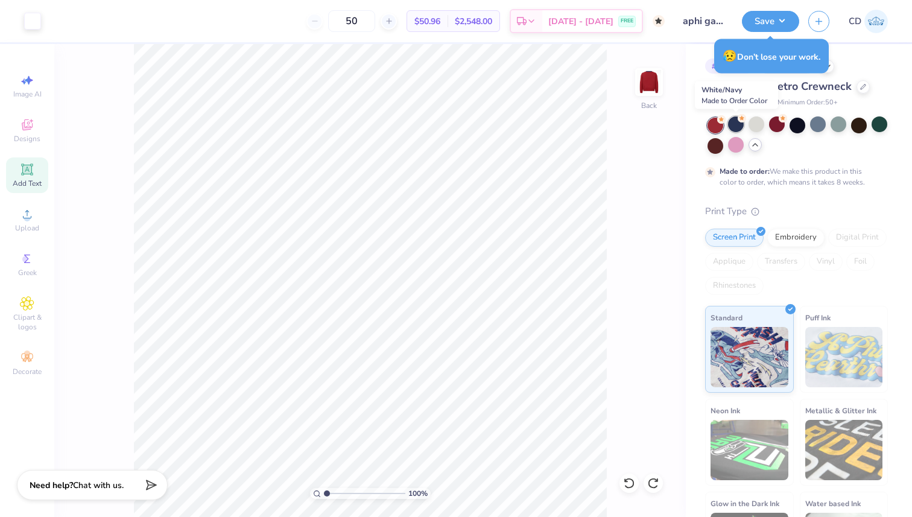
click at [733, 122] on div at bounding box center [736, 124] width 16 height 16
click at [717, 125] on div at bounding box center [715, 126] width 16 height 16
click at [774, 127] on div at bounding box center [777, 124] width 16 height 16
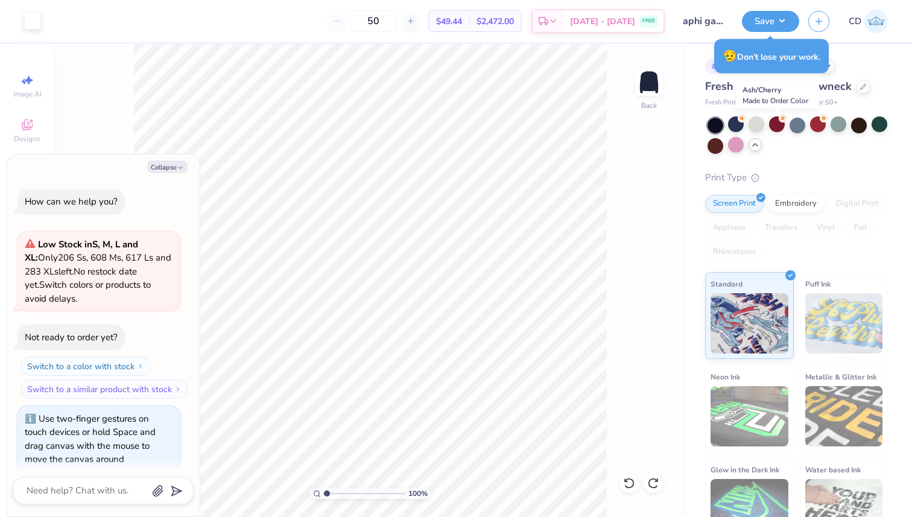
scroll to position [759, 0]
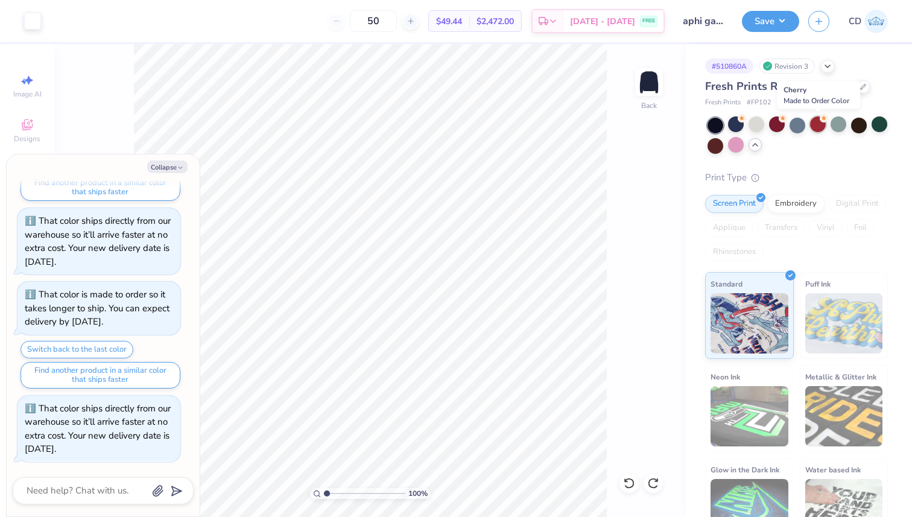
click at [811, 124] on div at bounding box center [818, 124] width 16 height 16
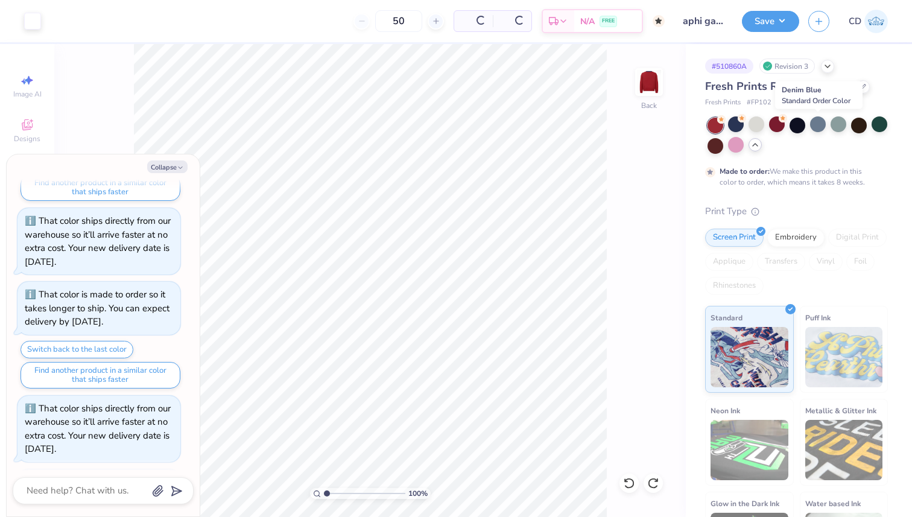
scroll to position [873, 0]
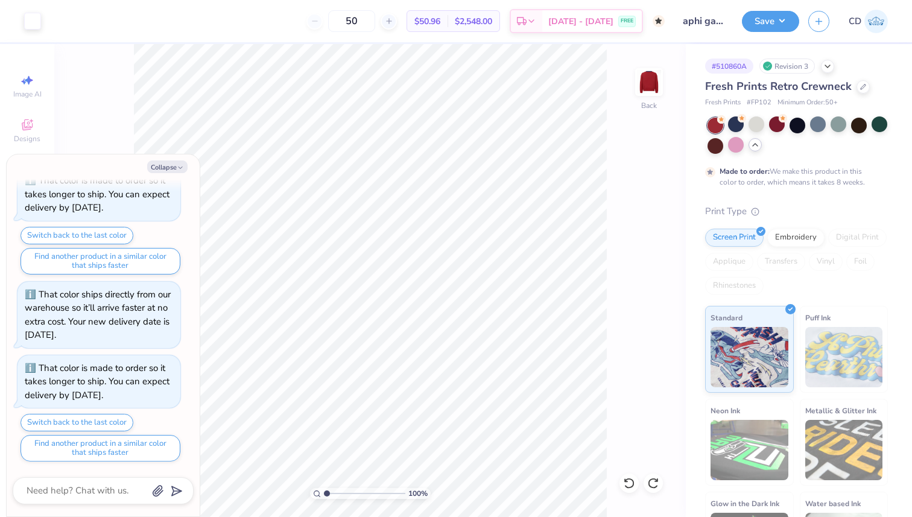
drag, startPoint x: 776, startPoint y: 19, endPoint x: 813, endPoint y: 151, distance: 136.7
click at [814, 151] on div "Art colors 50 $50.96 Per Item $2,548.00 Total Est. Delivery [DATE] - [DATE] FRE…" at bounding box center [456, 258] width 912 height 517
click at [779, 27] on button "Save" at bounding box center [770, 19] width 57 height 21
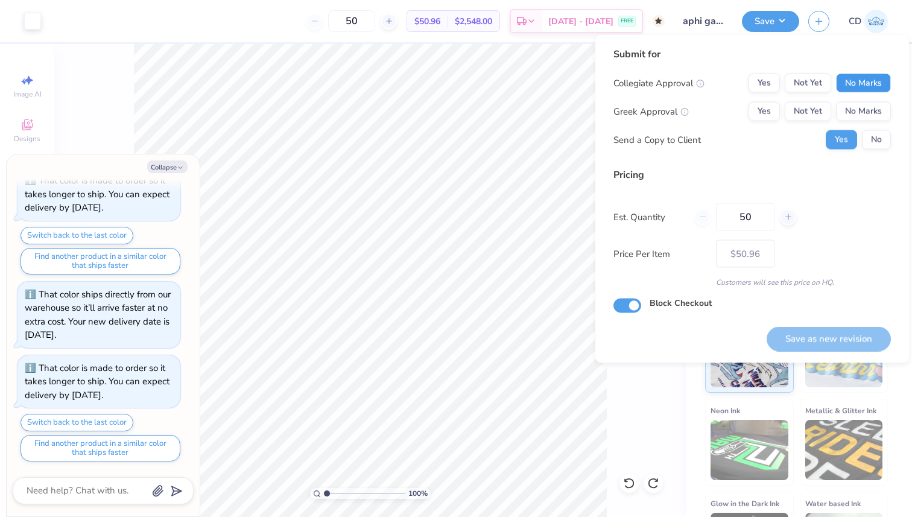
click at [868, 87] on button "No Marks" at bounding box center [863, 83] width 55 height 19
click at [866, 108] on button "No Marks" at bounding box center [863, 111] width 55 height 19
click at [877, 142] on button "No" at bounding box center [876, 139] width 29 height 19
type textarea "x"
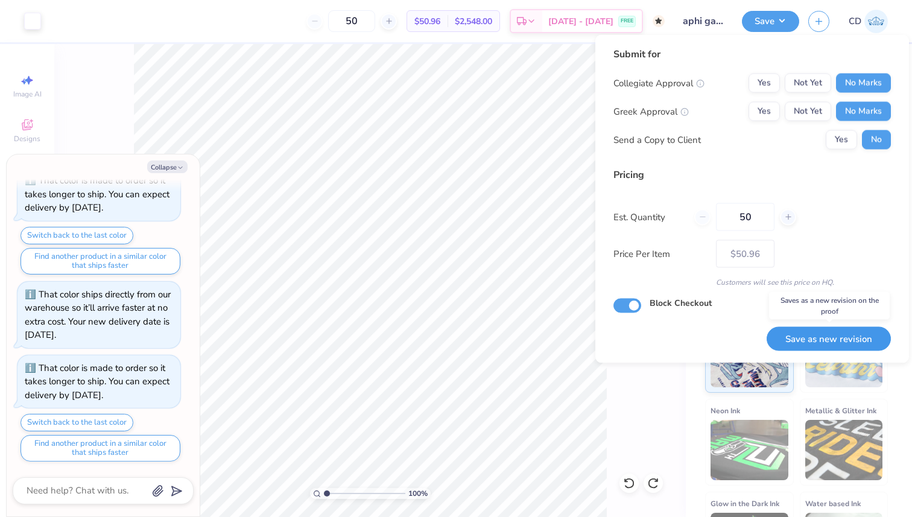
click at [814, 340] on button "Save as new revision" at bounding box center [828, 338] width 124 height 25
type input "$50.96"
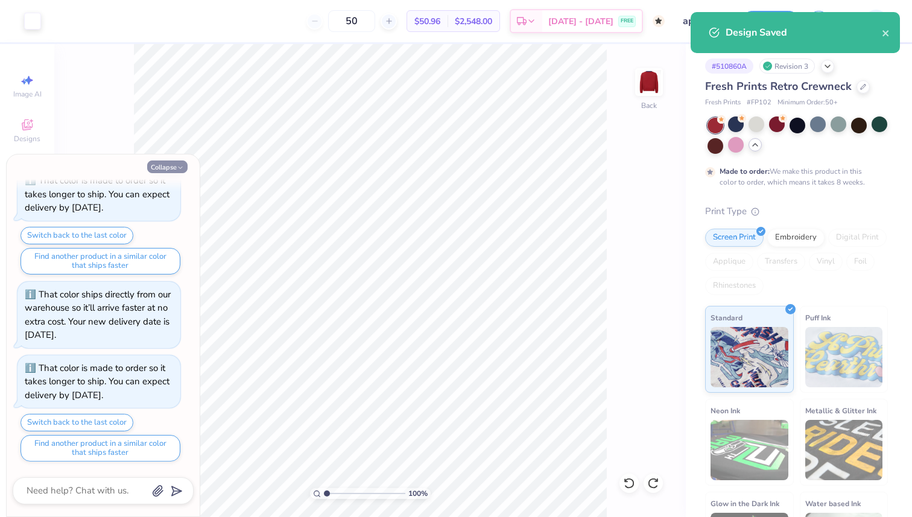
click at [174, 167] on button "Collapse" at bounding box center [167, 166] width 40 height 13
type textarea "x"
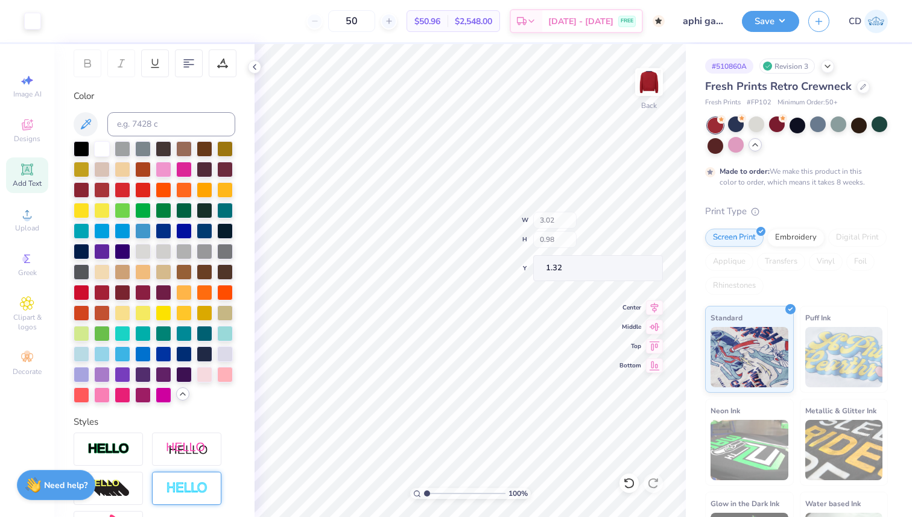
type input "3.02"
type input "0.98"
type input "1.32"
type input "0.50"
click at [626, 484] on icon at bounding box center [629, 483] width 12 height 12
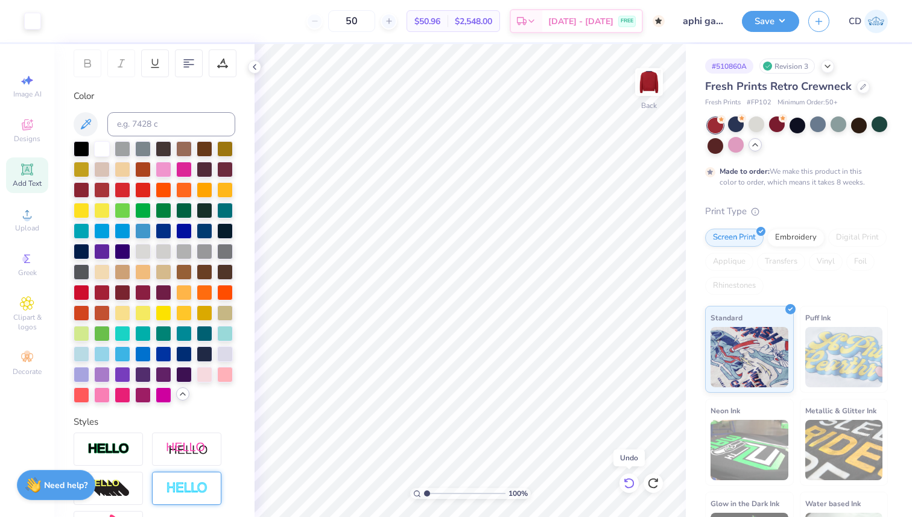
click at [629, 487] on icon at bounding box center [629, 483] width 12 height 12
click at [628, 487] on icon at bounding box center [629, 483] width 10 height 11
click at [856, 89] on div at bounding box center [862, 85] width 13 height 13
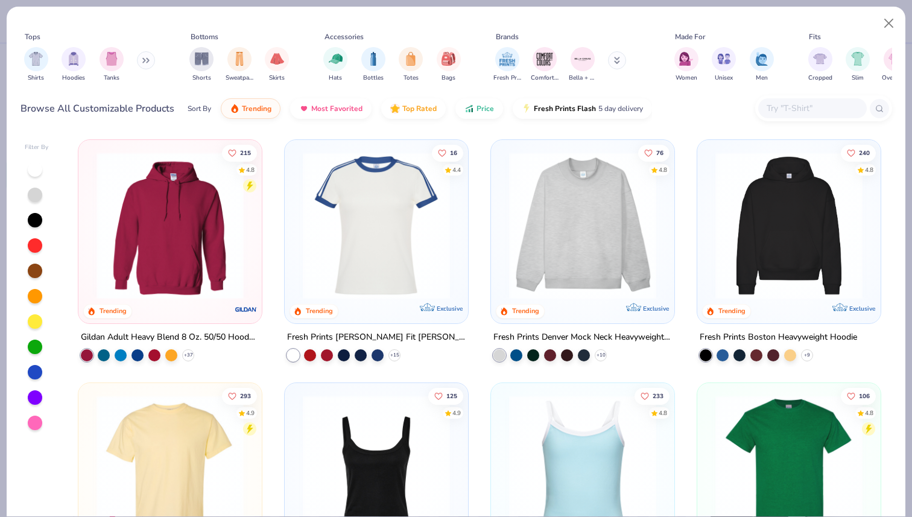
click at [792, 100] on div at bounding box center [812, 108] width 109 height 20
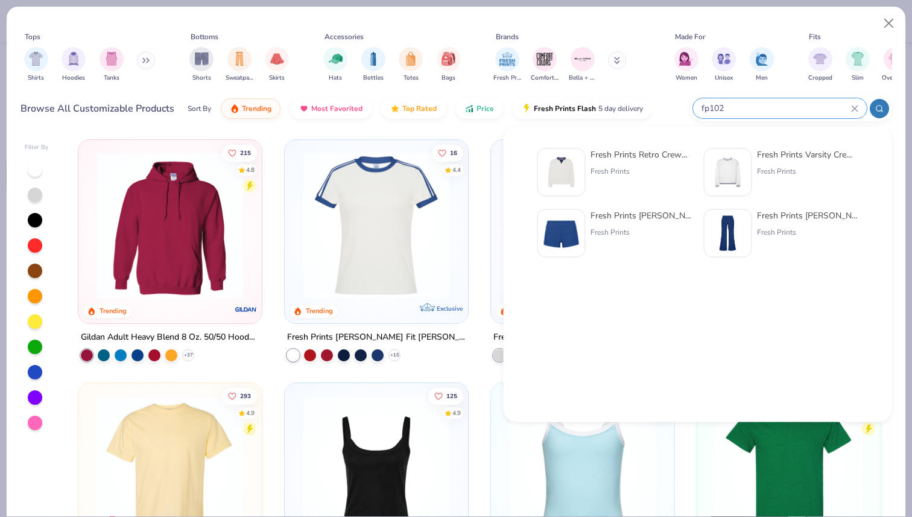
type input "fp102"
click at [735, 173] on img at bounding box center [727, 172] width 37 height 37
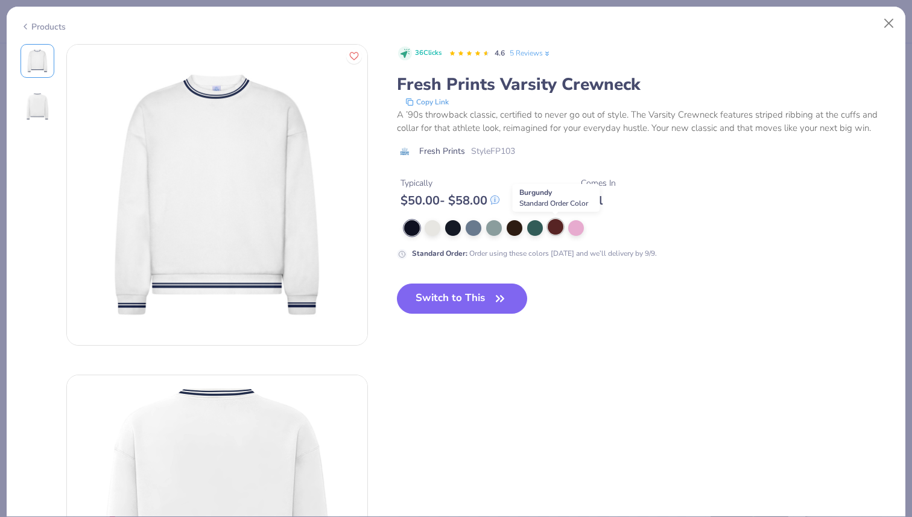
click at [555, 231] on div at bounding box center [556, 227] width 16 height 16
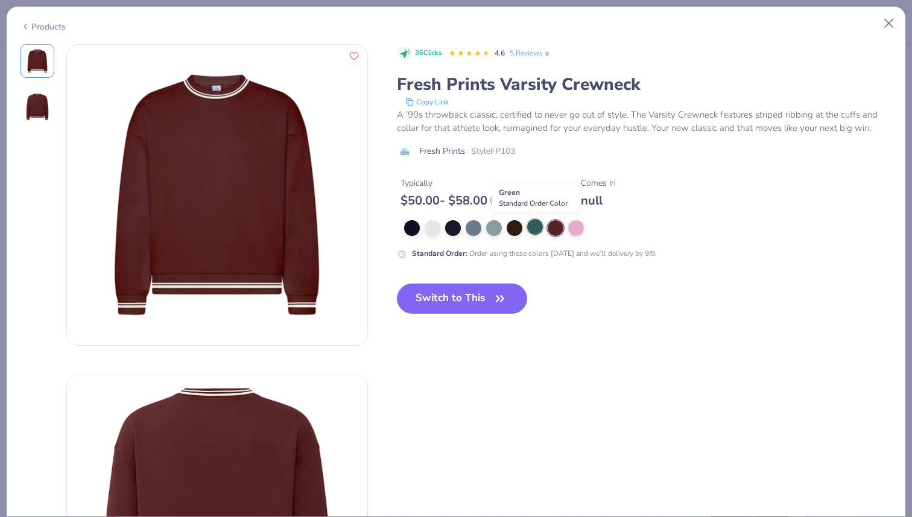
click at [538, 230] on div at bounding box center [535, 227] width 16 height 16
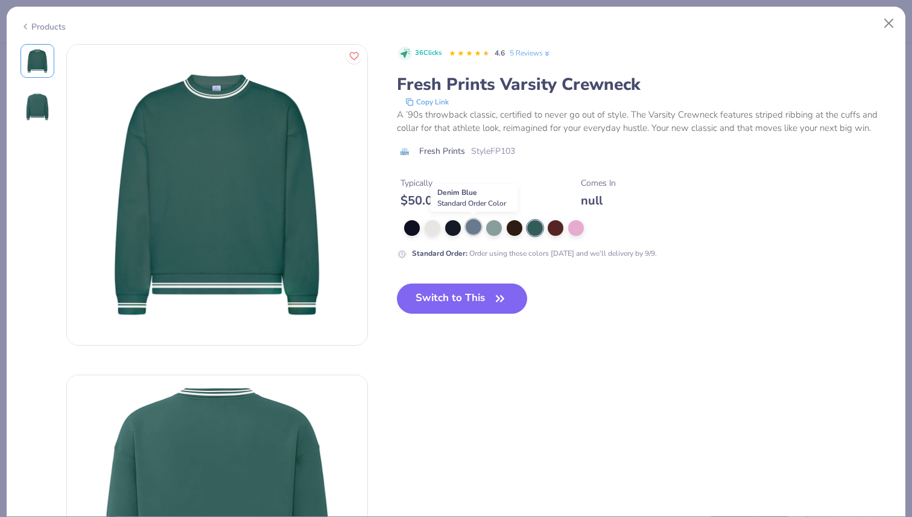
click at [471, 229] on div at bounding box center [474, 227] width 16 height 16
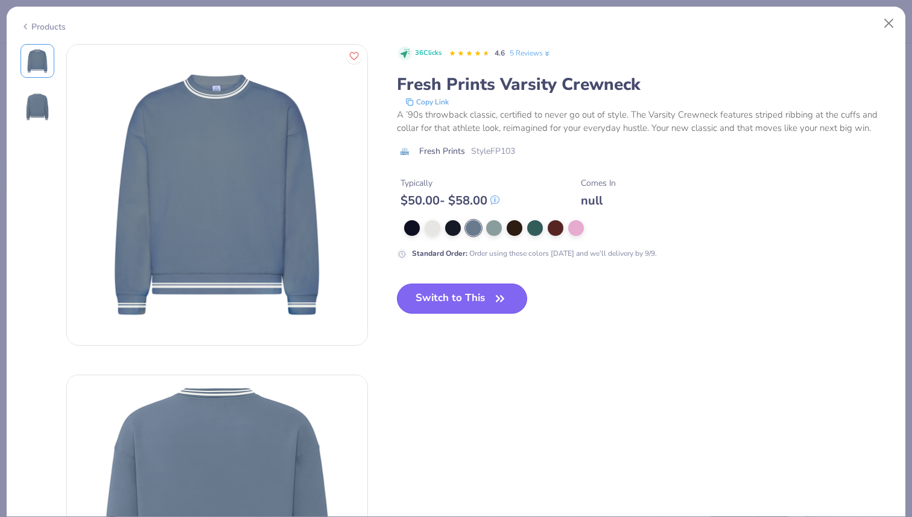
click at [439, 296] on button "Switch to This" at bounding box center [462, 298] width 131 height 30
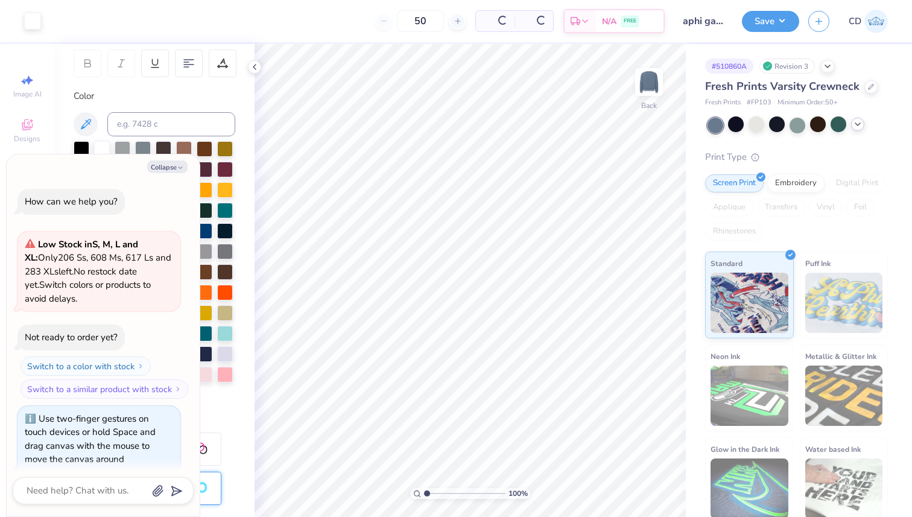
scroll to position [947, 0]
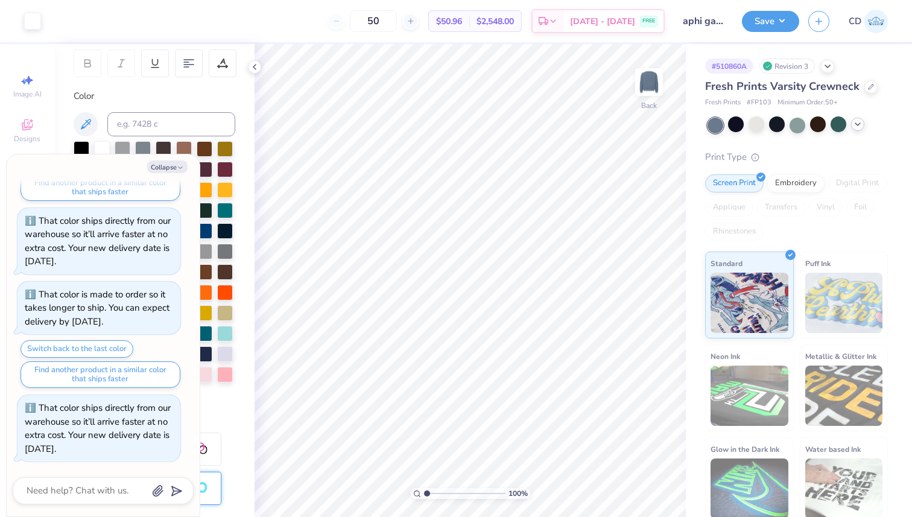
click at [855, 127] on icon at bounding box center [858, 124] width 10 height 10
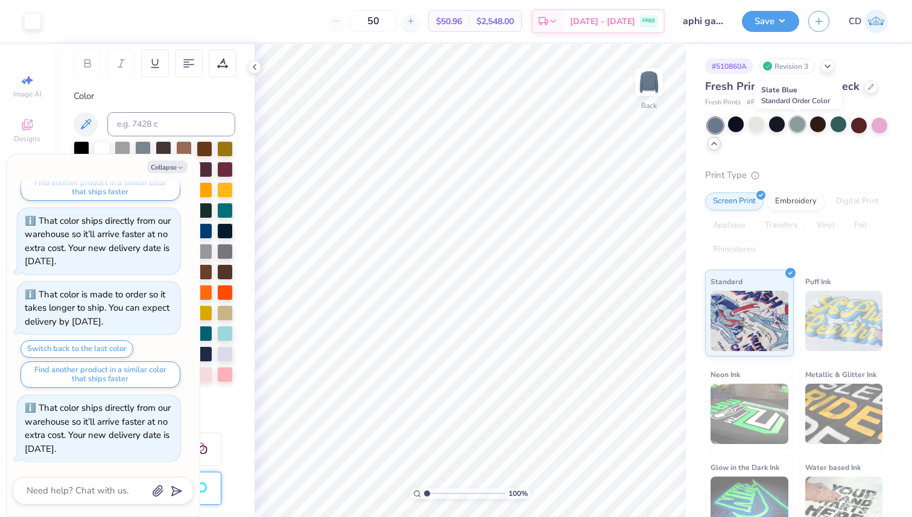
click at [797, 119] on div at bounding box center [797, 124] width 16 height 16
drag, startPoint x: 109, startPoint y: 426, endPoint x: 125, endPoint y: 440, distance: 21.9
click at [125, 440] on div "That color ships directly from our warehouse so it’ll arrive faster at no extra…" at bounding box center [98, 428] width 146 height 53
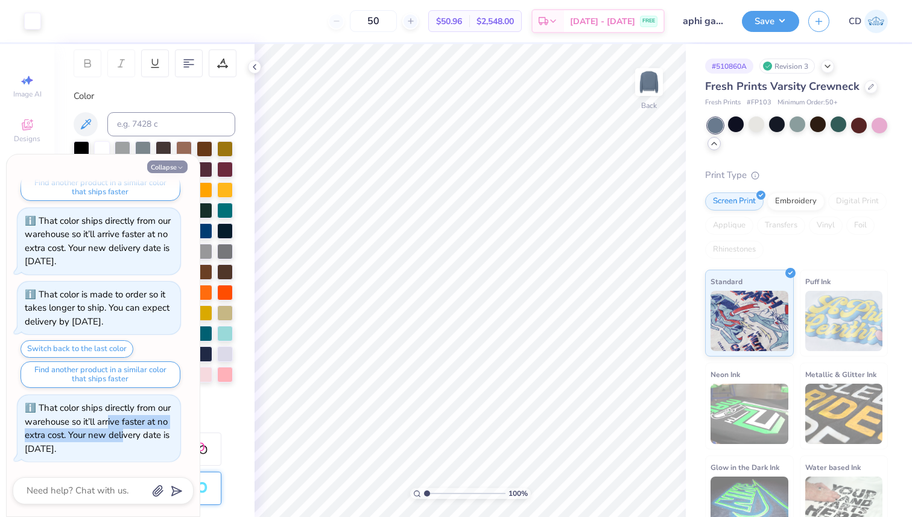
click at [165, 165] on button "Collapse" at bounding box center [167, 166] width 40 height 13
type textarea "x"
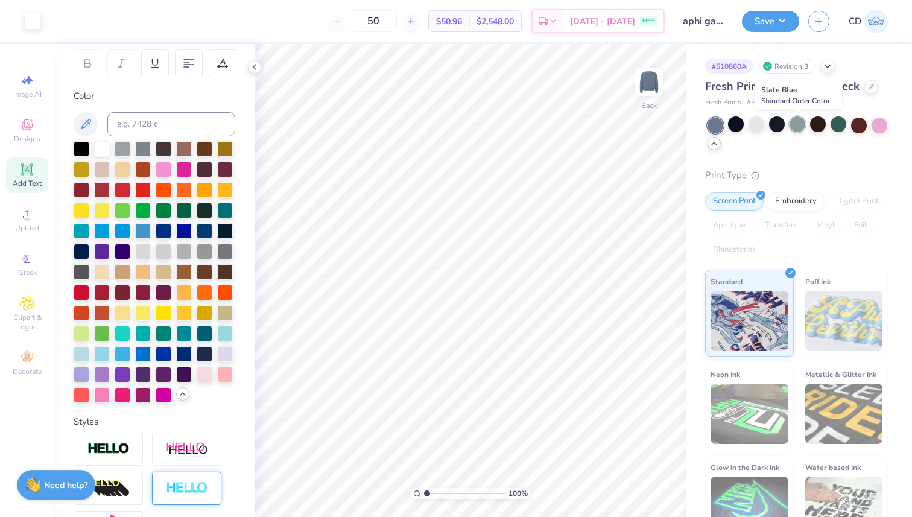
click at [797, 124] on div at bounding box center [797, 124] width 16 height 16
click at [798, 119] on div at bounding box center [797, 124] width 16 height 16
click at [771, 22] on button "Save" at bounding box center [770, 19] width 57 height 21
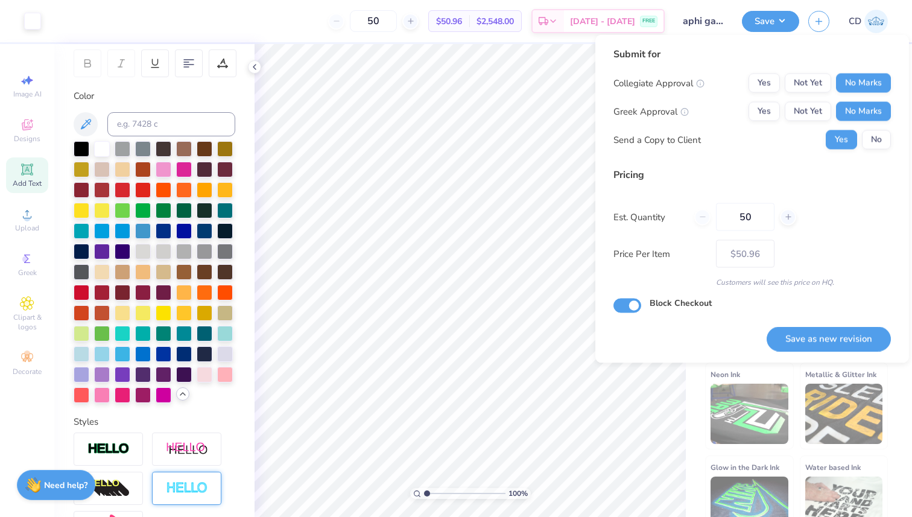
click at [712, 27] on input "aphi game day" at bounding box center [703, 21] width 59 height 24
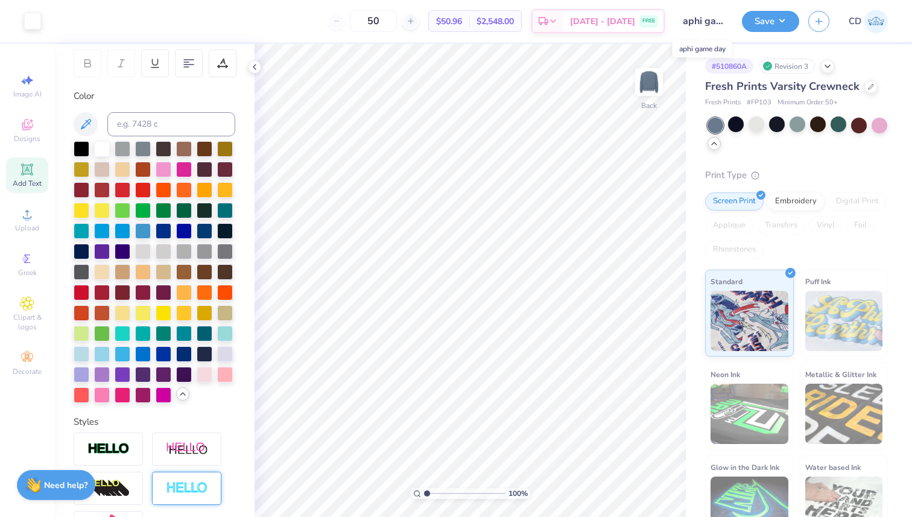
click at [717, 19] on input "aphi game day" at bounding box center [703, 21] width 59 height 24
click at [710, 23] on input "aphi game day" at bounding box center [703, 21] width 59 height 24
click at [701, 22] on input "aphi game day" at bounding box center [703, 21] width 59 height 24
click at [716, 24] on input "aphi game day" at bounding box center [703, 21] width 59 height 24
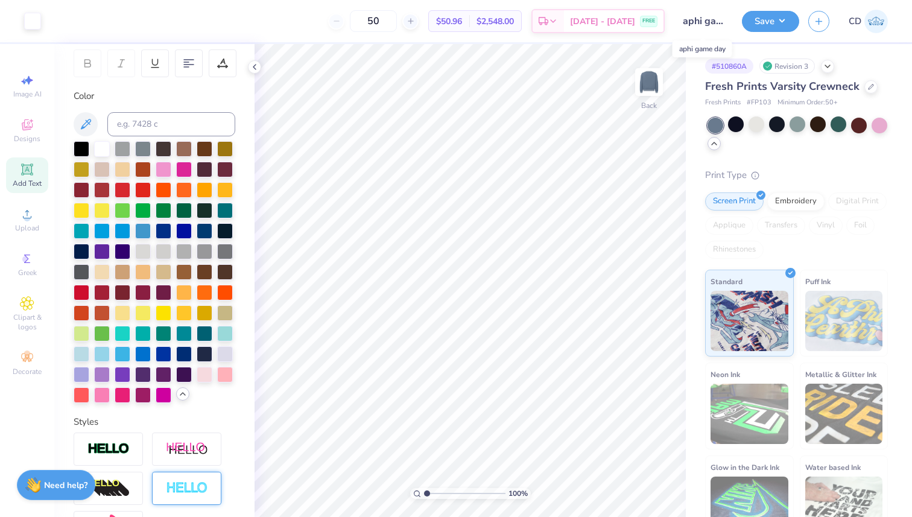
click at [707, 24] on input "aphi game day" at bounding box center [703, 21] width 59 height 24
click at [760, 21] on button "Save" at bounding box center [770, 19] width 57 height 21
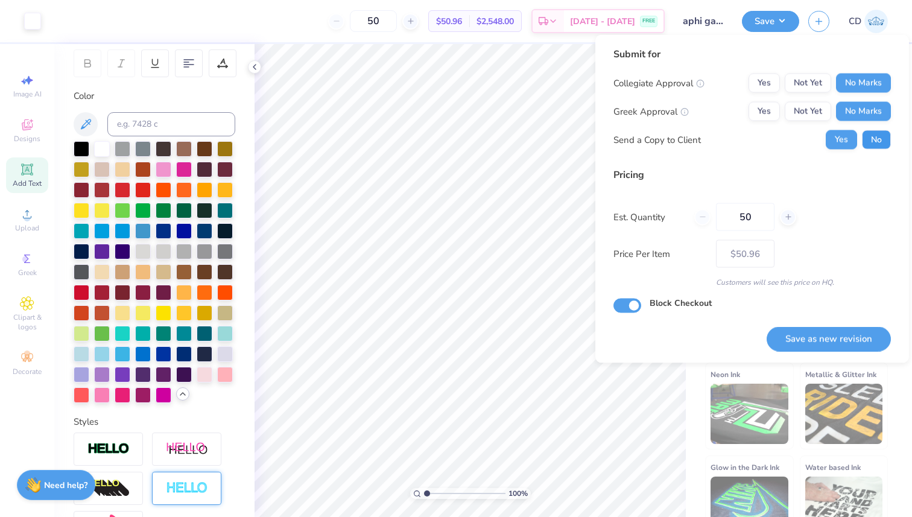
click at [870, 135] on button "No" at bounding box center [876, 139] width 29 height 19
click at [700, 21] on input "aphi game day" at bounding box center [703, 21] width 59 height 24
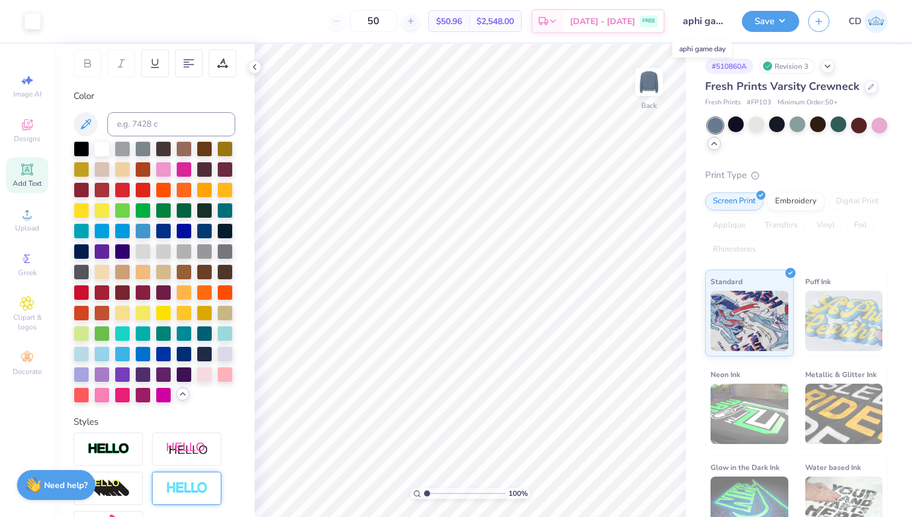
scroll to position [0, 24]
drag, startPoint x: 704, startPoint y: 22, endPoint x: 740, endPoint y: 23, distance: 35.6
click at [740, 23] on div "Art colors 50 $50.96 Per Item $2,548.00 Total Est. Delivery [DATE] - [DATE] FRE…" at bounding box center [456, 21] width 912 height 42
click at [720, 22] on input "aphi game day" at bounding box center [703, 21] width 59 height 24
click at [704, 23] on input "aphi game day" at bounding box center [703, 21] width 59 height 24
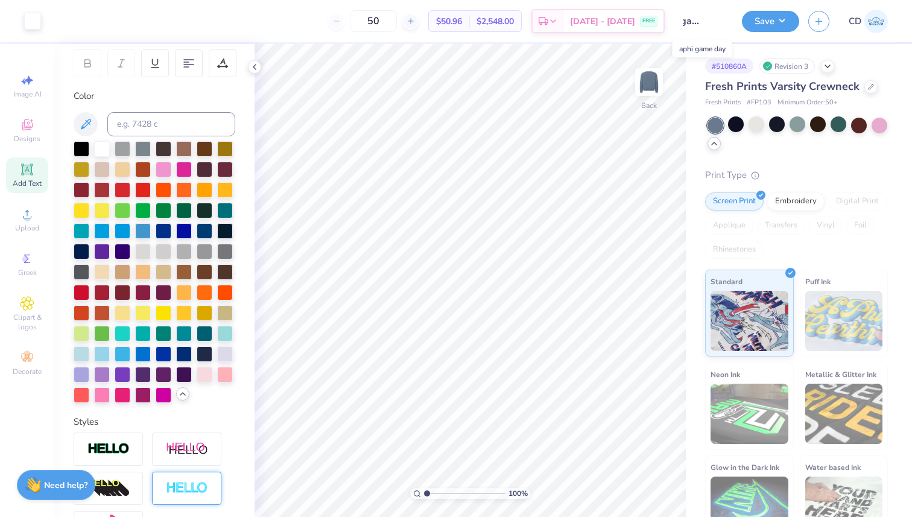
click at [704, 23] on input "aphi game day" at bounding box center [703, 21] width 59 height 24
drag, startPoint x: 710, startPoint y: 23, endPoint x: 661, endPoint y: 21, distance: 48.9
click at [661, 21] on div "Art colors 50 $50.96 Per Item $2,548.00 Total Est. Delivery [DATE] - [DATE] FRE…" at bounding box center [456, 21] width 912 height 42
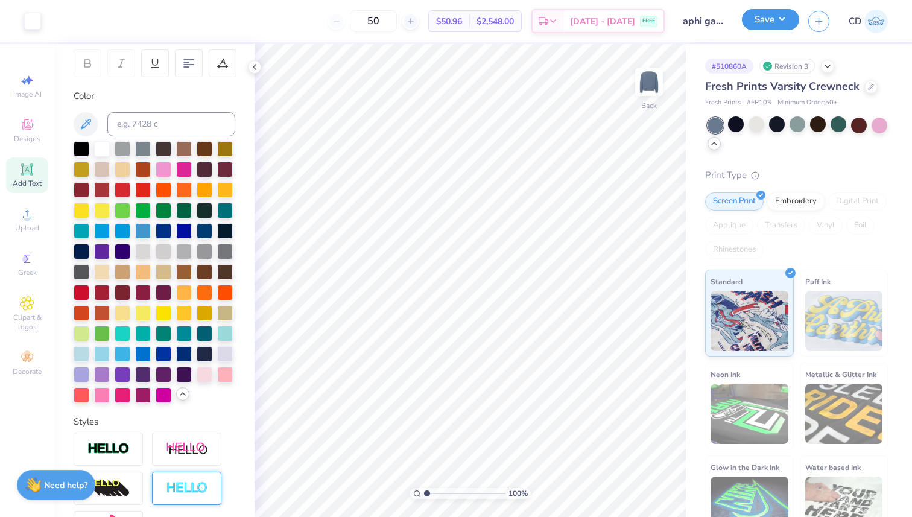
click at [765, 17] on button "Save" at bounding box center [770, 19] width 57 height 21
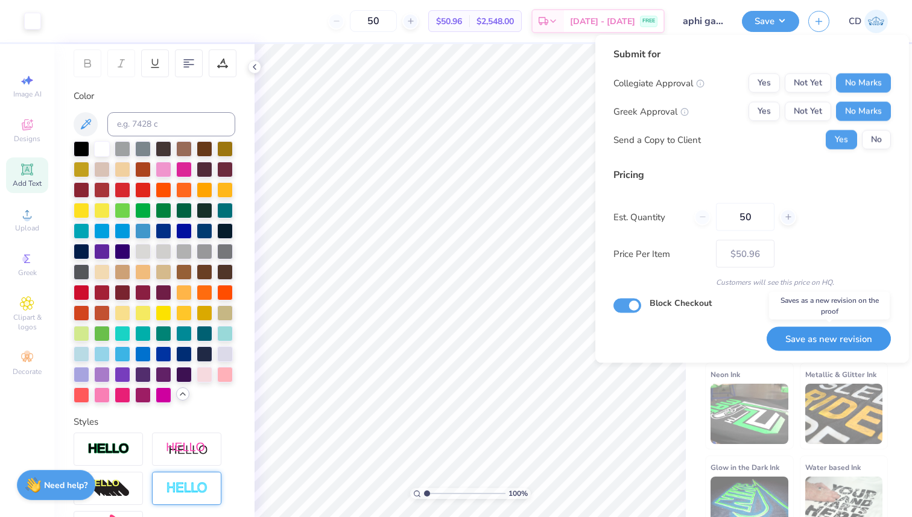
click at [809, 335] on button "Save as new revision" at bounding box center [828, 338] width 124 height 25
type input "$50.96"
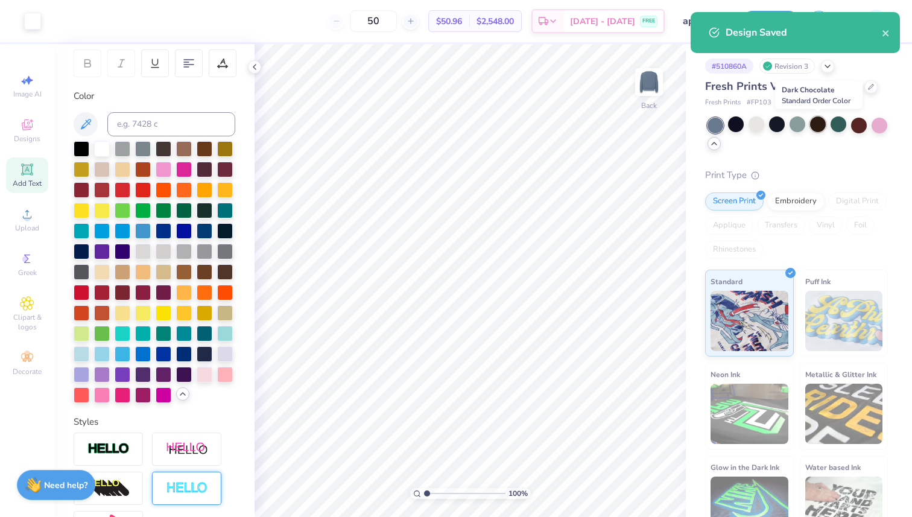
click at [811, 125] on div at bounding box center [818, 124] width 16 height 16
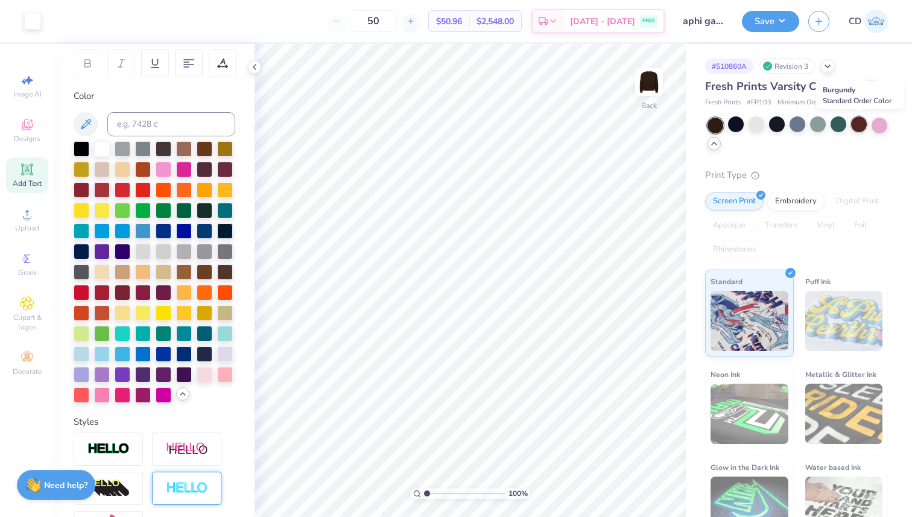
click at [858, 125] on div at bounding box center [859, 124] width 16 height 16
click at [692, 24] on input "aphi game day" at bounding box center [703, 21] width 59 height 24
drag, startPoint x: 692, startPoint y: 23, endPoint x: 752, endPoint y: 23, distance: 60.3
click at [752, 23] on div "Art colors 50 $50.96 Per Item $2,548.00 Total Est. Delivery [DATE] - [DATE] FRE…" at bounding box center [456, 21] width 912 height 42
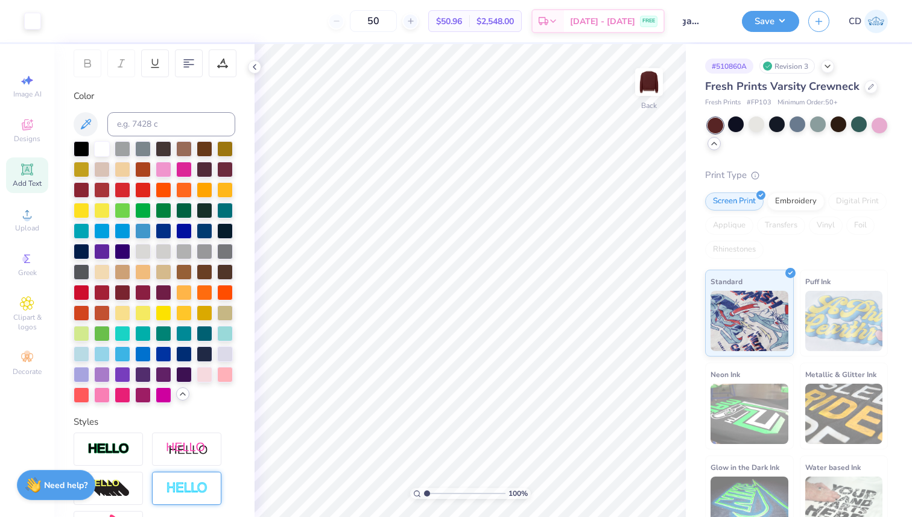
scroll to position [0, 0]
